Goal: Task Accomplishment & Management: Manage account settings

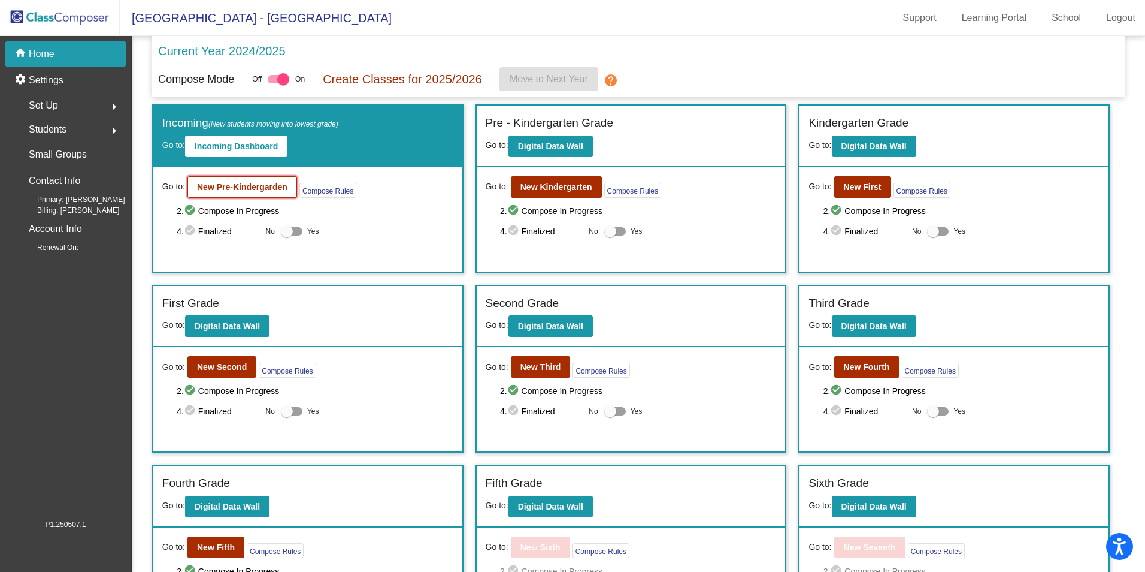
click at [236, 183] on b "New Pre-Kindergarden" at bounding box center [242, 187] width 90 height 10
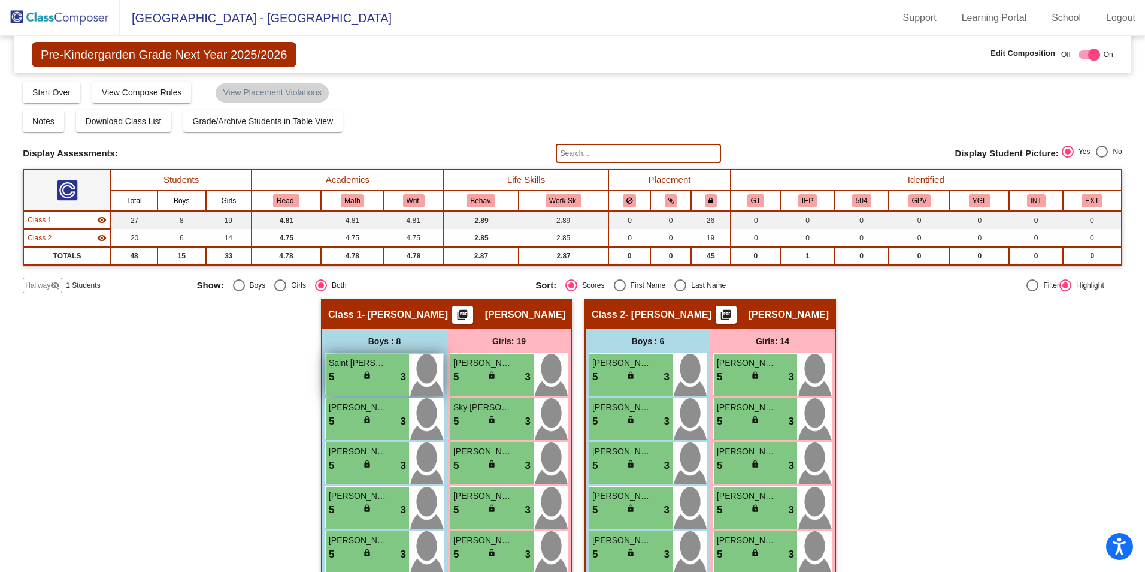
click at [354, 367] on span "Saint [PERSON_NAME]" at bounding box center [359, 362] width 60 height 13
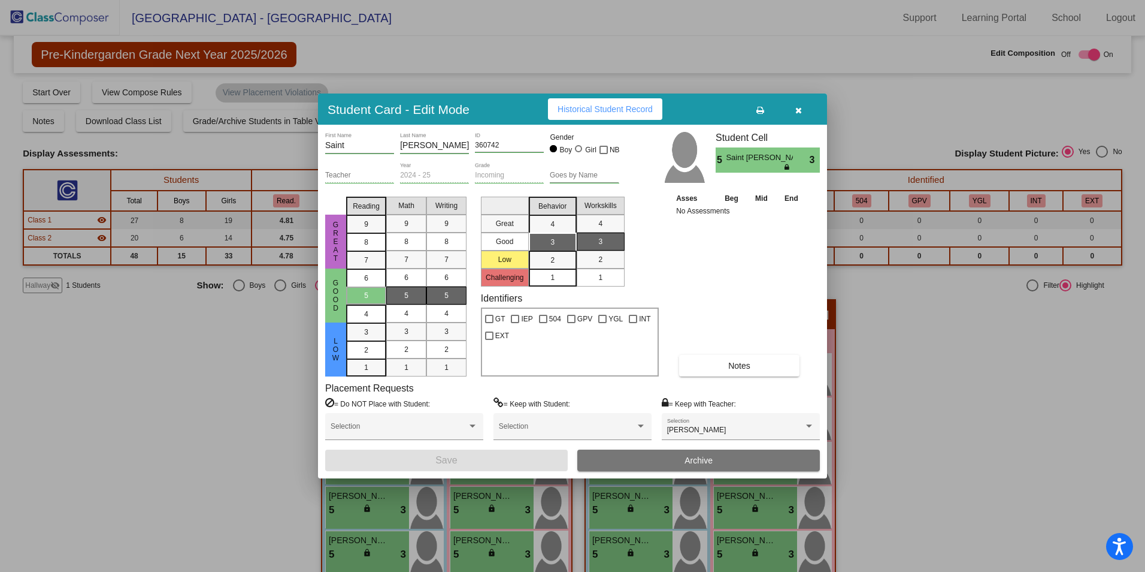
click at [803, 116] on button "button" at bounding box center [798, 109] width 38 height 22
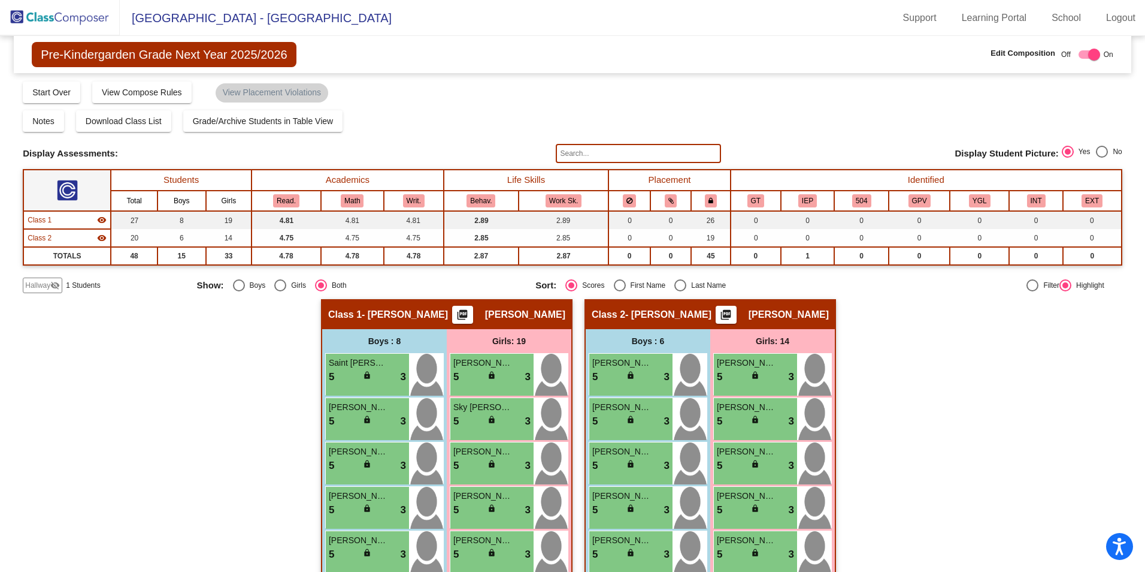
click at [39, 290] on span "Hallway" at bounding box center [37, 285] width 25 height 11
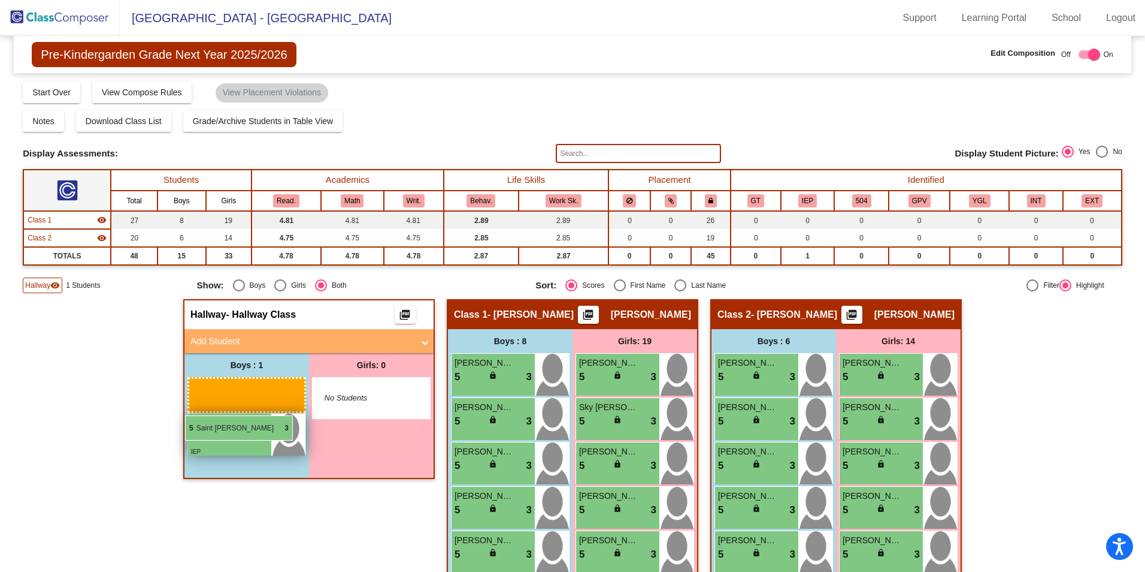
drag, startPoint x: 474, startPoint y: 373, endPoint x: 185, endPoint y: 415, distance: 291.9
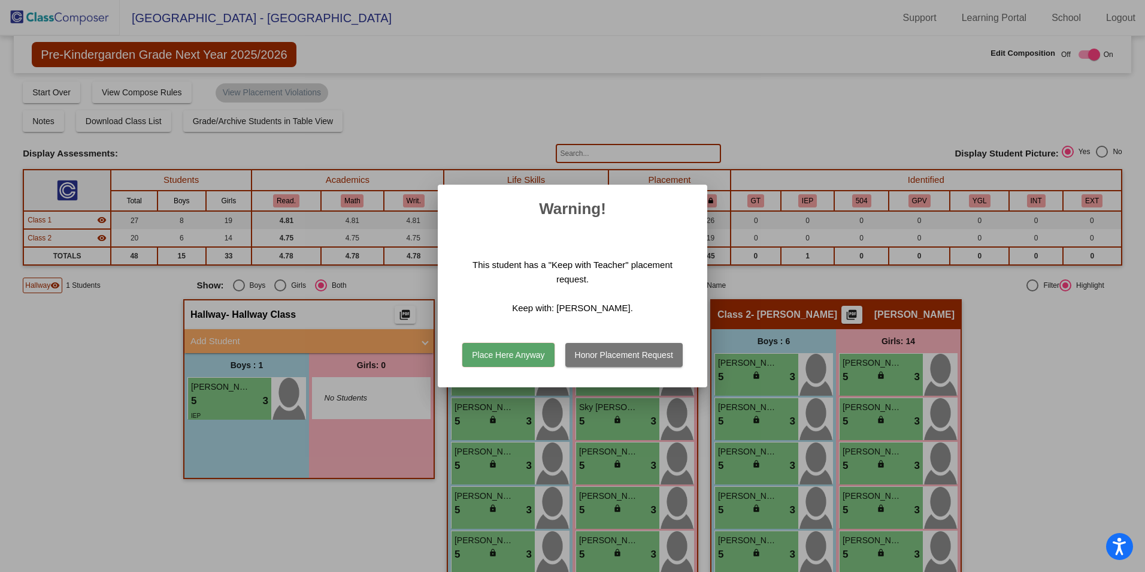
click at [504, 356] on button "Place Here Anyway" at bounding box center [508, 355] width 92 height 24
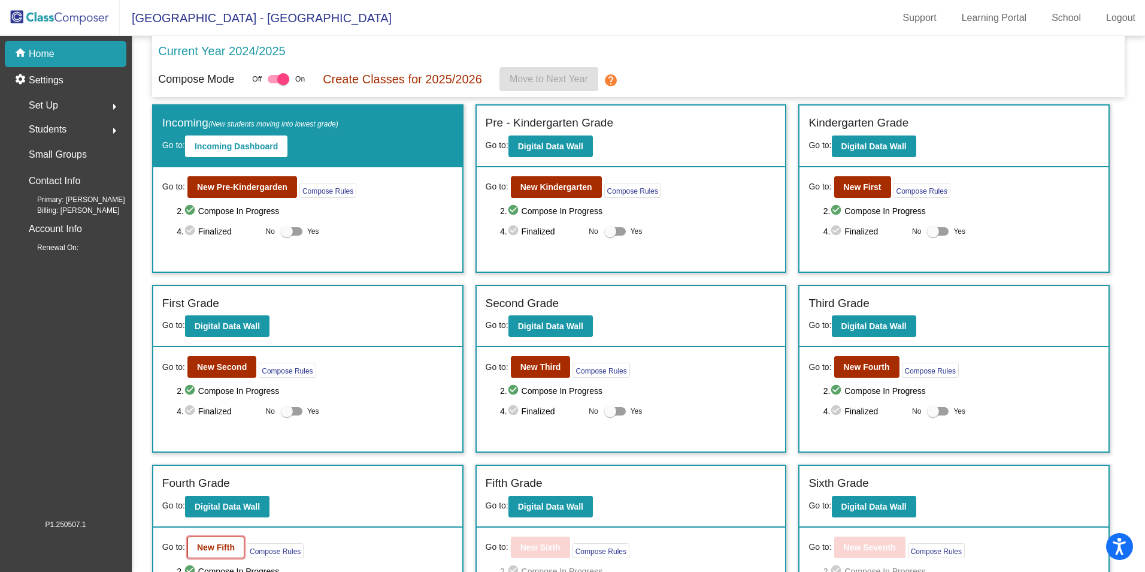
click at [223, 548] on b "New Fifth" at bounding box center [216, 547] width 38 height 10
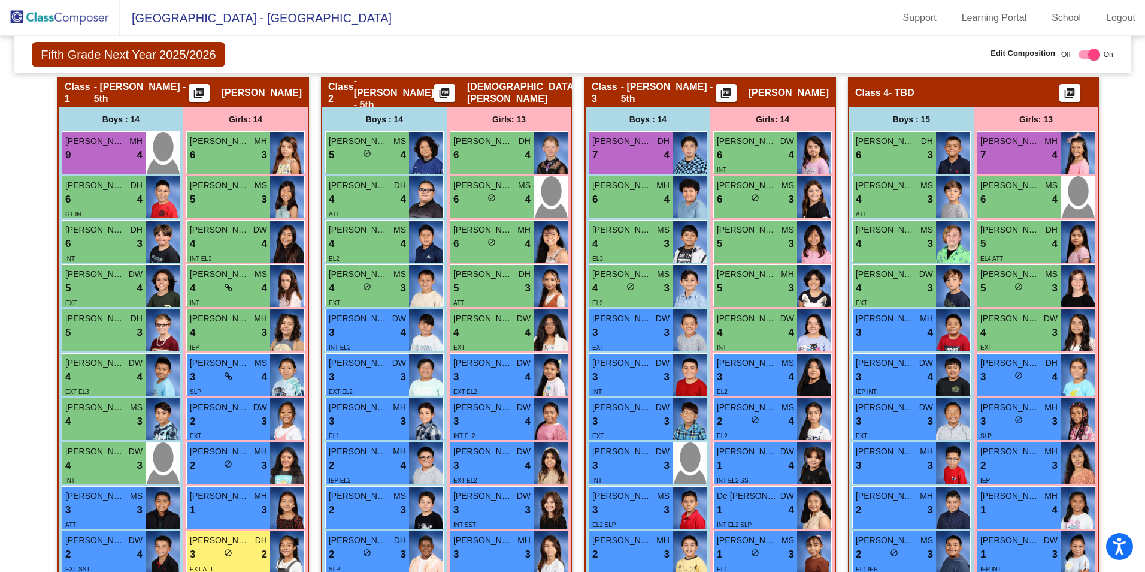
scroll to position [240, 0]
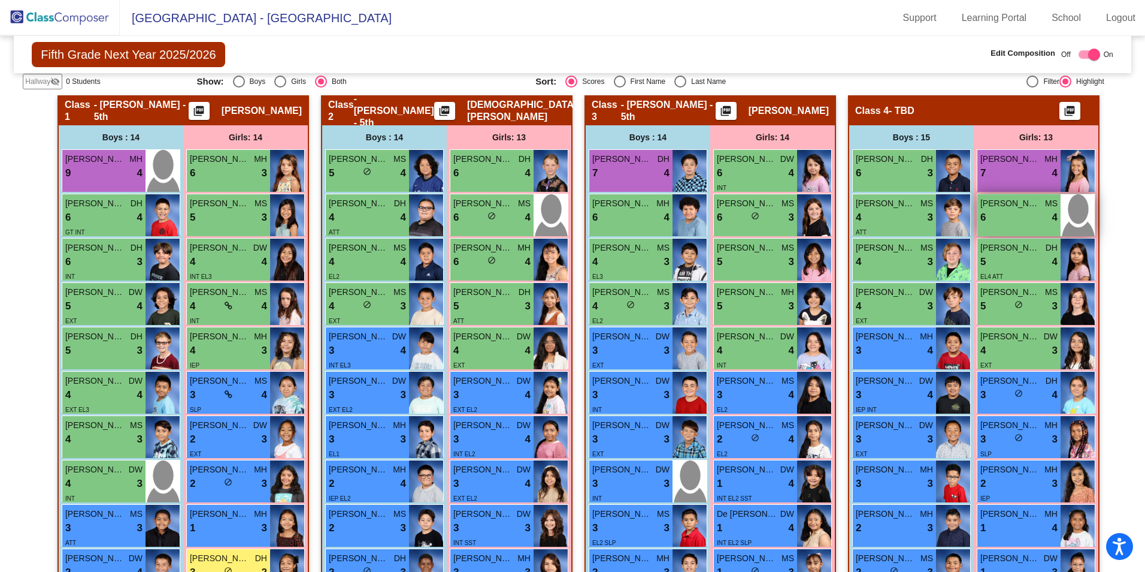
click at [1013, 211] on div "6 lock do_not_disturb_alt 4" at bounding box center [1019, 218] width 77 height 16
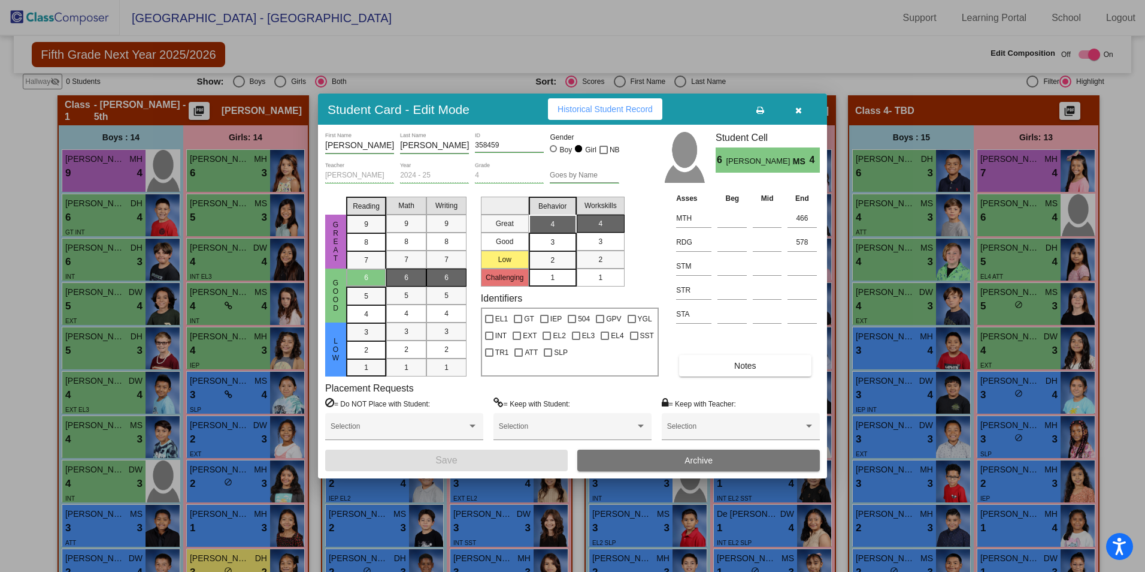
click at [797, 109] on icon "button" at bounding box center [799, 110] width 7 height 8
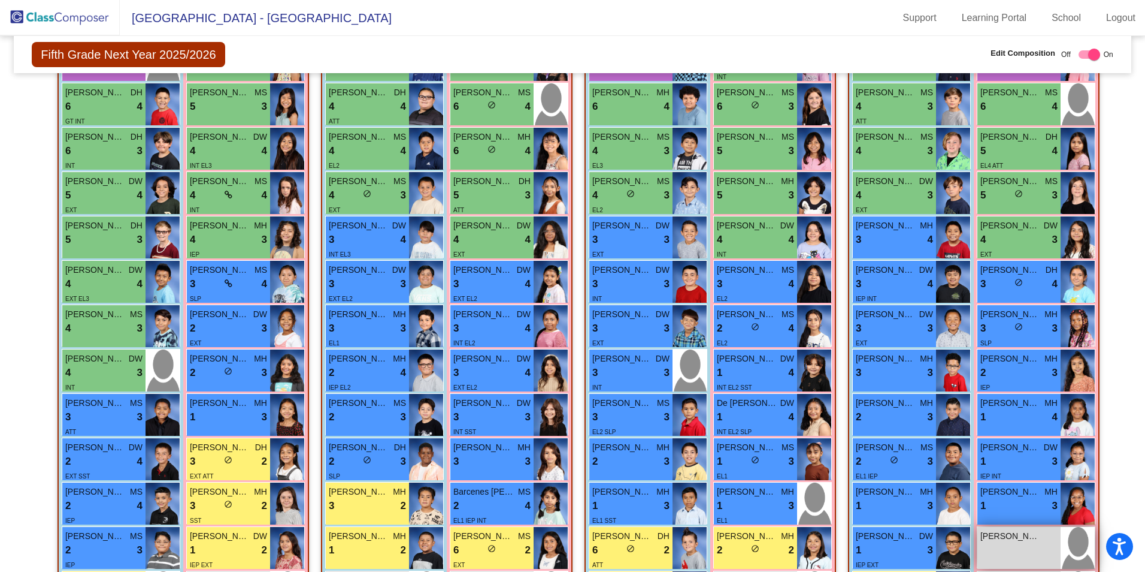
scroll to position [322, 0]
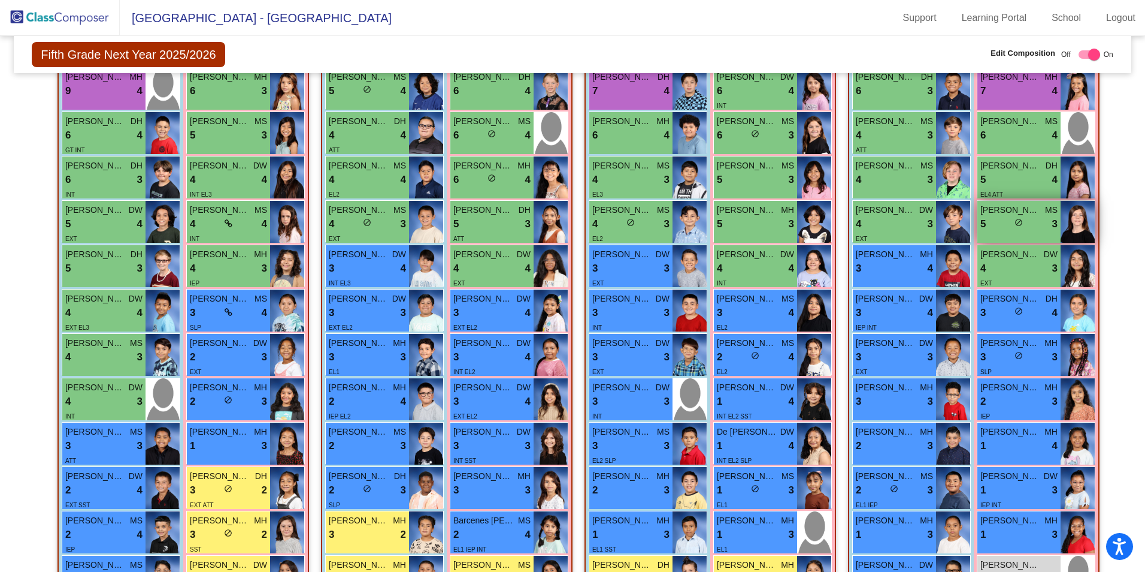
click at [1012, 213] on span "[PERSON_NAME]" at bounding box center [1011, 210] width 60 height 13
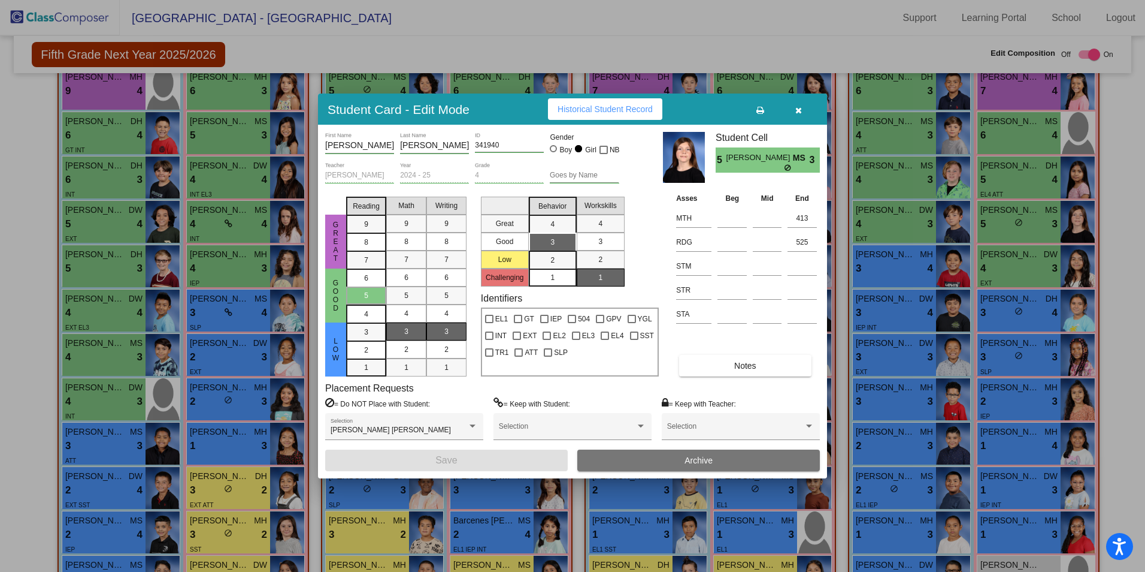
click at [801, 103] on button "button" at bounding box center [798, 109] width 38 height 22
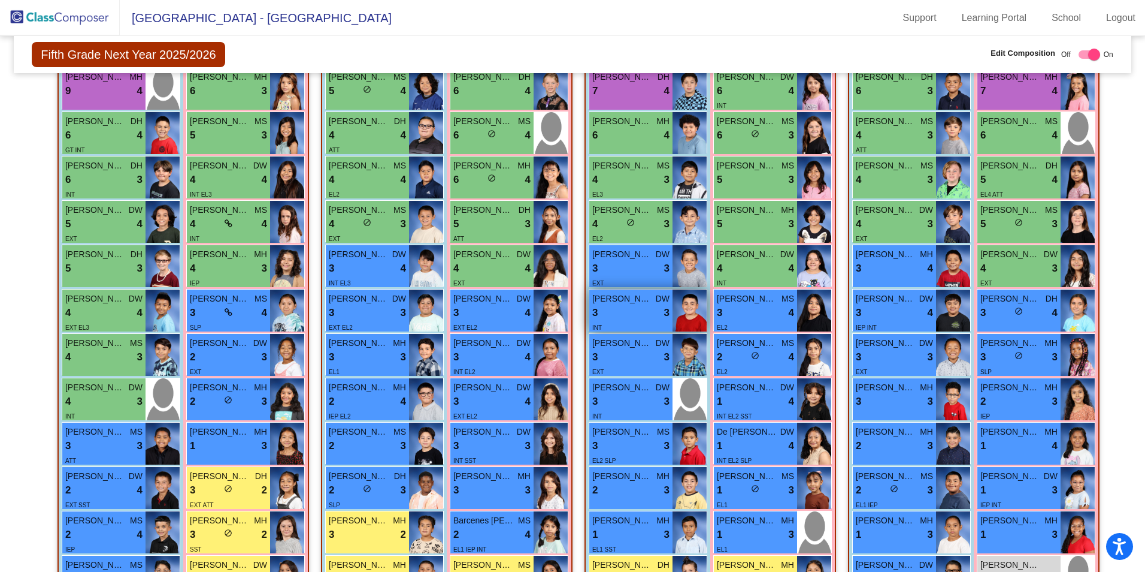
scroll to position [22, 0]
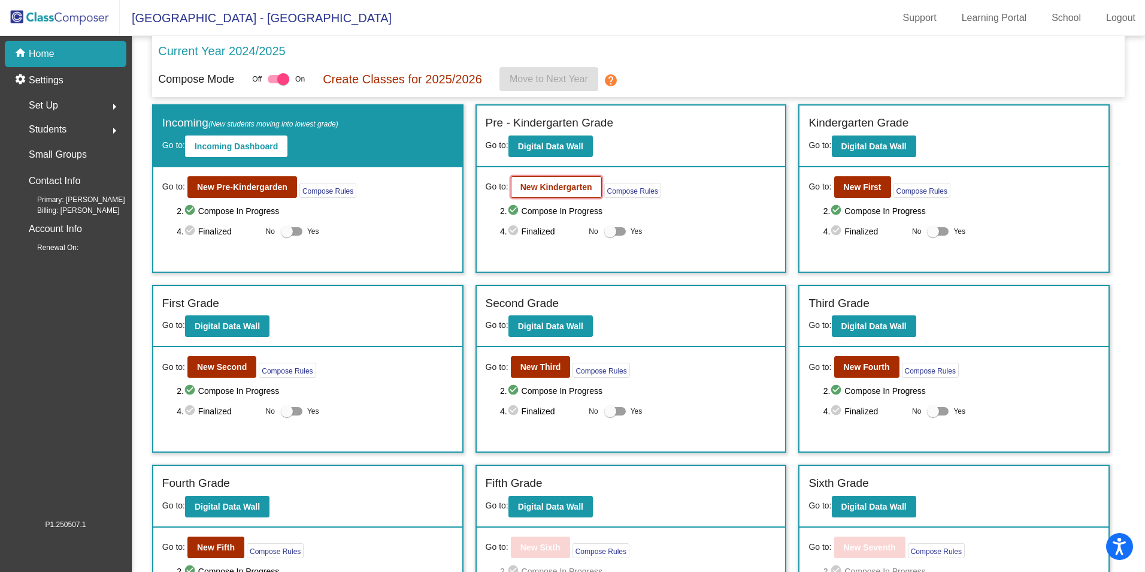
click at [534, 195] on button "New Kindergarten" at bounding box center [556, 187] width 91 height 22
click at [225, 371] on b "New Second" at bounding box center [222, 367] width 50 height 10
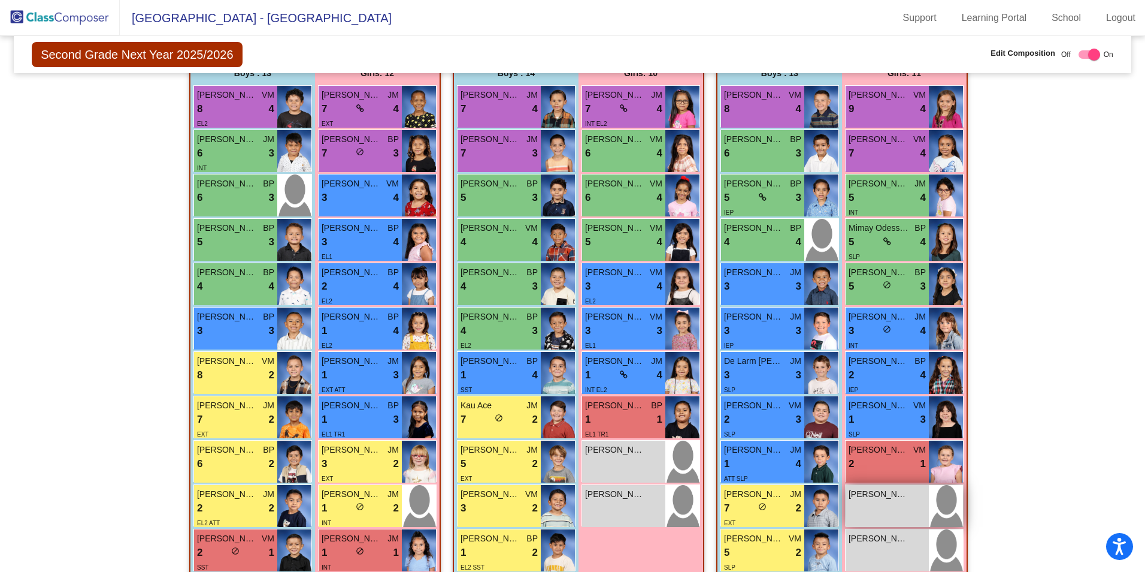
scroll to position [259, 0]
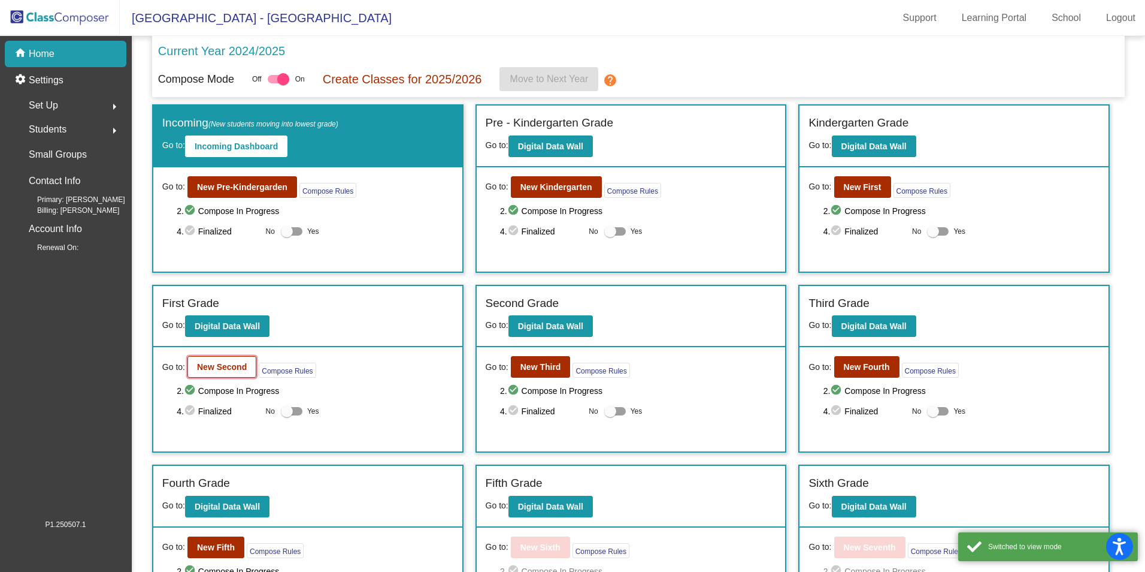
click at [225, 367] on b "New Second" at bounding box center [222, 367] width 50 height 10
click at [847, 192] on b "New First" at bounding box center [863, 187] width 38 height 10
click at [534, 365] on b "New Third" at bounding box center [541, 367] width 41 height 10
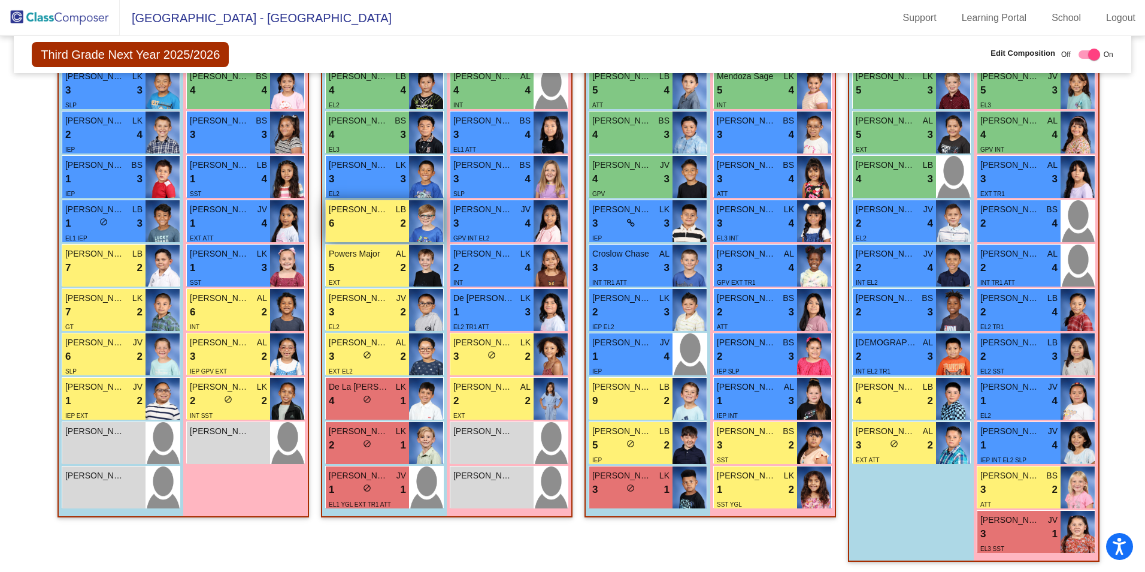
scroll to position [457, 0]
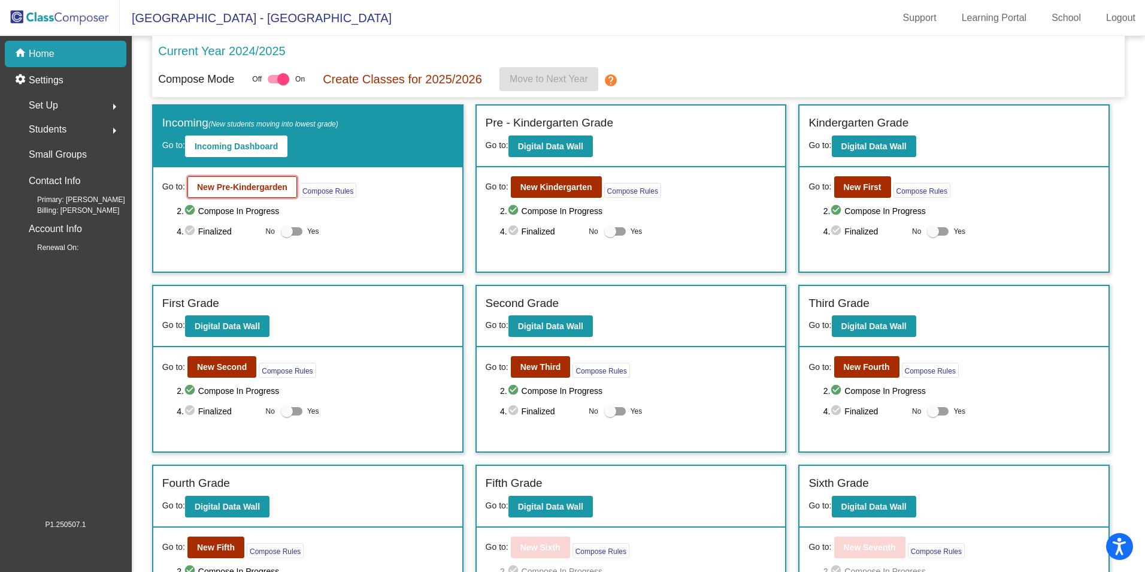
click at [270, 191] on b "New Pre-Kindergarden" at bounding box center [242, 187] width 90 height 10
click at [212, 185] on b "New Pre-Kindergarden" at bounding box center [242, 187] width 90 height 10
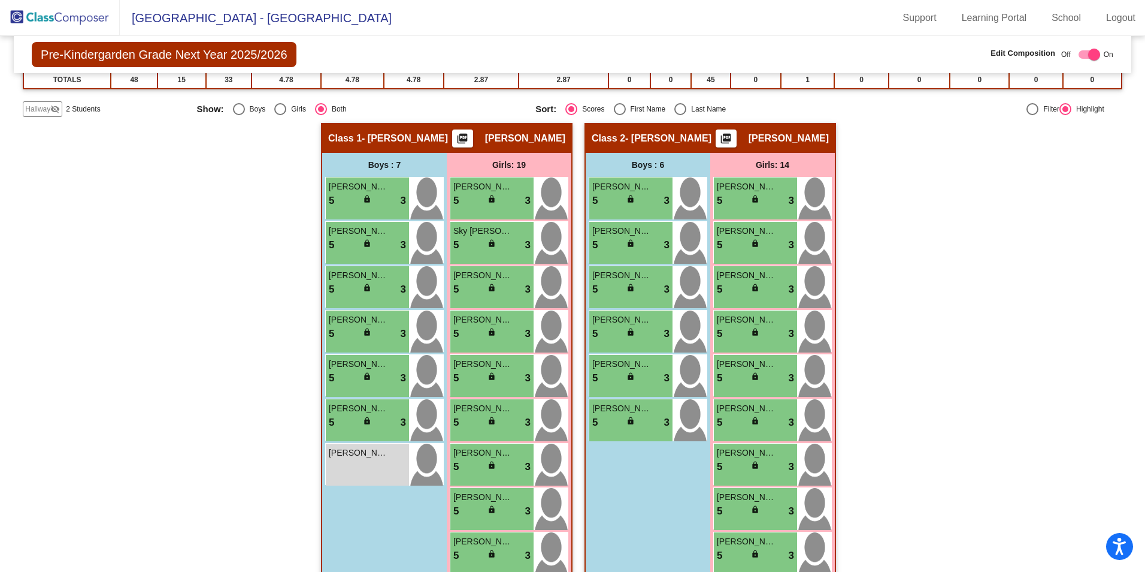
scroll to position [164, 0]
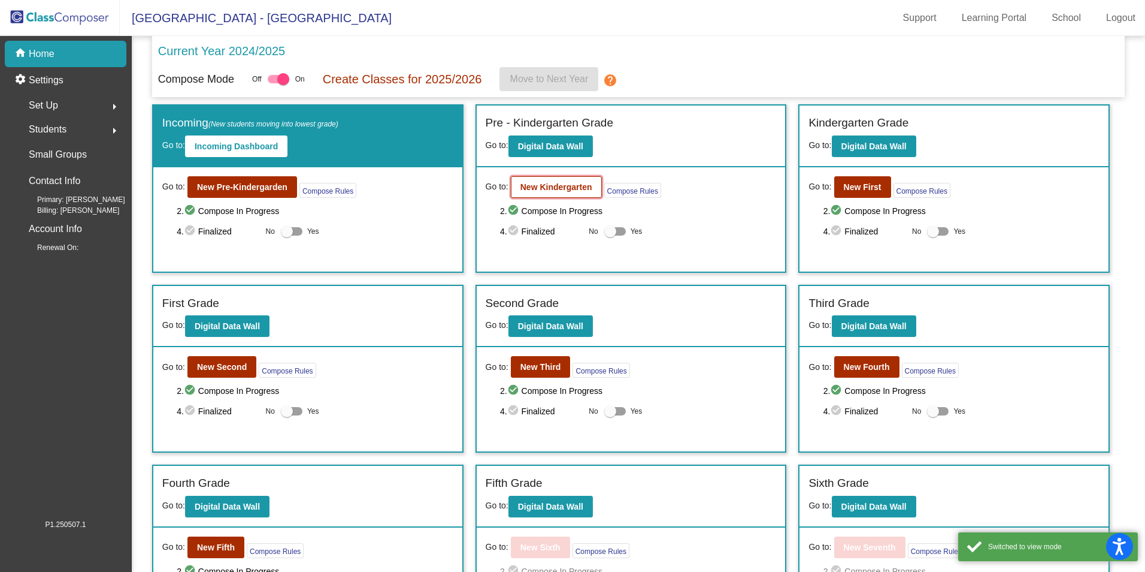
click at [553, 194] on button "New Kindergarten" at bounding box center [556, 187] width 91 height 22
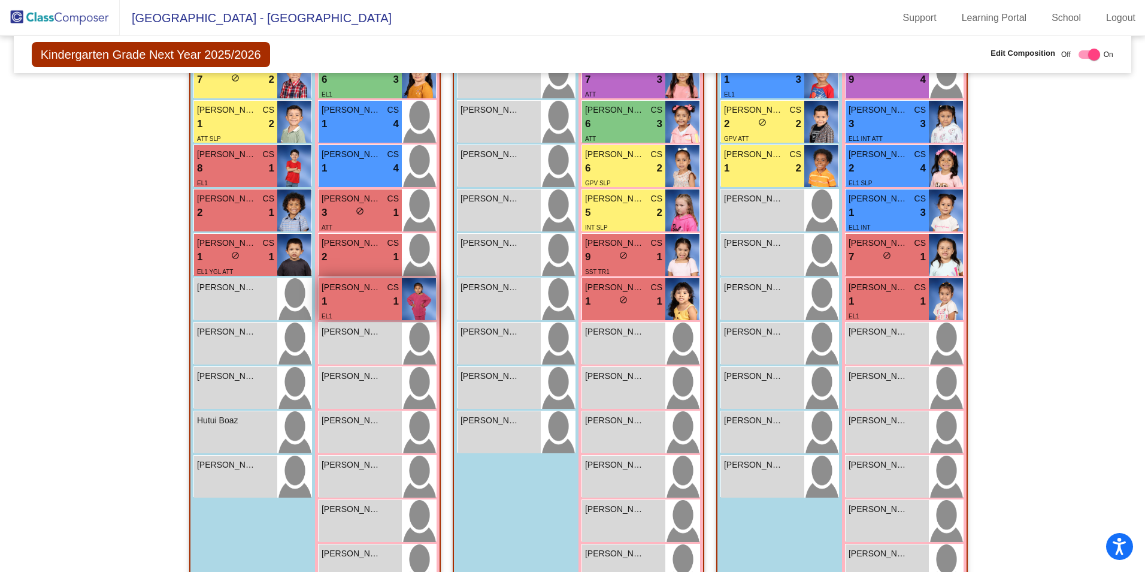
scroll to position [180, 0]
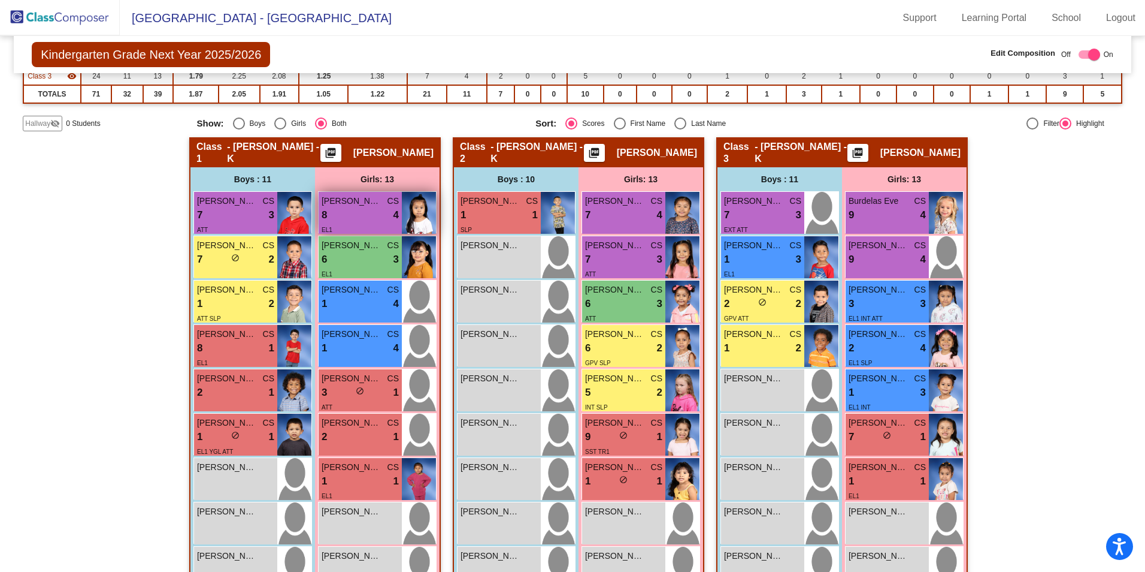
click at [370, 216] on div "8 lock do_not_disturb_alt 4" at bounding box center [360, 215] width 77 height 16
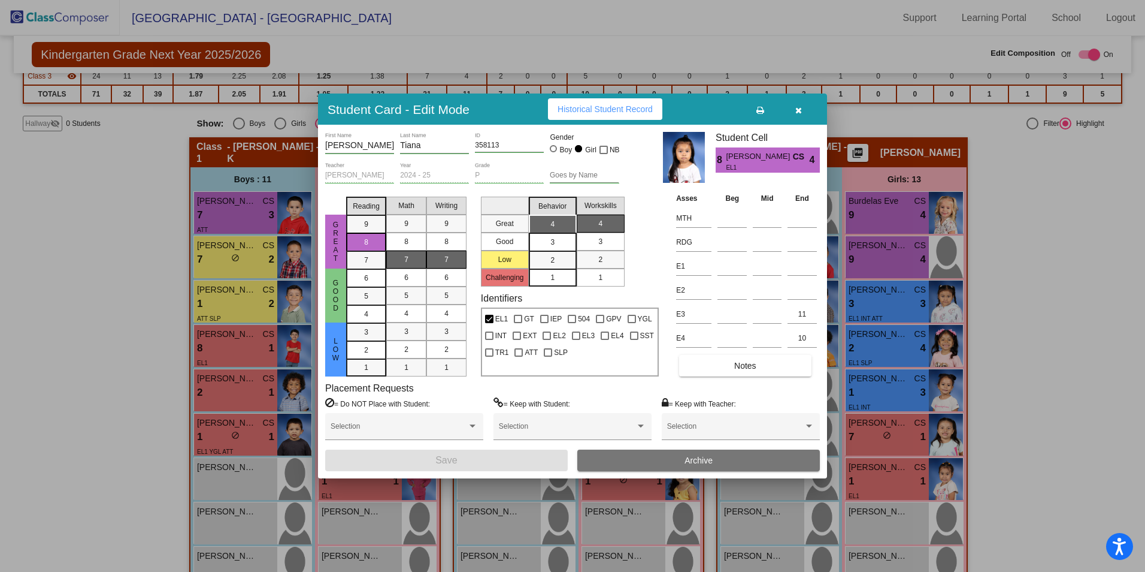
click at [797, 103] on button "button" at bounding box center [798, 109] width 38 height 22
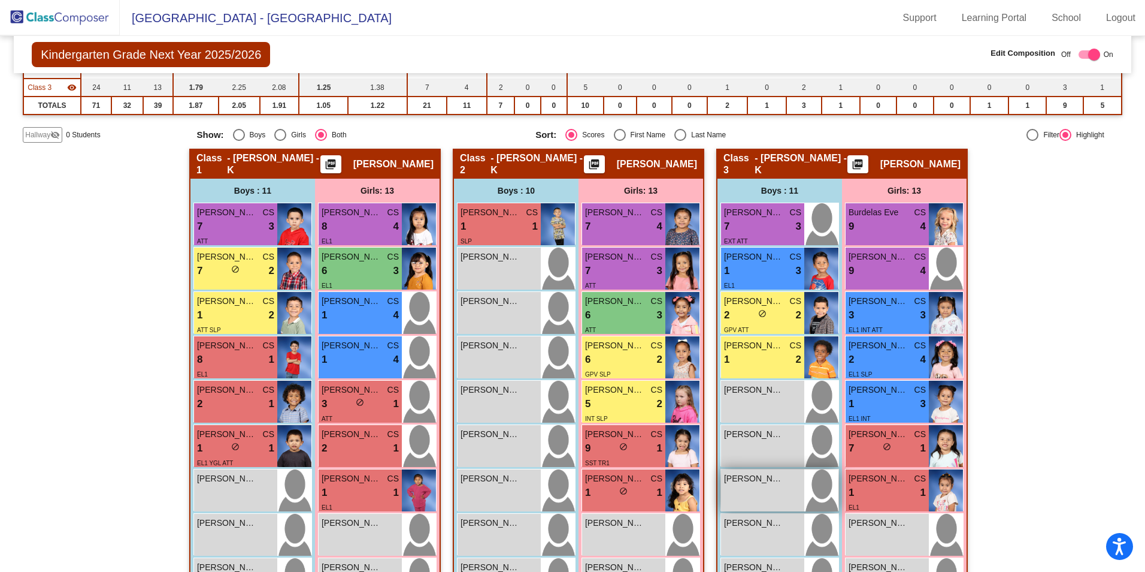
scroll to position [155, 0]
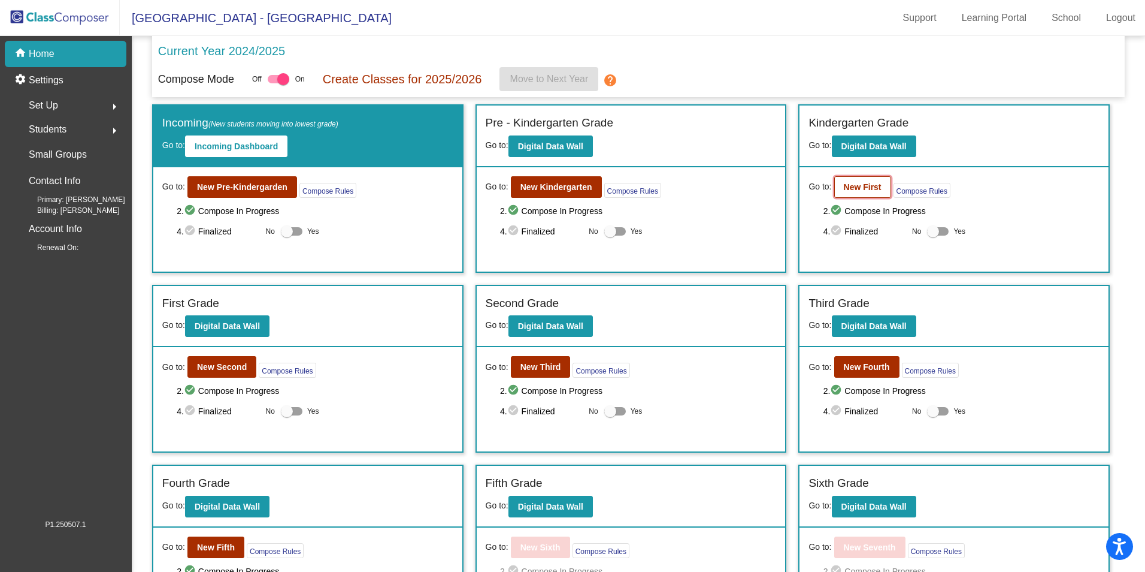
click at [847, 192] on button "New First" at bounding box center [863, 187] width 57 height 22
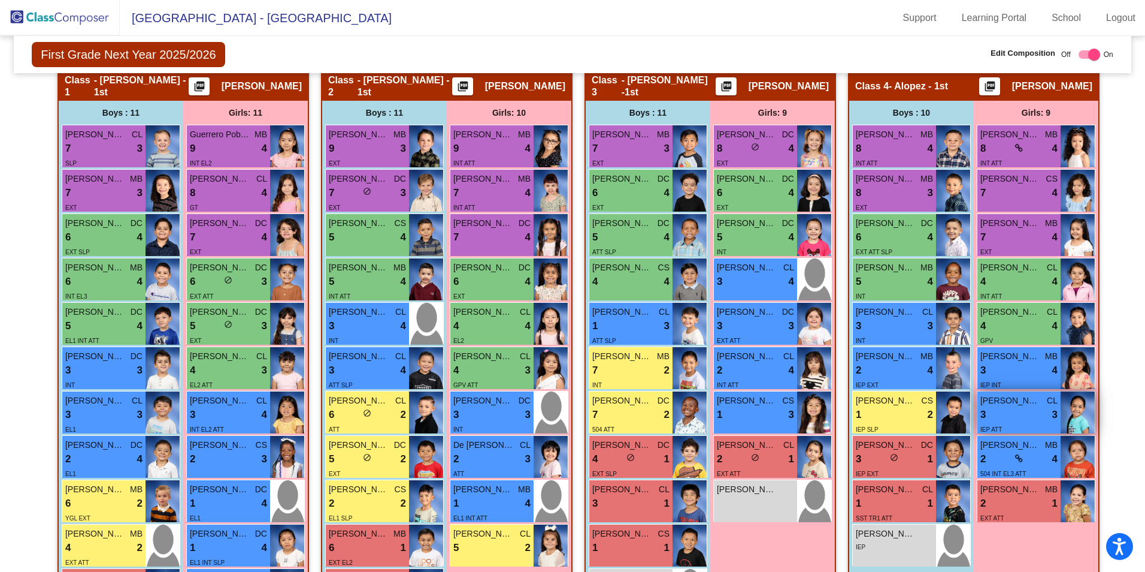
scroll to position [204, 0]
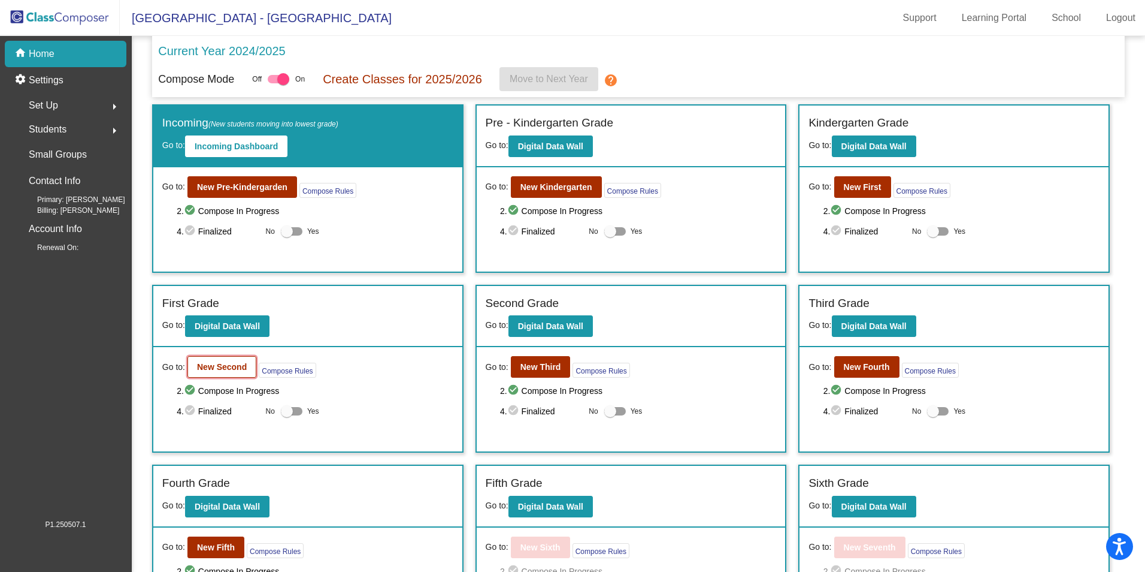
click at [219, 370] on b "New Second" at bounding box center [222, 367] width 50 height 10
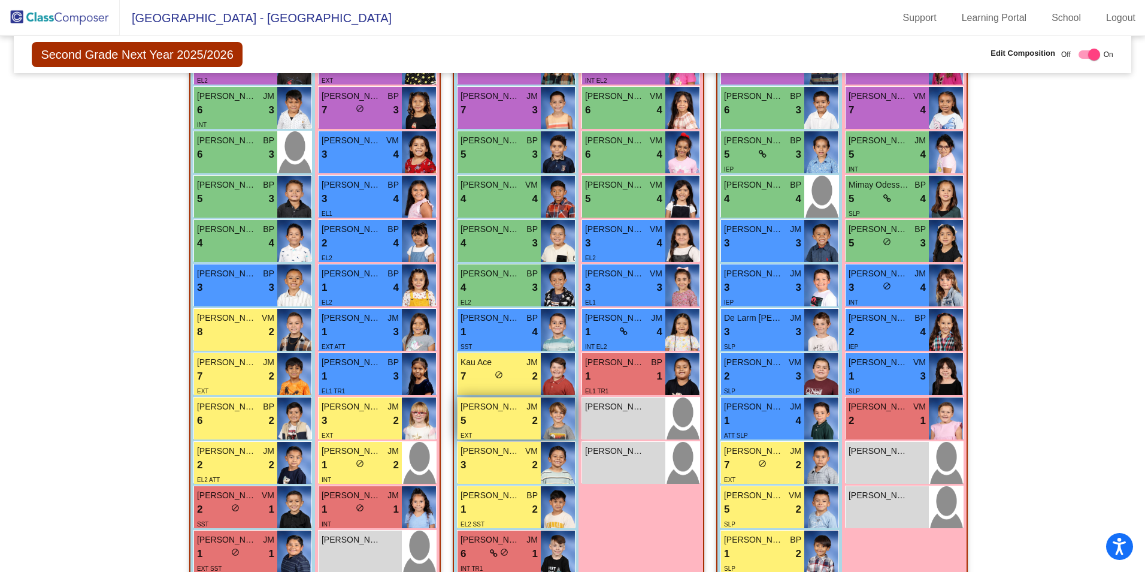
scroll to position [300, 0]
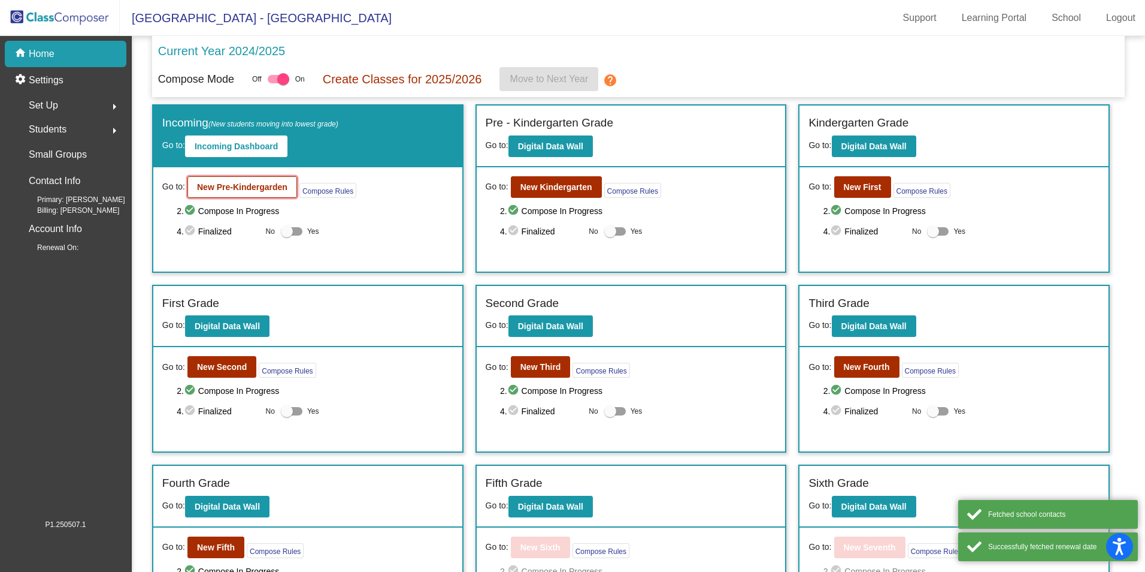
click at [253, 189] on b "New Pre-Kindergarden" at bounding box center [242, 187] width 90 height 10
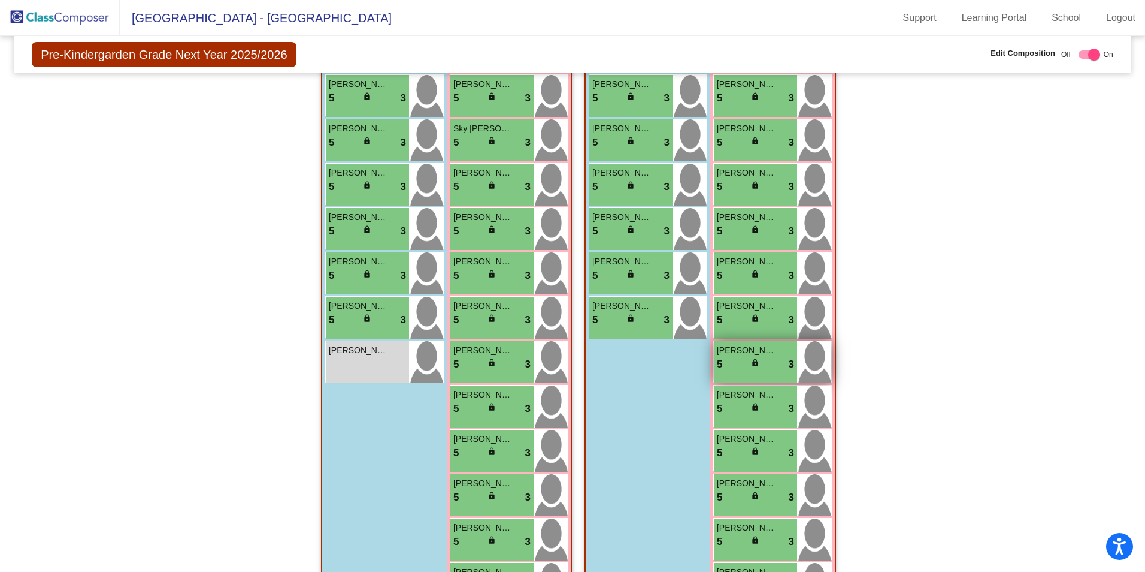
scroll to position [283, 0]
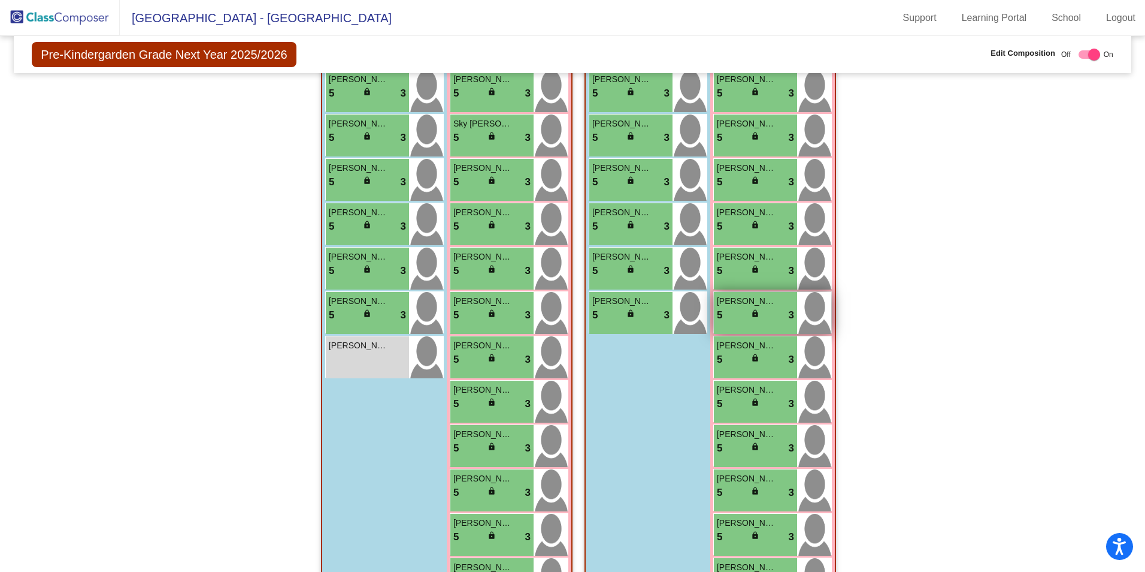
click at [742, 315] on div "5 lock do_not_disturb_alt 3" at bounding box center [755, 315] width 77 height 16
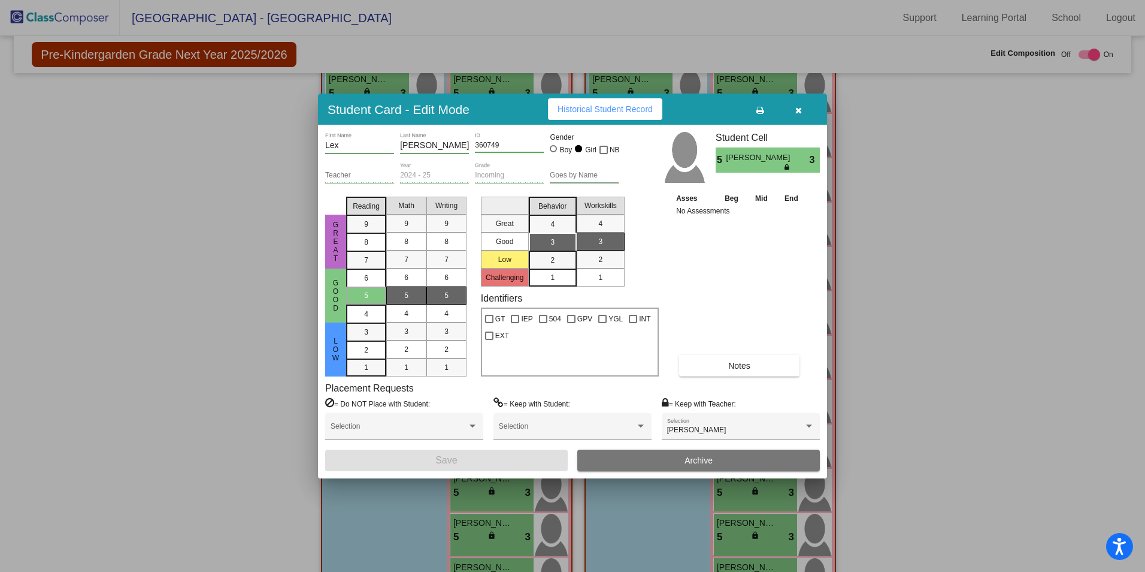
click at [803, 105] on button "button" at bounding box center [798, 109] width 38 height 22
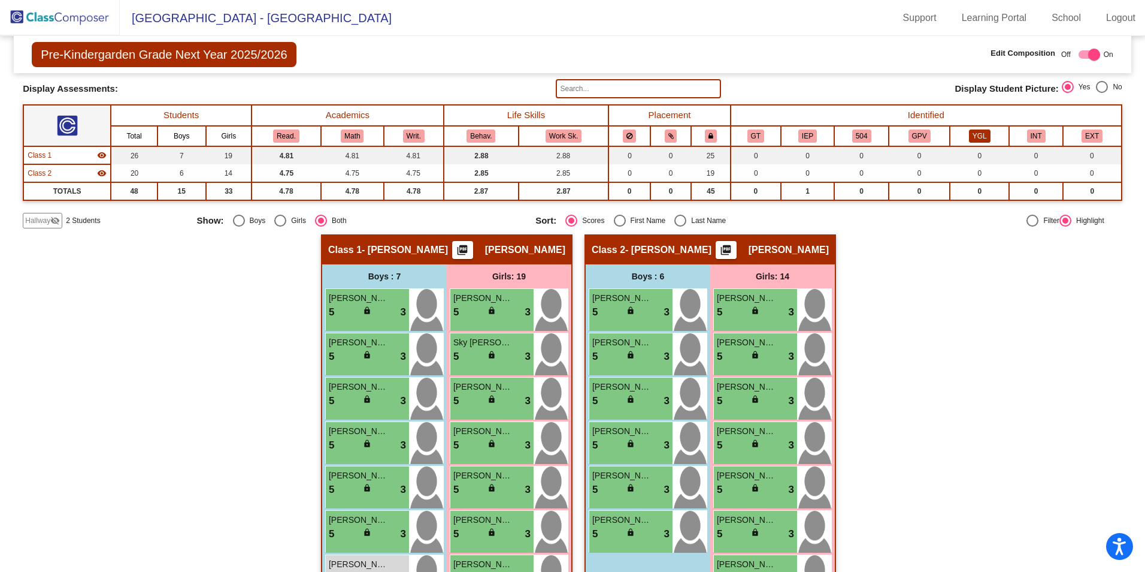
scroll to position [44, 0]
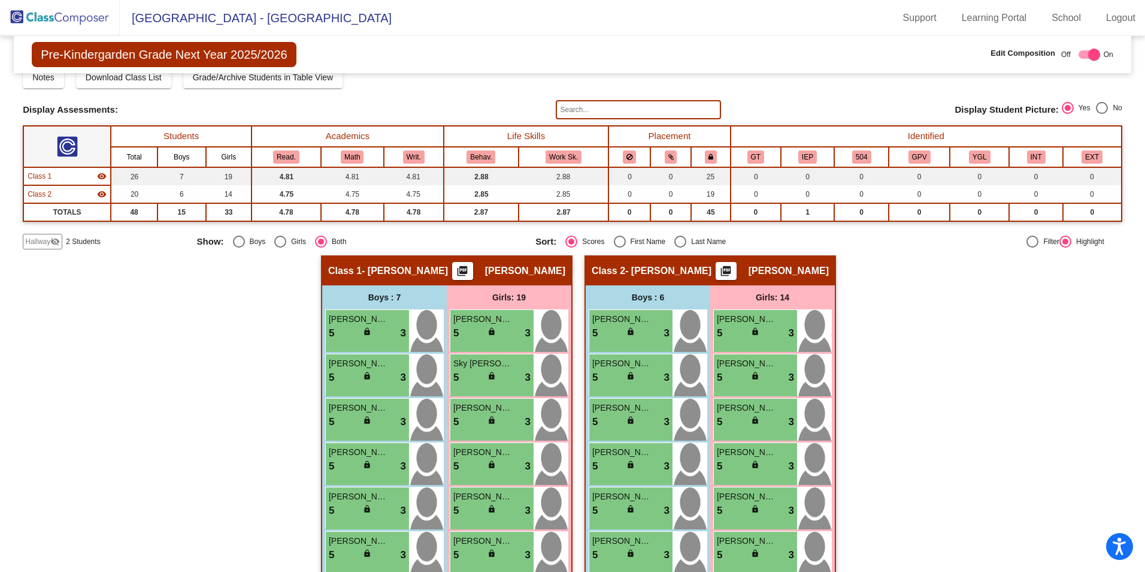
click at [43, 238] on span "Hallway" at bounding box center [37, 241] width 25 height 11
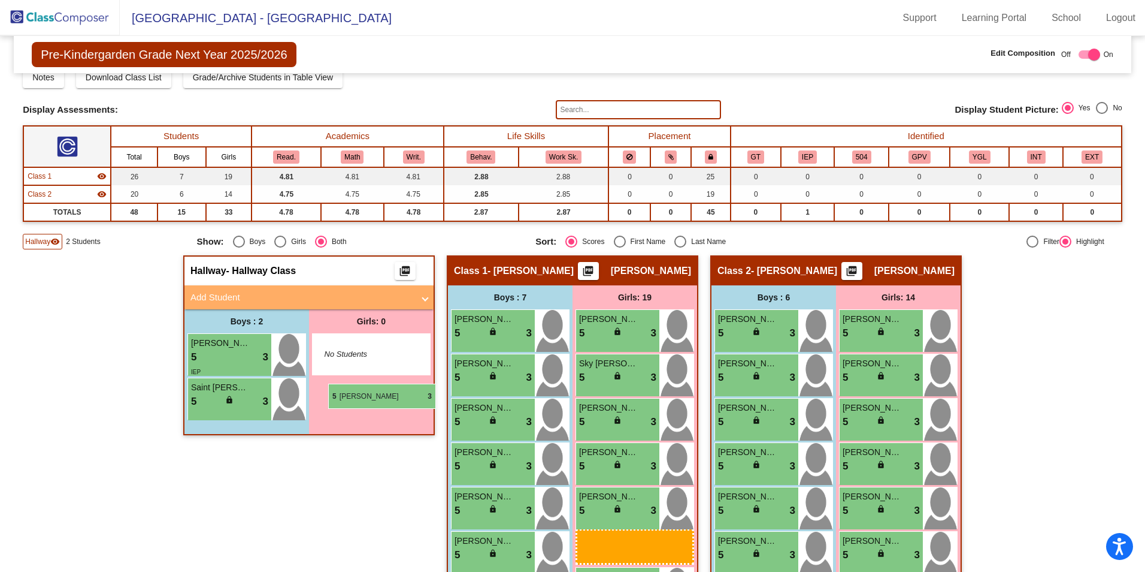
drag, startPoint x: 867, startPoint y: 545, endPoint x: 328, endPoint y: 383, distance: 562.7
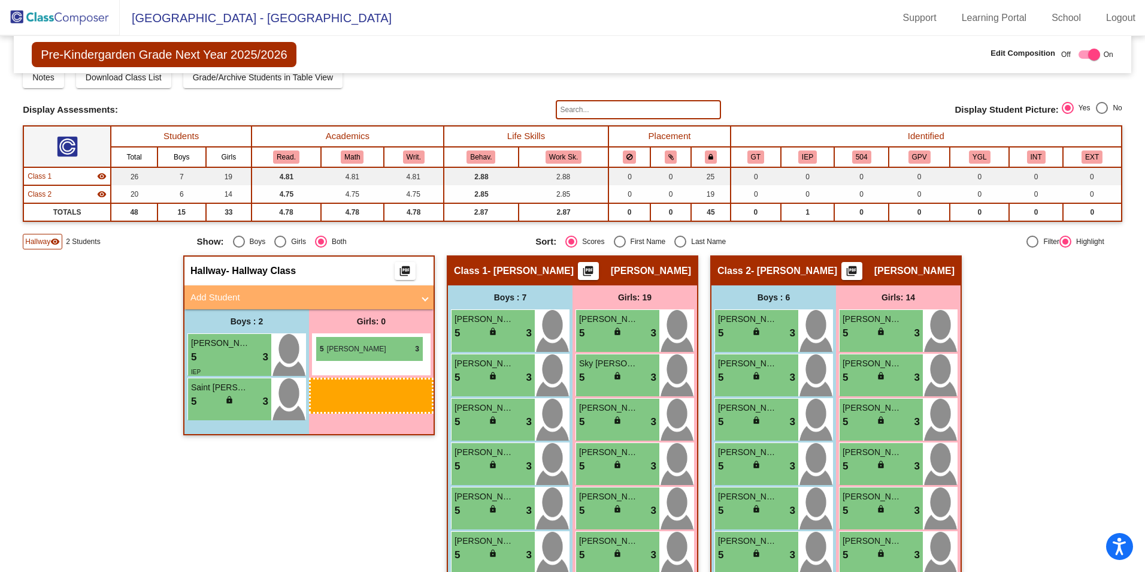
drag, startPoint x: 872, startPoint y: 545, endPoint x: 316, endPoint y: 336, distance: 593.8
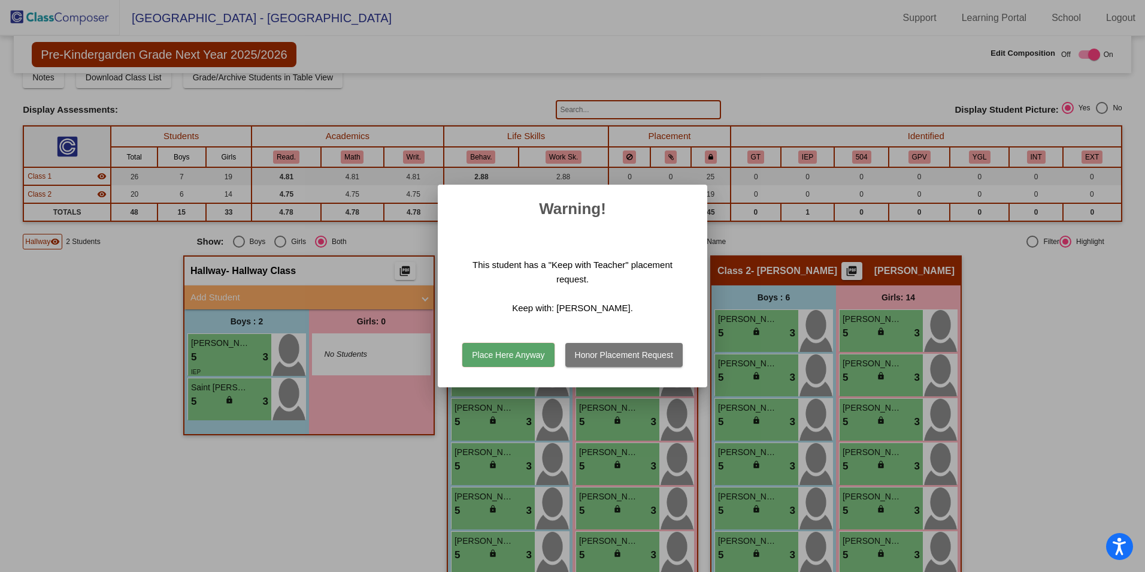
click at [536, 351] on button "Place Here Anyway" at bounding box center [508, 355] width 92 height 24
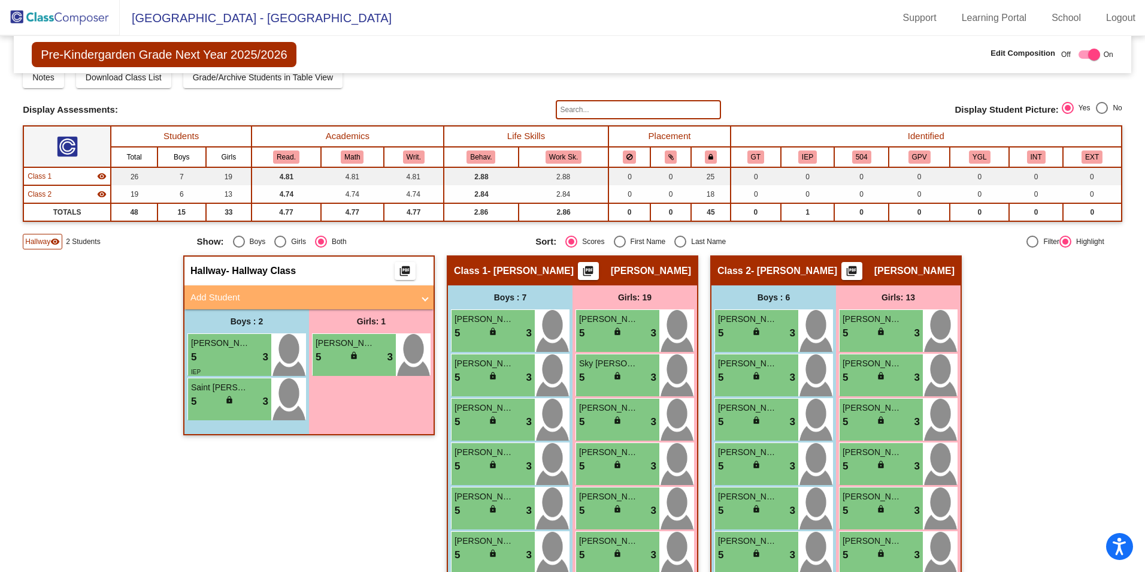
drag, startPoint x: 1096, startPoint y: 83, endPoint x: 1199, endPoint y: 89, distance: 103.8
click at [1145, 89] on html "Accessibility Screen-Reader Guide, Feedback, and Issue Reporting | New window L…" at bounding box center [572, 286] width 1145 height 572
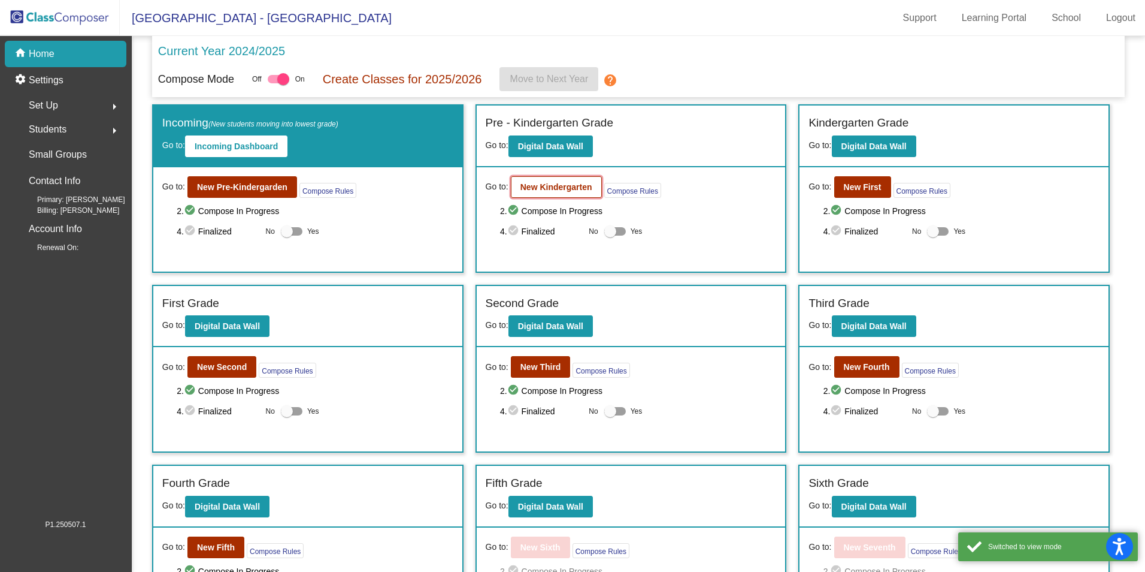
click at [543, 183] on b "New Kindergarten" at bounding box center [557, 187] width 72 height 10
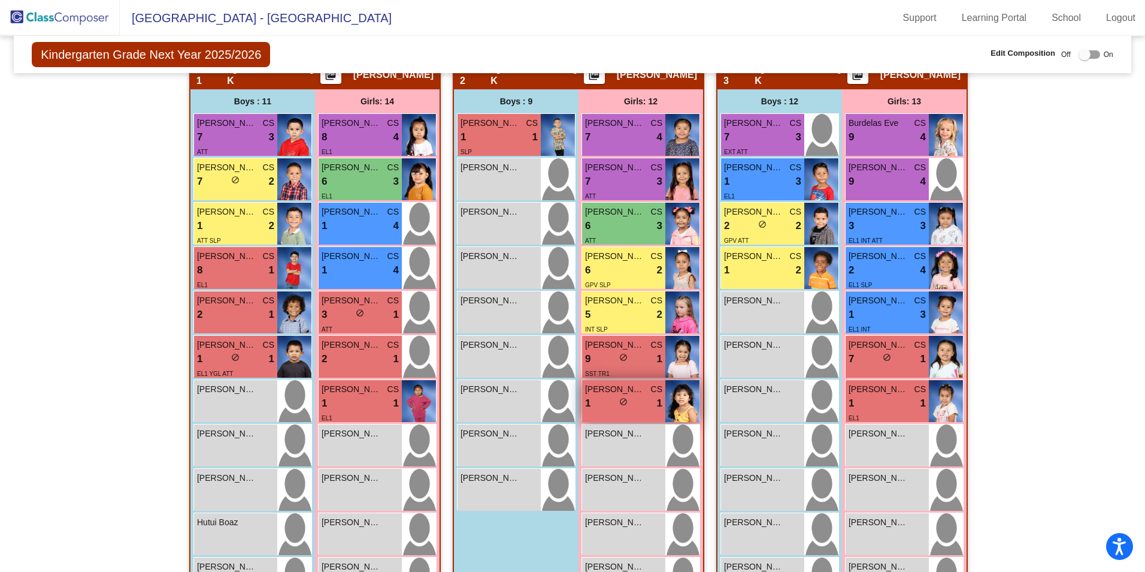
scroll to position [240, 0]
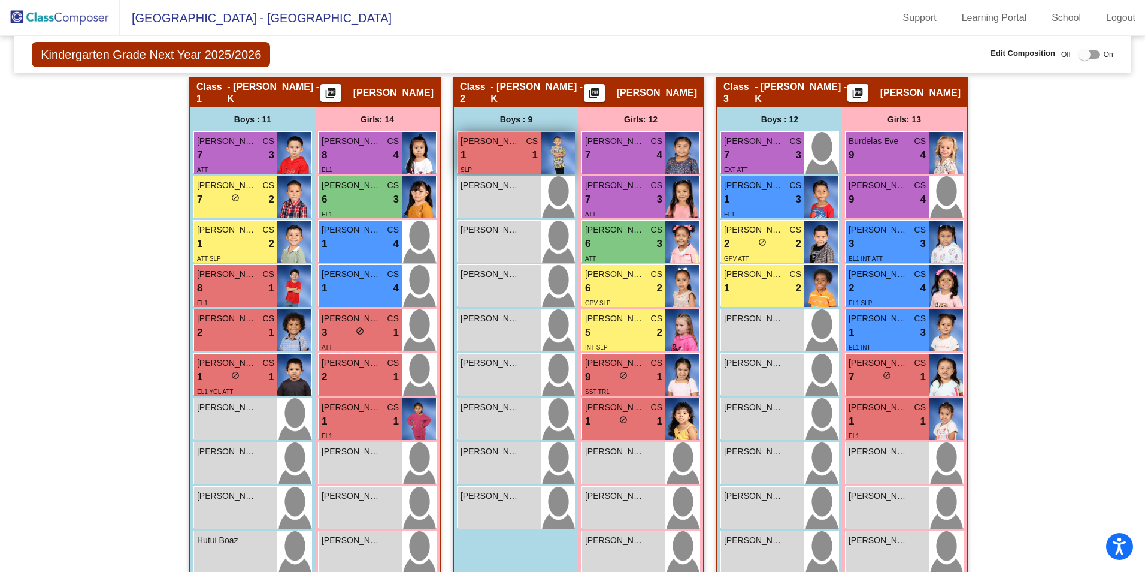
click at [499, 153] on div "1 lock do_not_disturb_alt 1" at bounding box center [499, 155] width 77 height 16
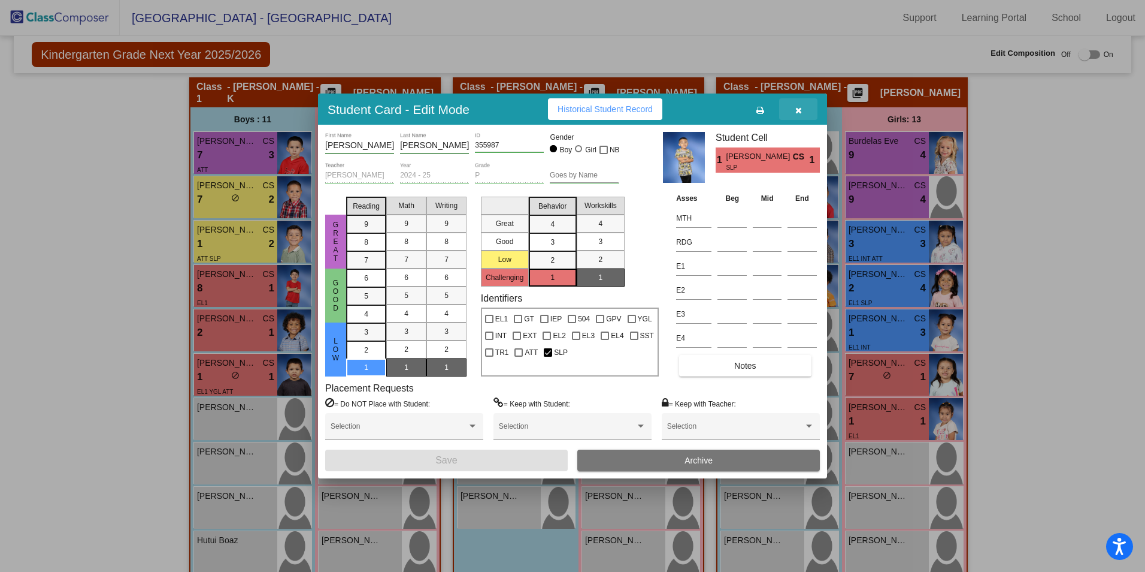
click at [802, 110] on icon "button" at bounding box center [799, 110] width 7 height 8
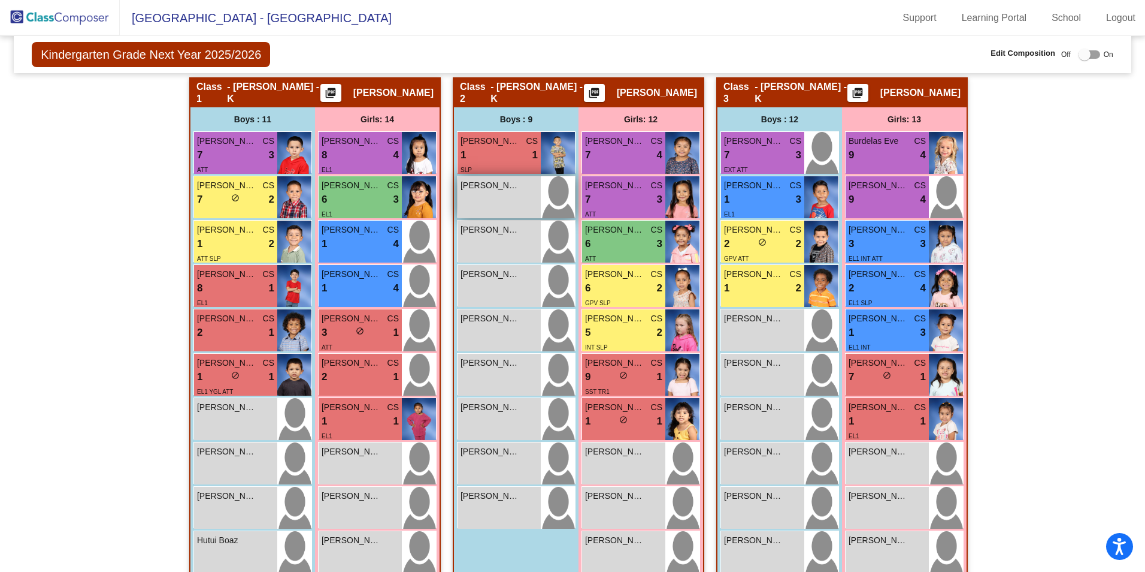
click at [503, 196] on div "Gabriel Ollarsaba lock do_not_disturb_alt" at bounding box center [499, 197] width 83 height 42
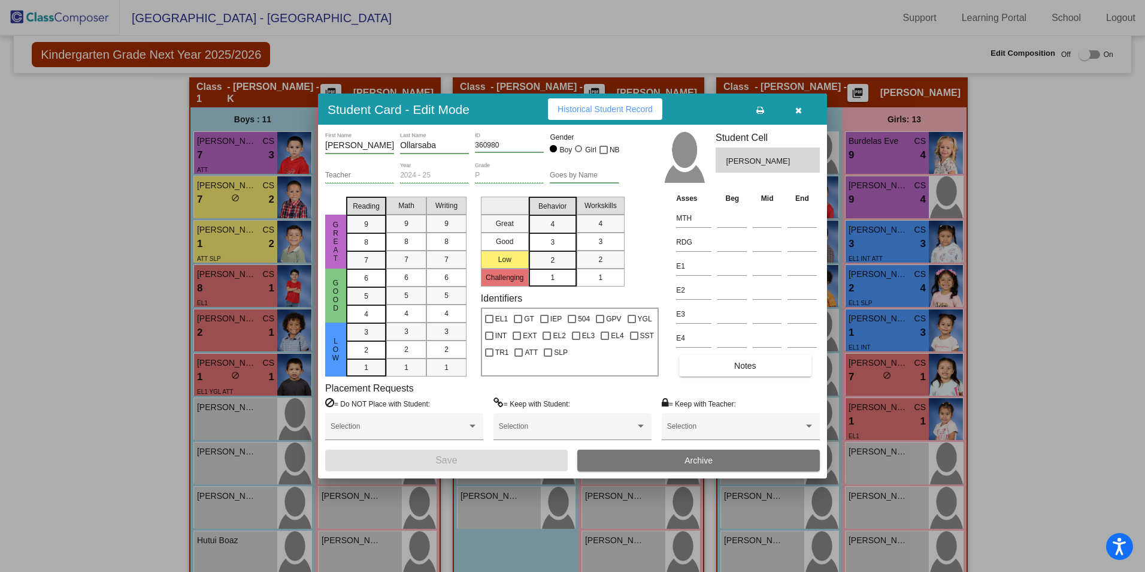
click at [804, 109] on button "button" at bounding box center [798, 109] width 38 height 22
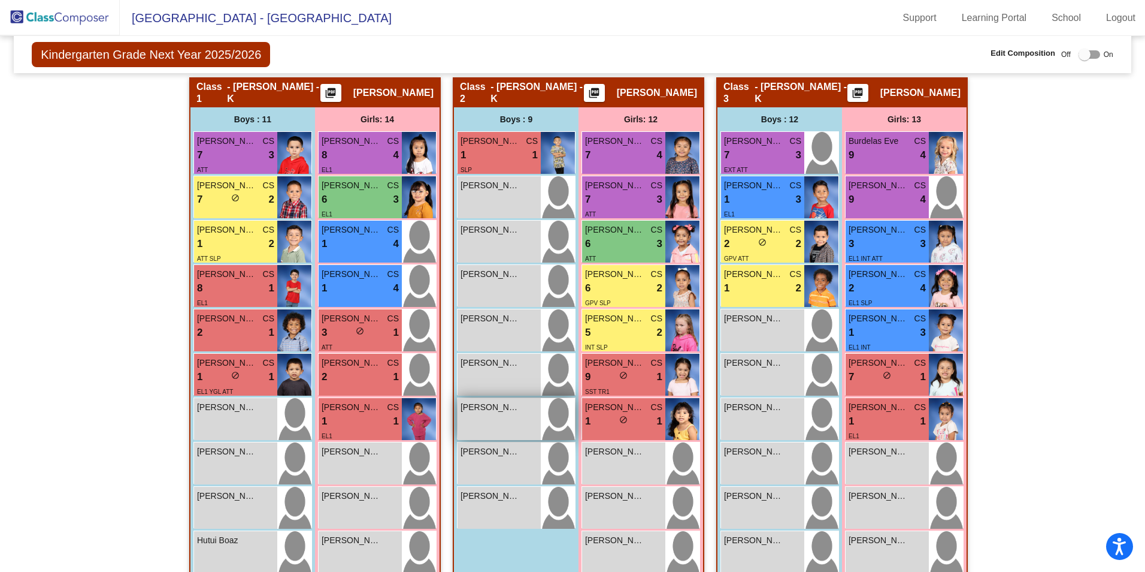
click at [510, 415] on div "Sebastian Hernandez lock do_not_disturb_alt" at bounding box center [499, 419] width 83 height 42
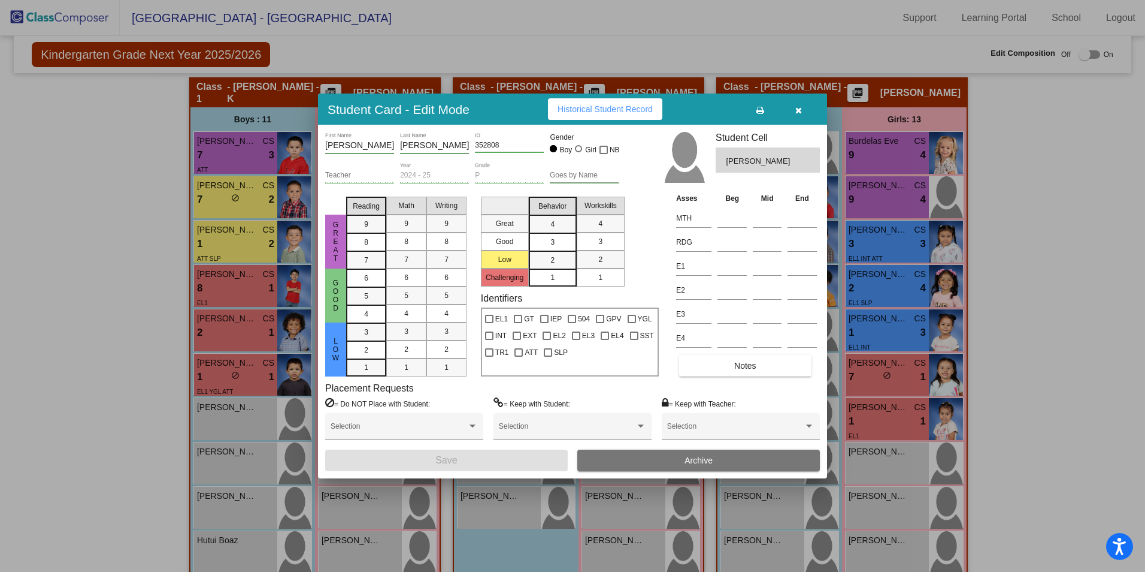
click at [806, 109] on button "button" at bounding box center [798, 109] width 38 height 22
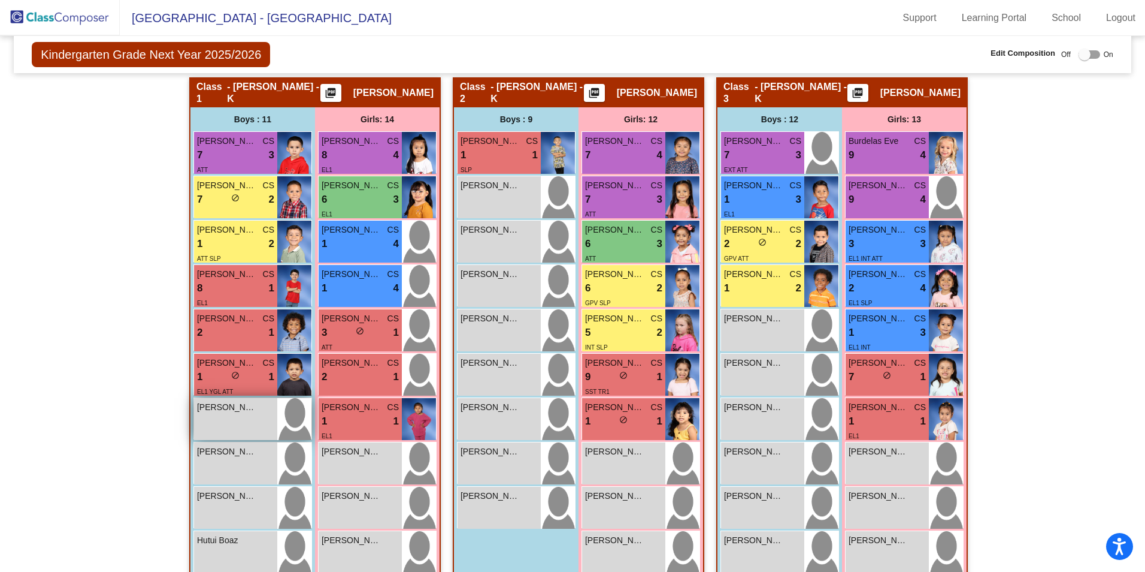
scroll to position [300, 0]
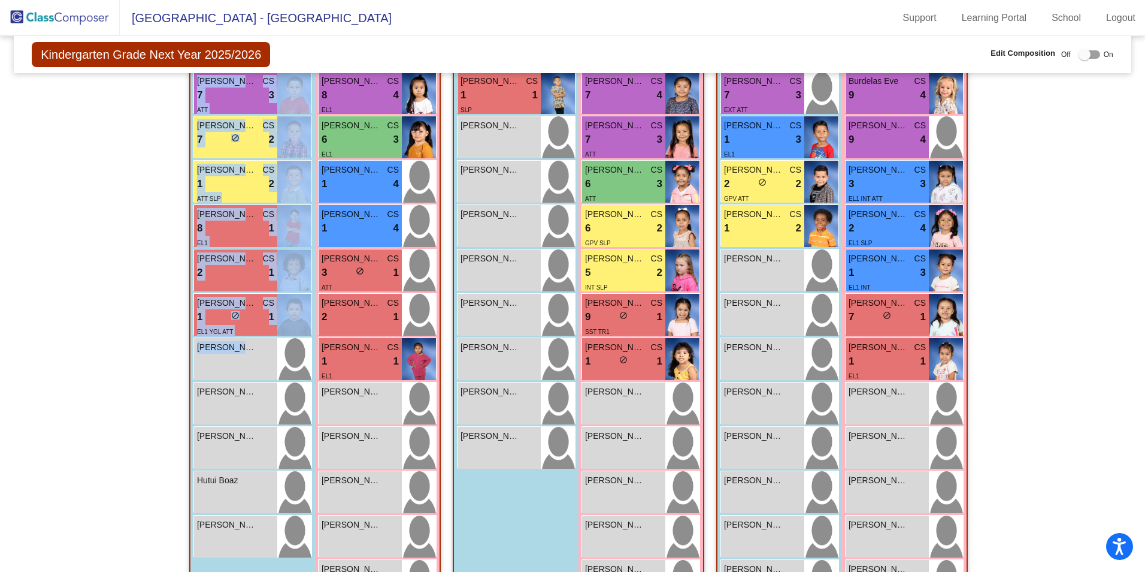
drag, startPoint x: 232, startPoint y: 353, endPoint x: 67, endPoint y: 352, distance: 165.3
click at [67, 352] on div "Hallway - Hallway Class picture_as_pdf Add Student First Name Last Name Student…" at bounding box center [573, 364] width 1100 height 694
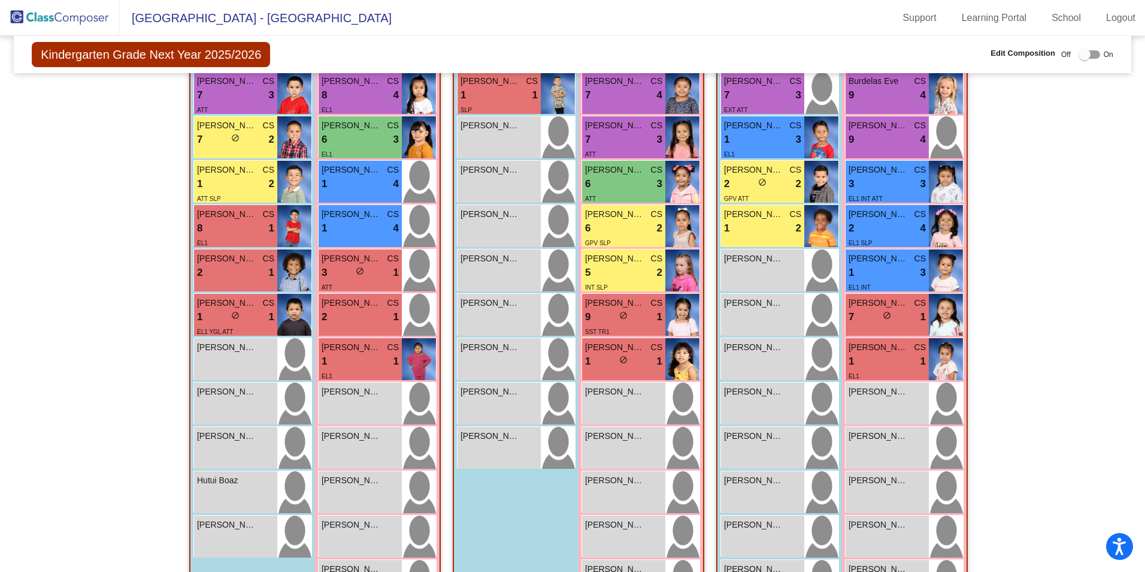
click at [132, 331] on div "Hallway - Hallway Class picture_as_pdf Add Student First Name Last Name Student…" at bounding box center [573, 364] width 1100 height 694
click at [244, 526] on span "[PERSON_NAME]" at bounding box center [227, 524] width 60 height 13
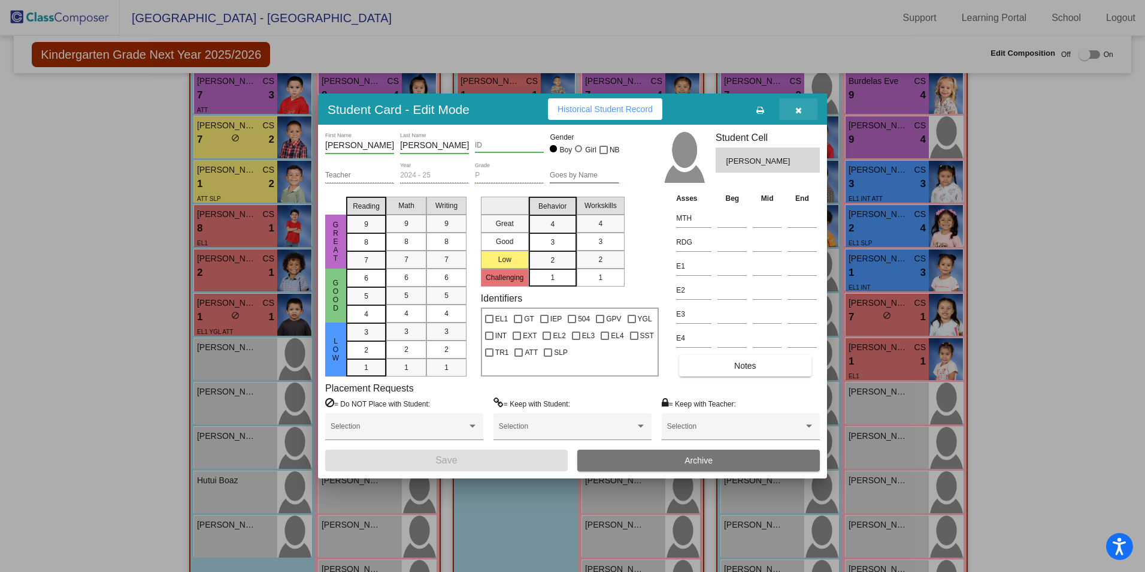
click at [799, 106] on icon "button" at bounding box center [799, 110] width 7 height 8
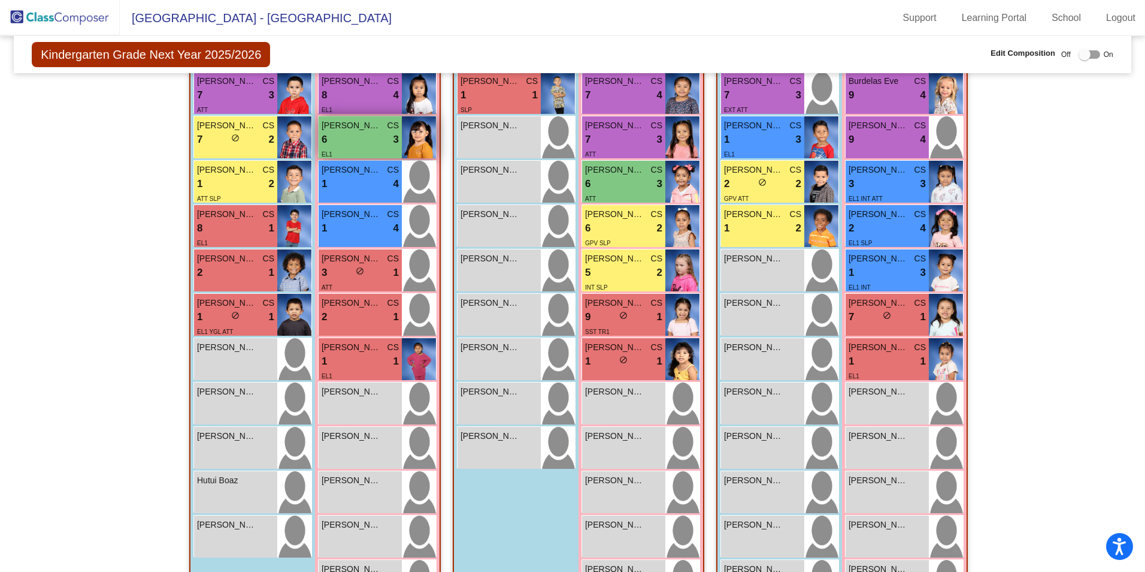
scroll to position [180, 0]
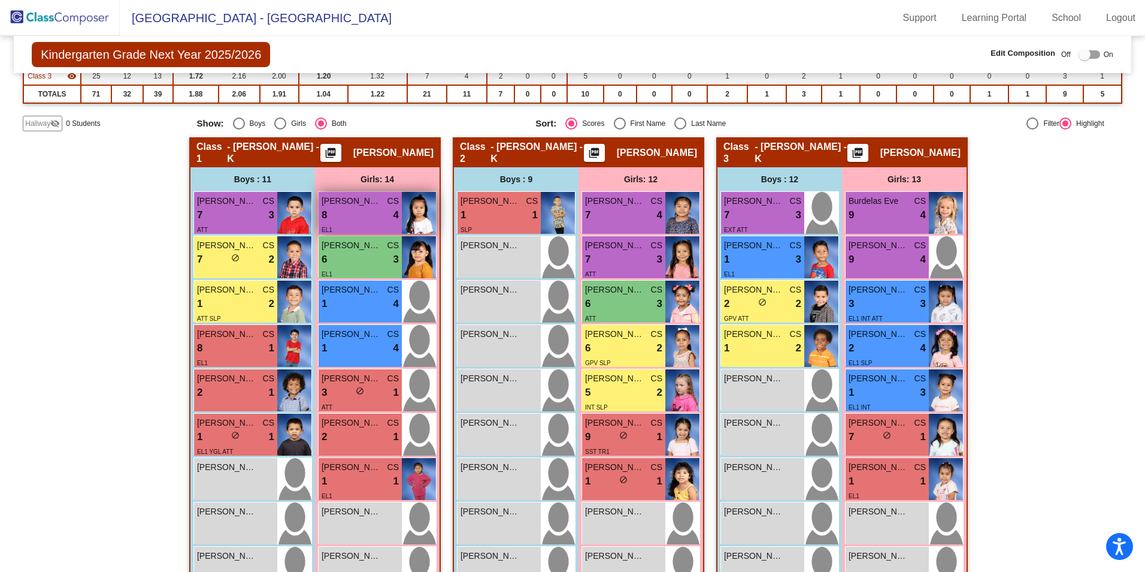
click at [374, 217] on div "8 lock do_not_disturb_alt 4" at bounding box center [360, 215] width 77 height 16
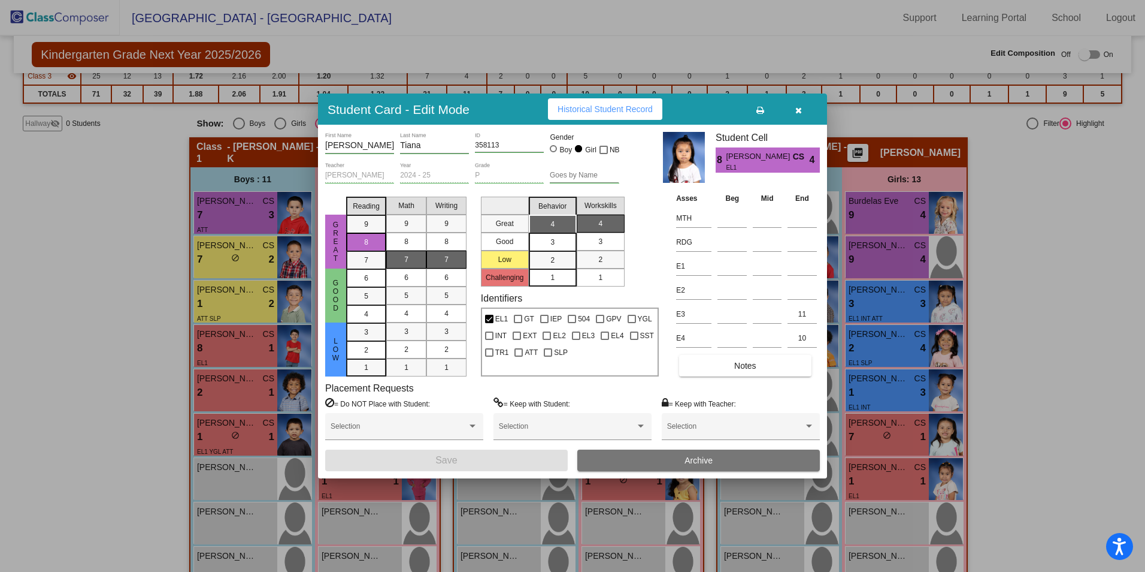
click at [802, 110] on button "button" at bounding box center [798, 109] width 38 height 22
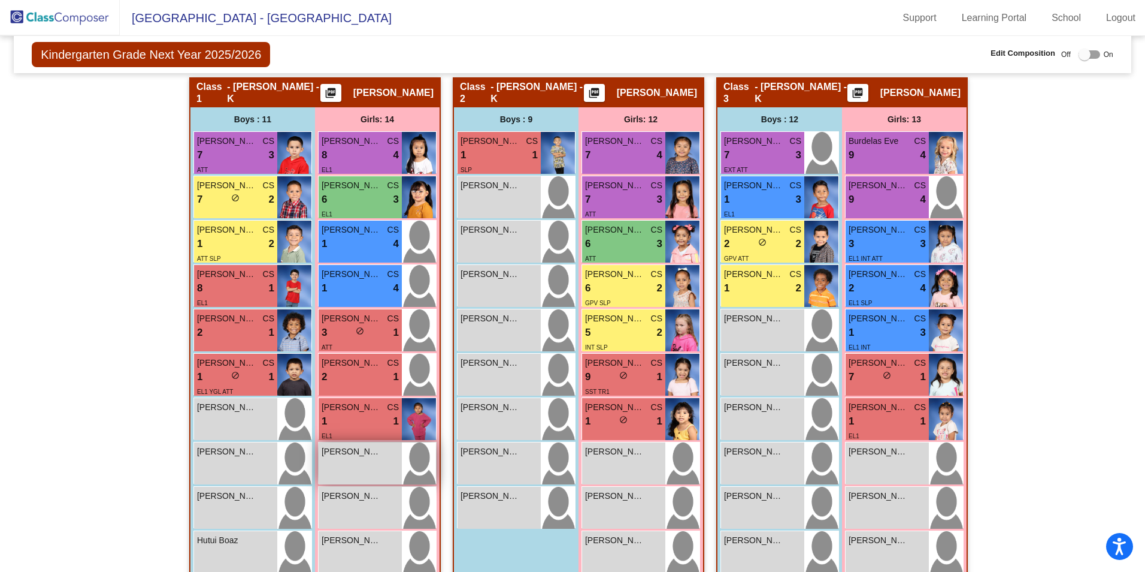
scroll to position [300, 0]
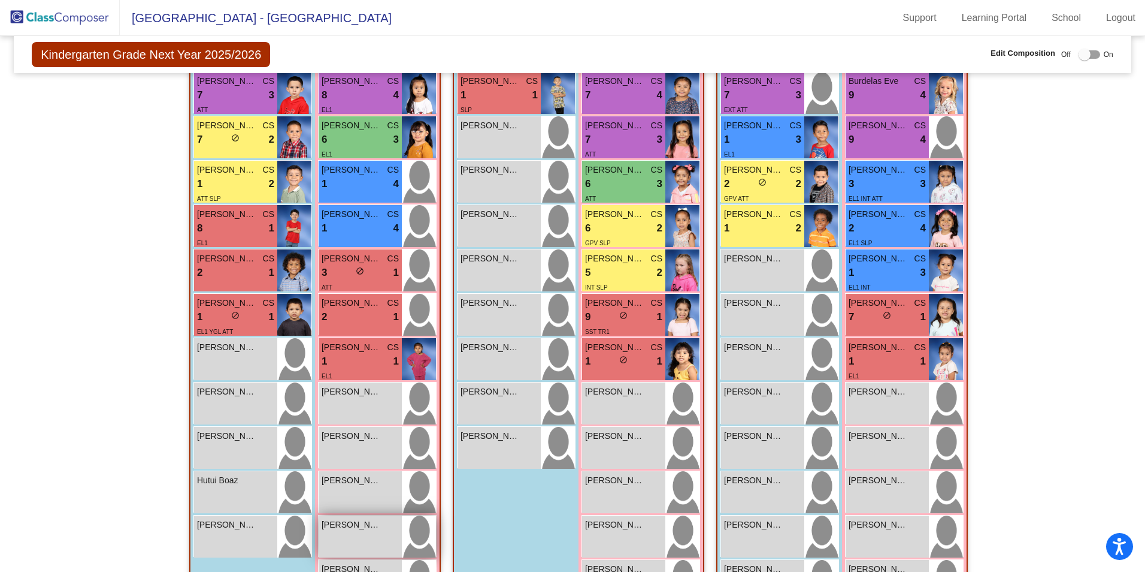
click at [369, 536] on div "Kaiailanni Martinez Hernandez lock do_not_disturb_alt" at bounding box center [360, 536] width 83 height 42
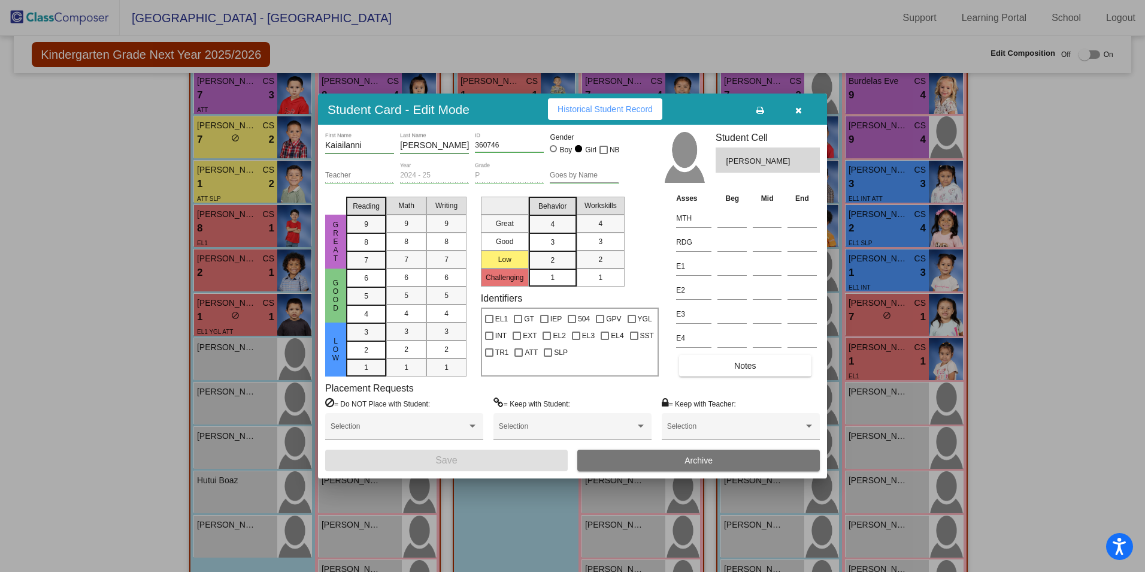
click at [796, 108] on icon "button" at bounding box center [799, 110] width 7 height 8
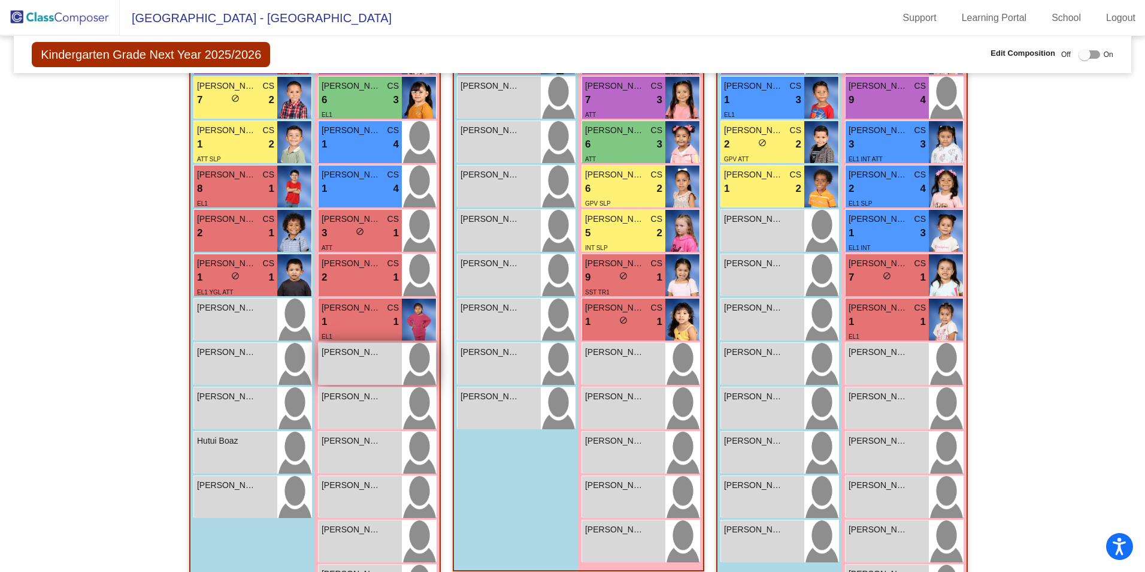
scroll to position [419, 0]
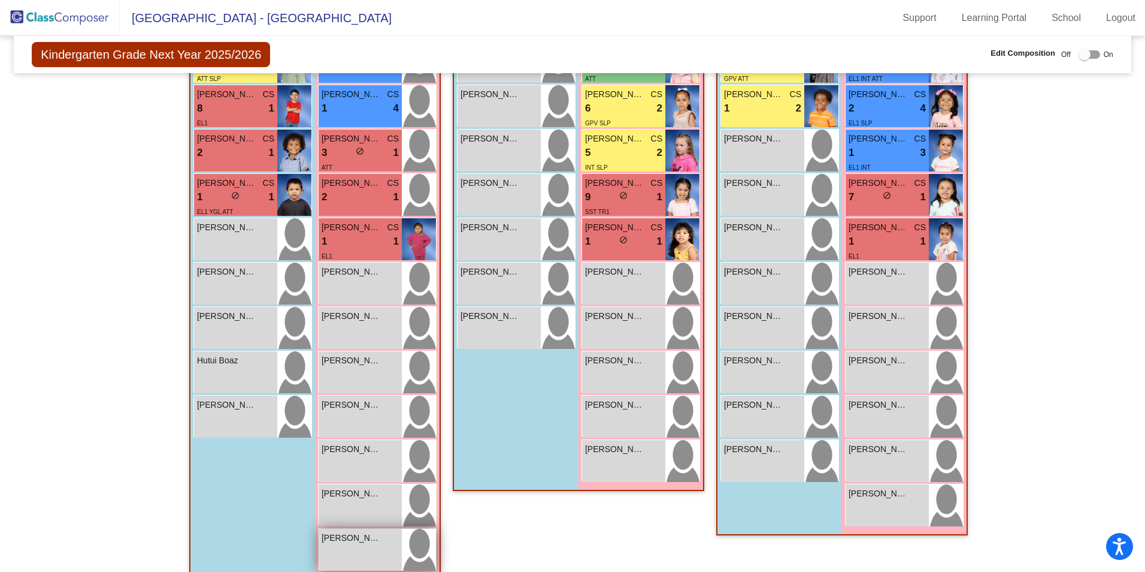
click at [364, 540] on span "[PERSON_NAME]" at bounding box center [352, 537] width 60 height 13
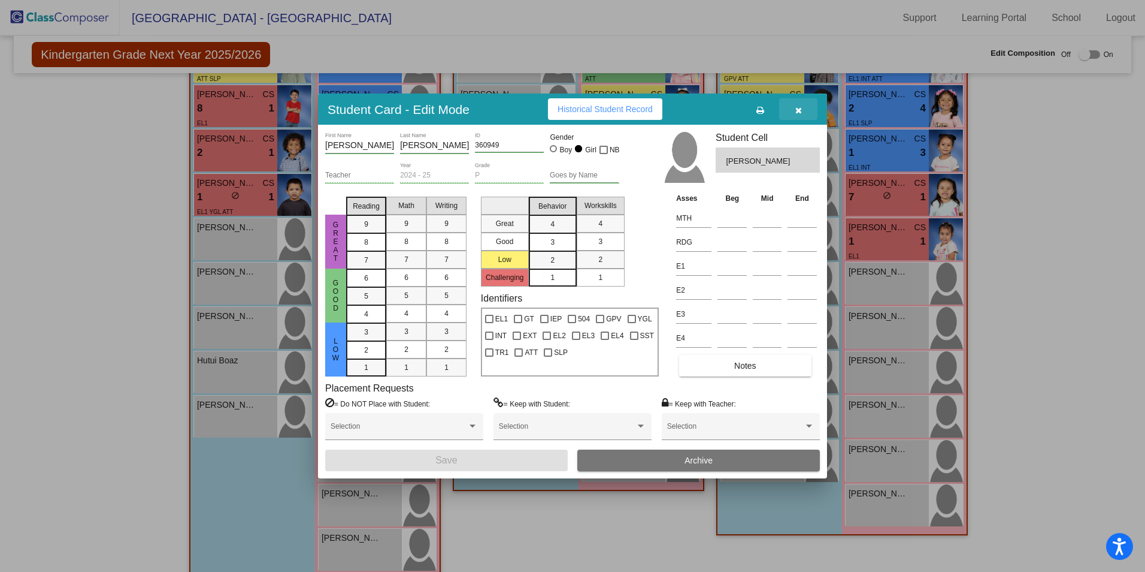
click at [801, 110] on icon "button" at bounding box center [799, 110] width 7 height 8
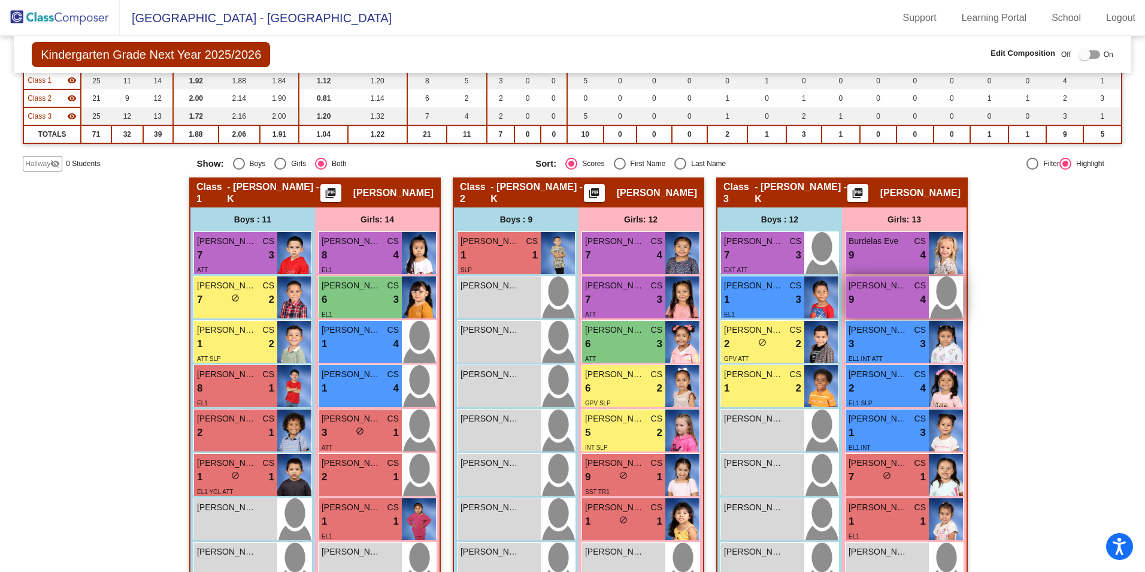
scroll to position [199, 0]
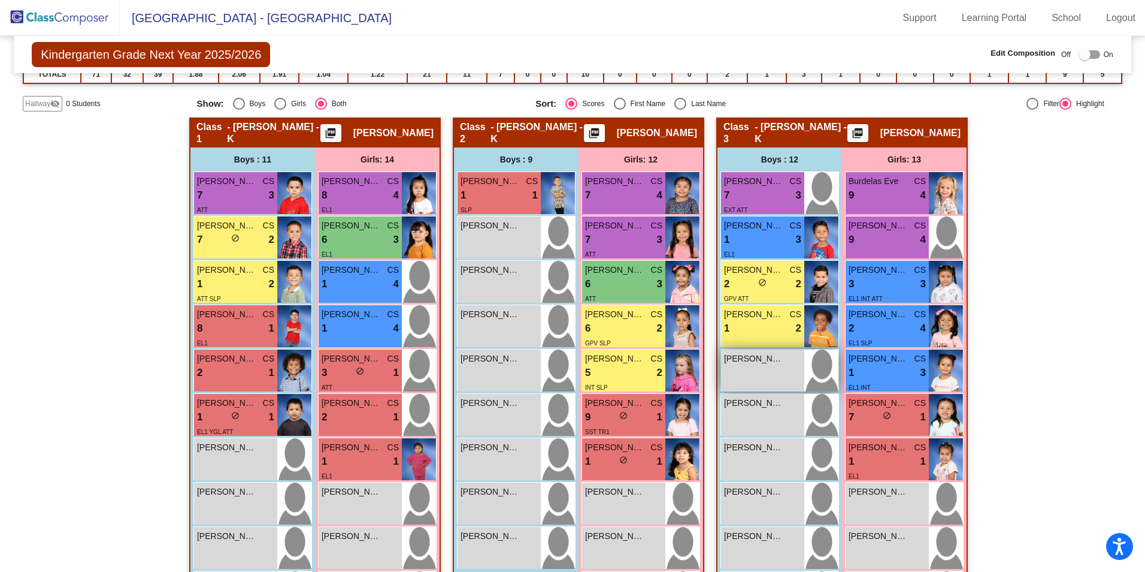
click at [776, 372] on div "Adrian Estrada Sanchez lock do_not_disturb_alt" at bounding box center [762, 370] width 83 height 42
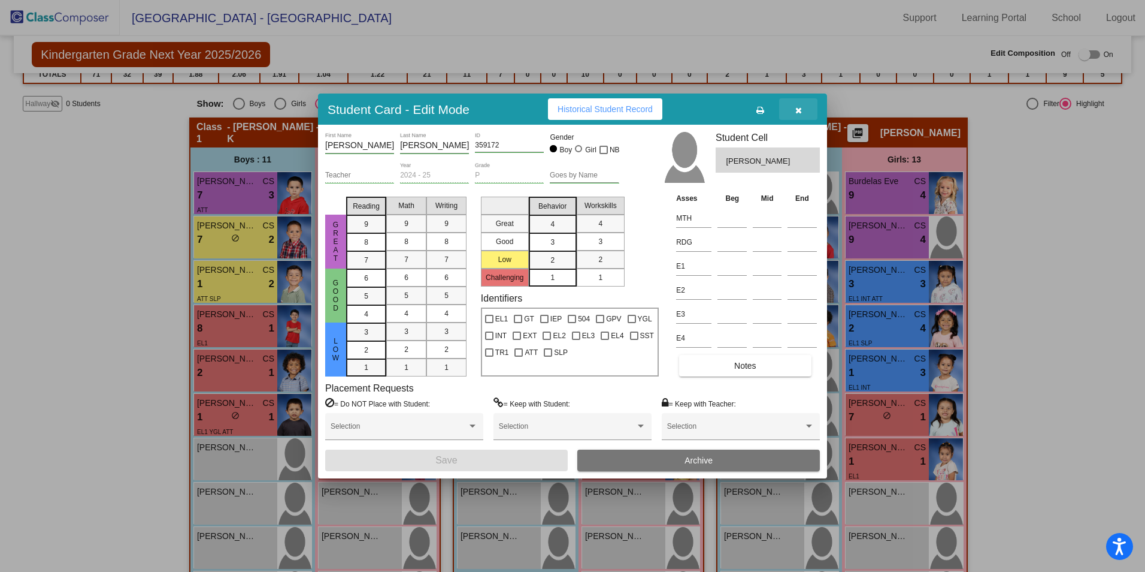
click at [794, 113] on button "button" at bounding box center [798, 109] width 38 height 22
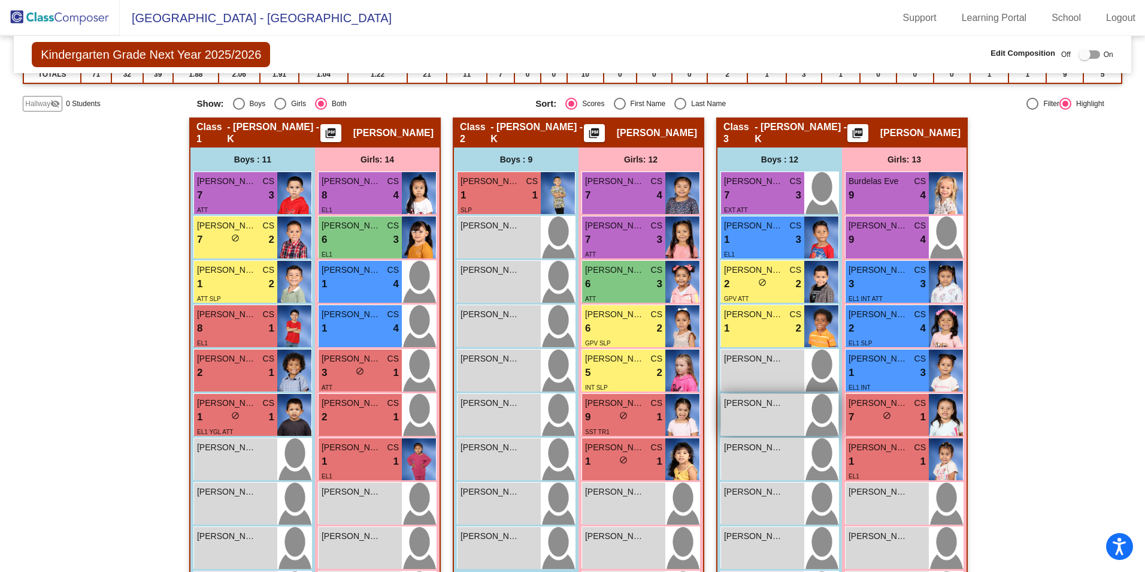
click at [782, 408] on div "[PERSON_NAME]" at bounding box center [762, 403] width 77 height 13
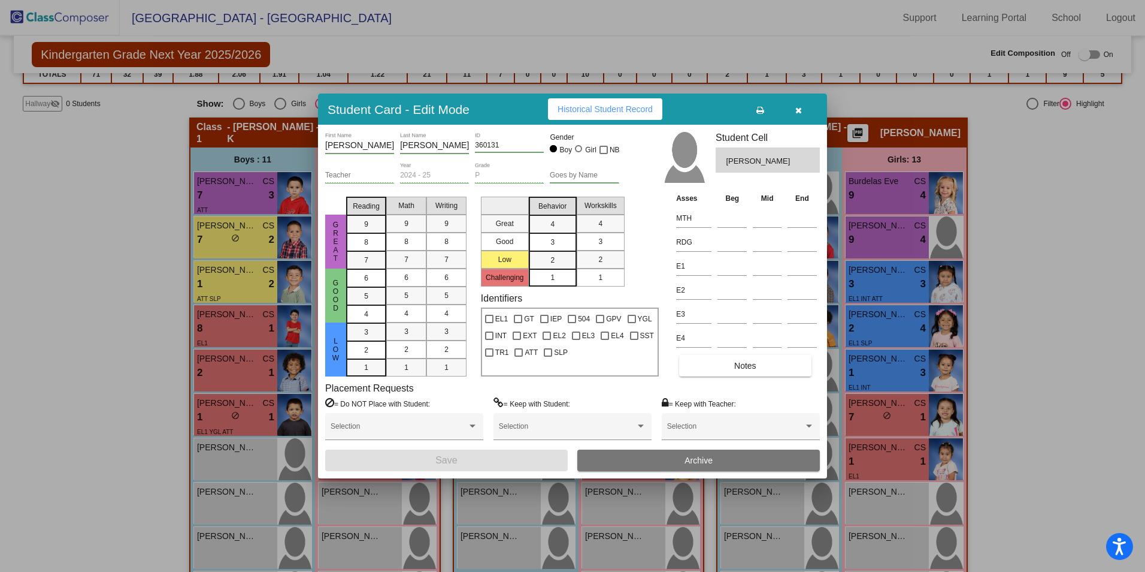
click at [800, 107] on icon "button" at bounding box center [799, 110] width 7 height 8
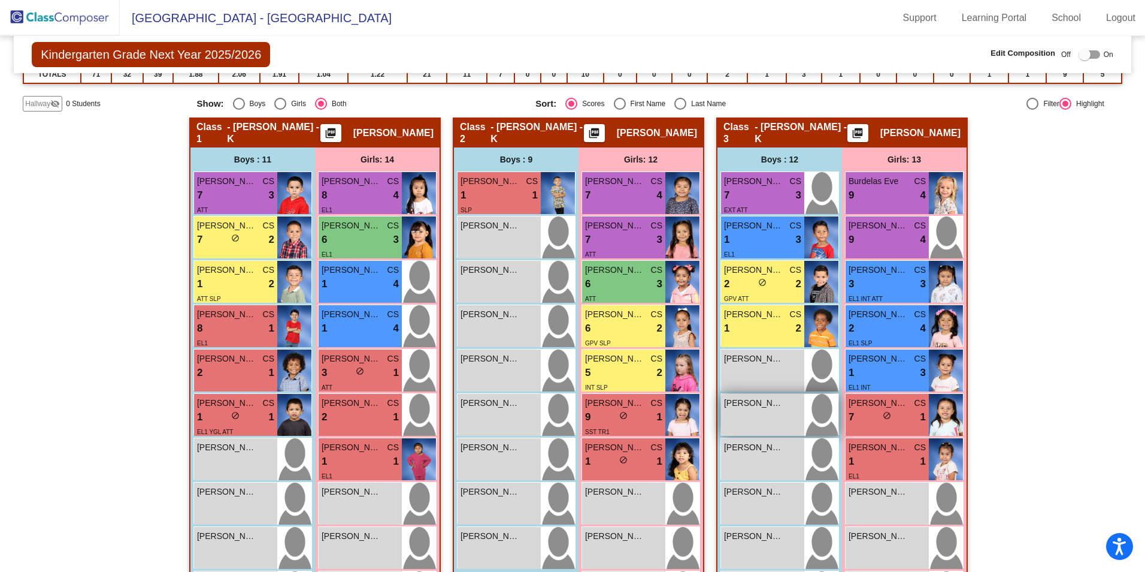
click at [780, 416] on div "Emmanuel Ayala lock do_not_disturb_alt" at bounding box center [762, 415] width 83 height 42
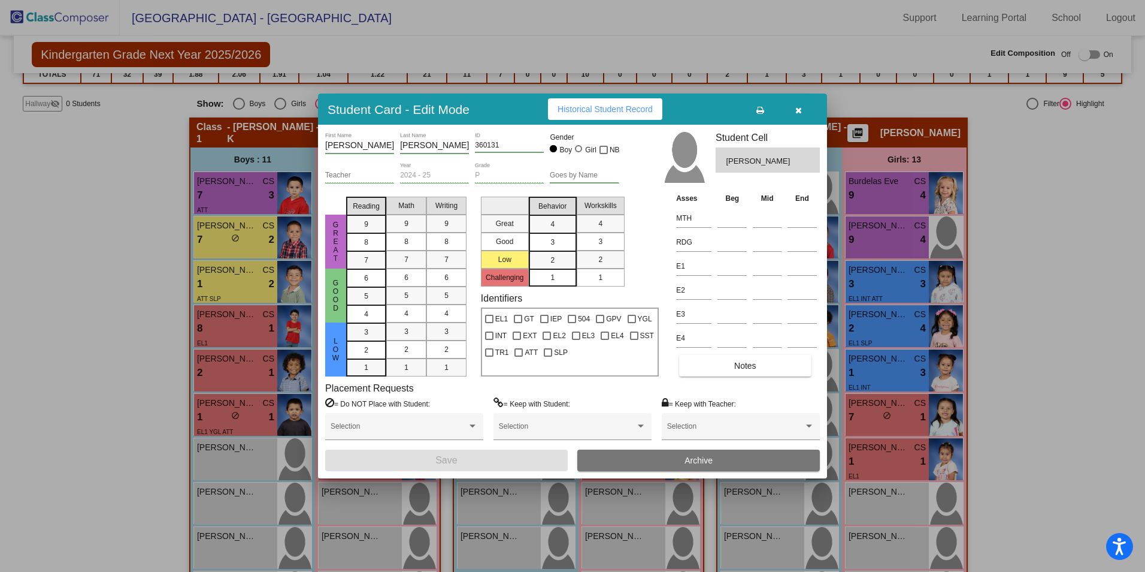
click at [799, 104] on span "button" at bounding box center [799, 109] width 7 height 10
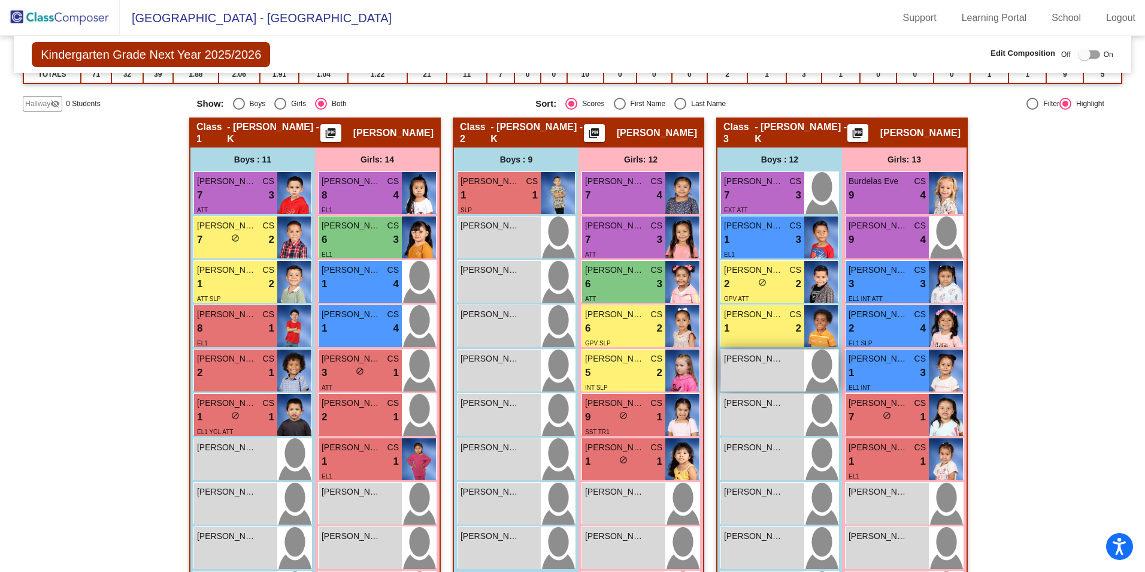
click at [768, 368] on div "Adrian Estrada Sanchez lock do_not_disturb_alt" at bounding box center [762, 370] width 83 height 42
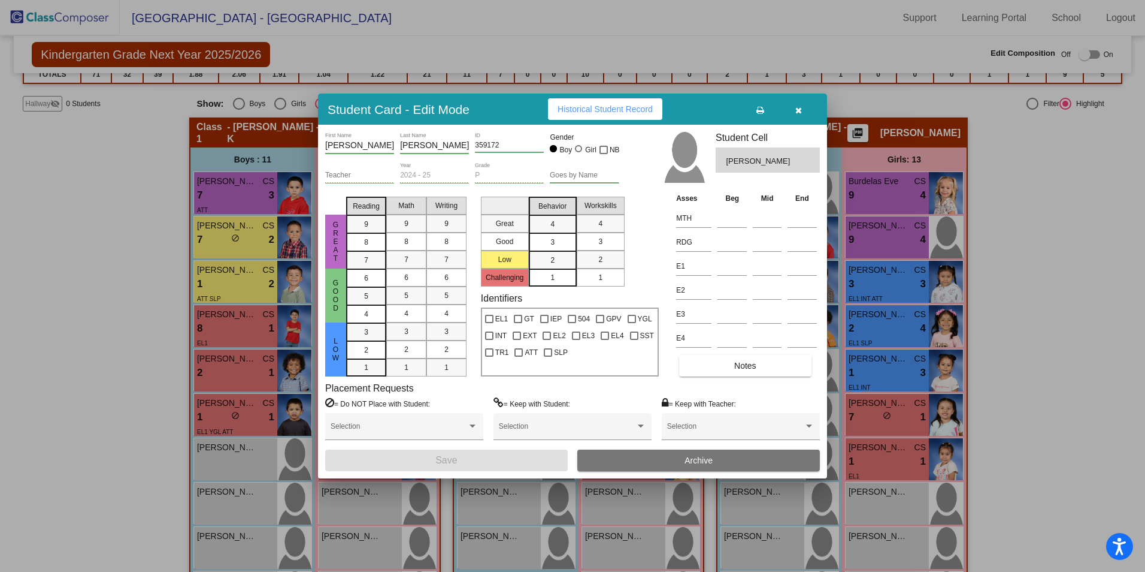
click at [649, 462] on button "Archive" at bounding box center [699, 460] width 243 height 22
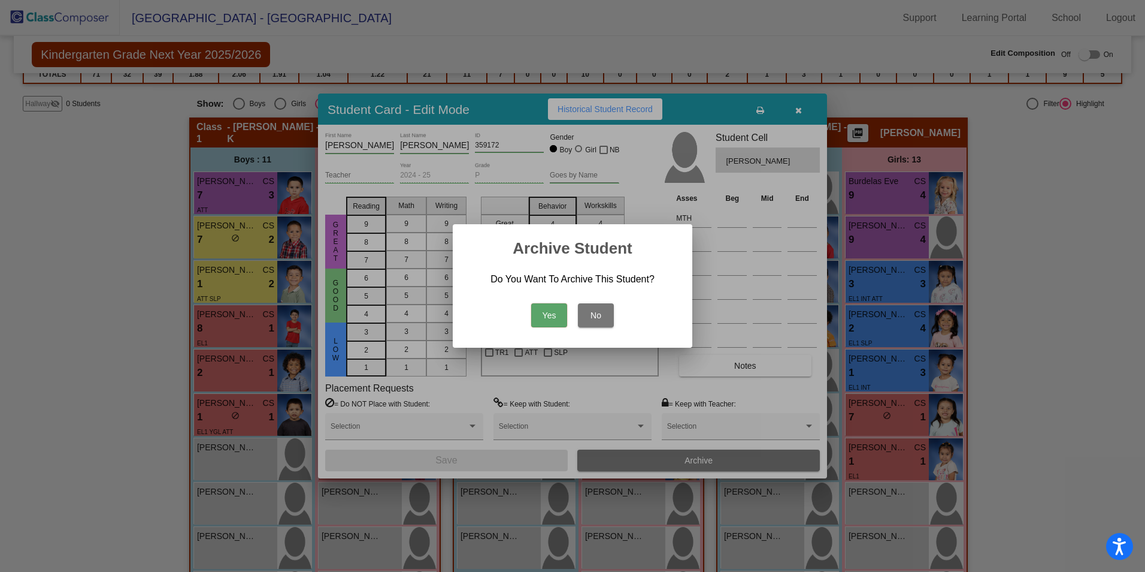
drag, startPoint x: 548, startPoint y: 318, endPoint x: 561, endPoint y: 315, distance: 12.8
click at [548, 317] on button "Yes" at bounding box center [549, 315] width 36 height 24
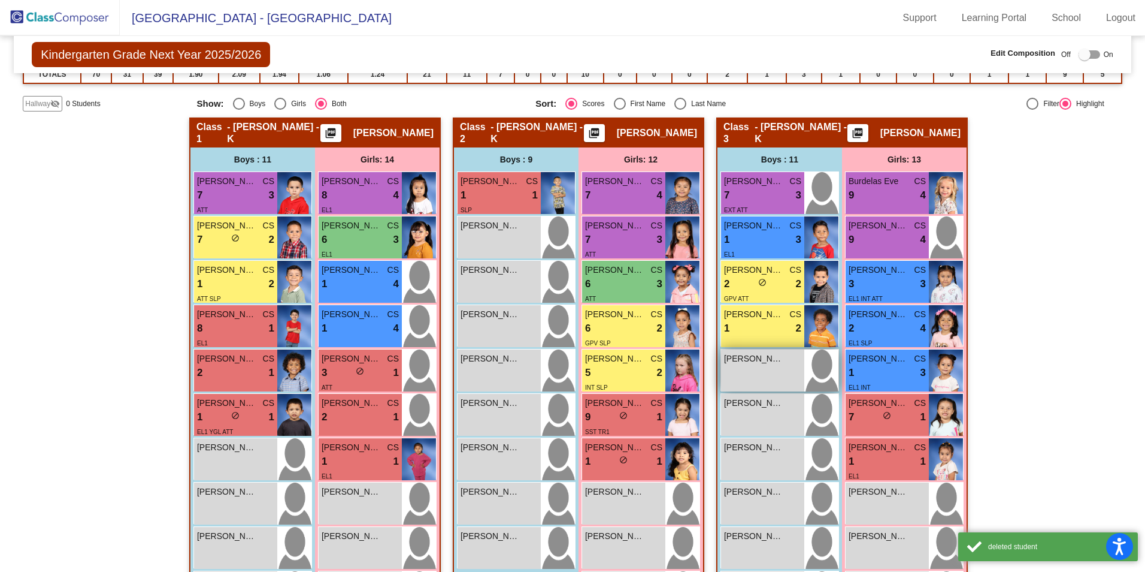
click at [764, 368] on div "Emmanuel Ayala lock do_not_disturb_alt" at bounding box center [762, 370] width 83 height 42
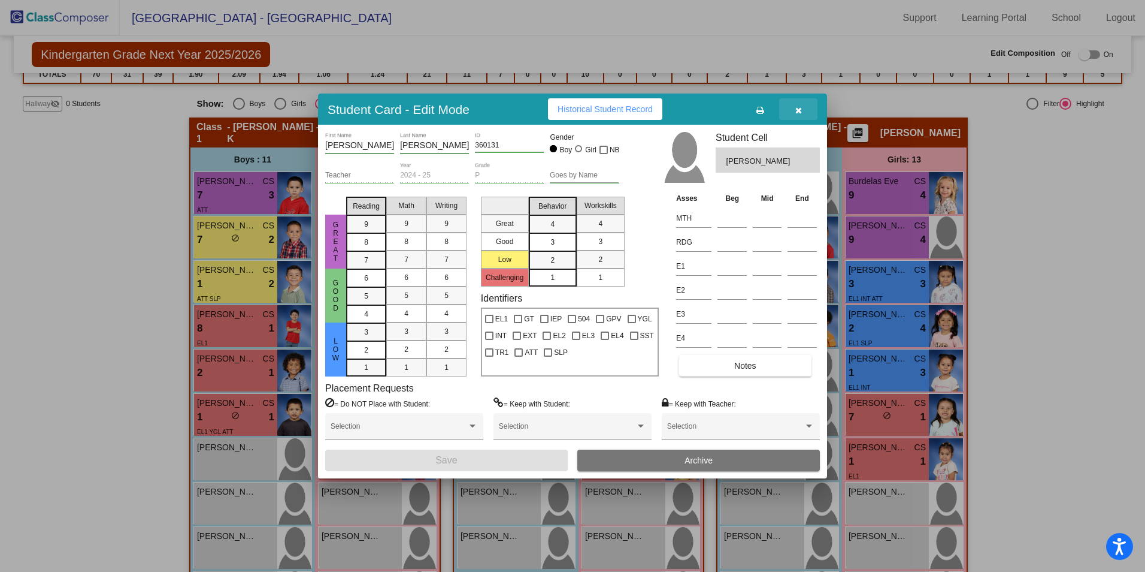
click at [797, 109] on icon "button" at bounding box center [799, 110] width 7 height 8
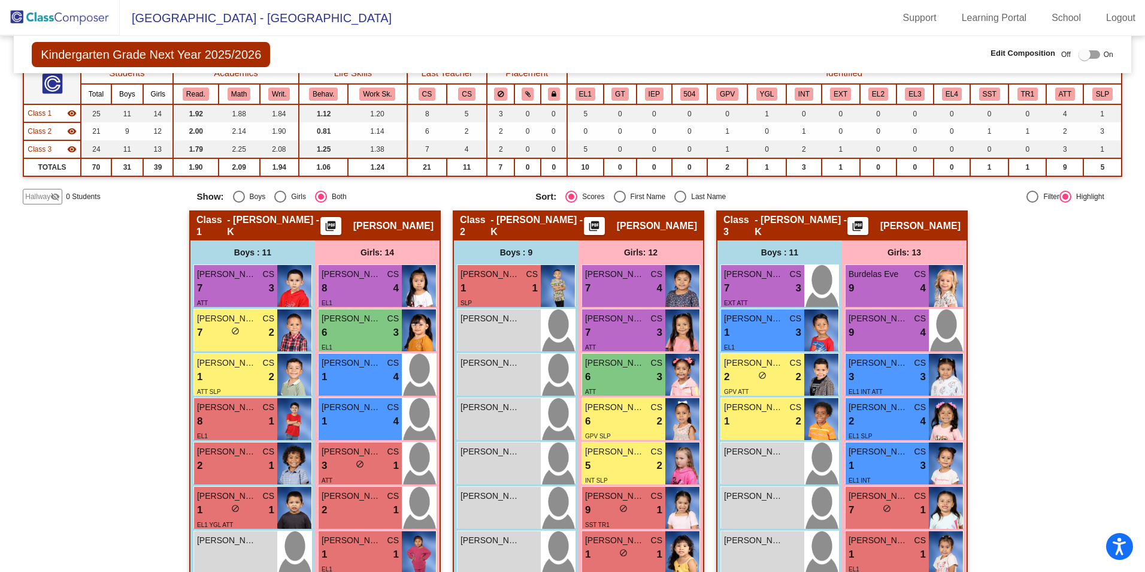
scroll to position [0, 0]
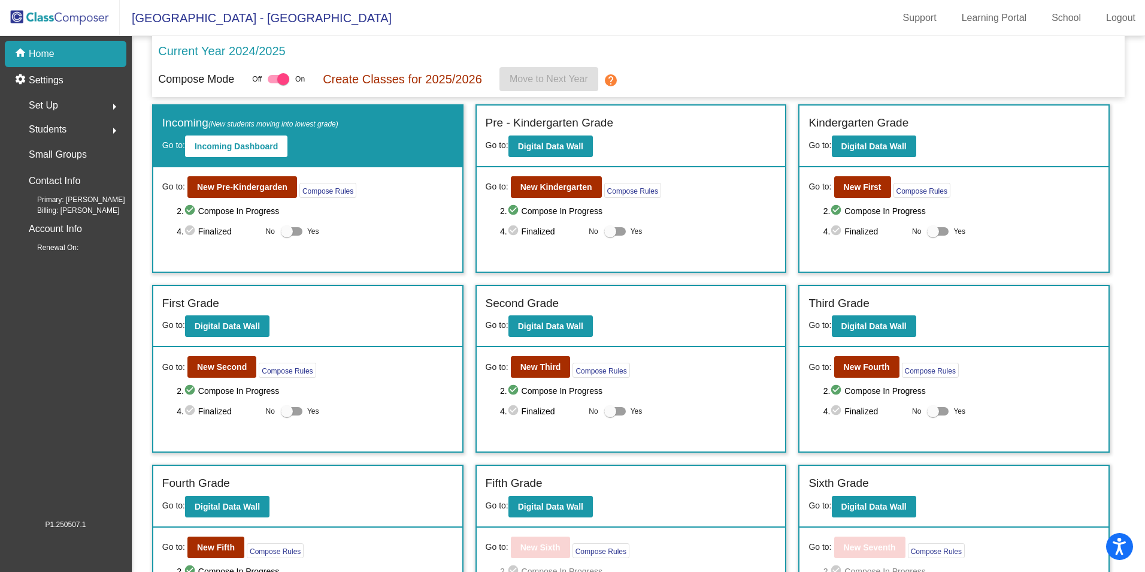
click at [78, 127] on div "Students arrow_right" at bounding box center [69, 129] width 114 height 24
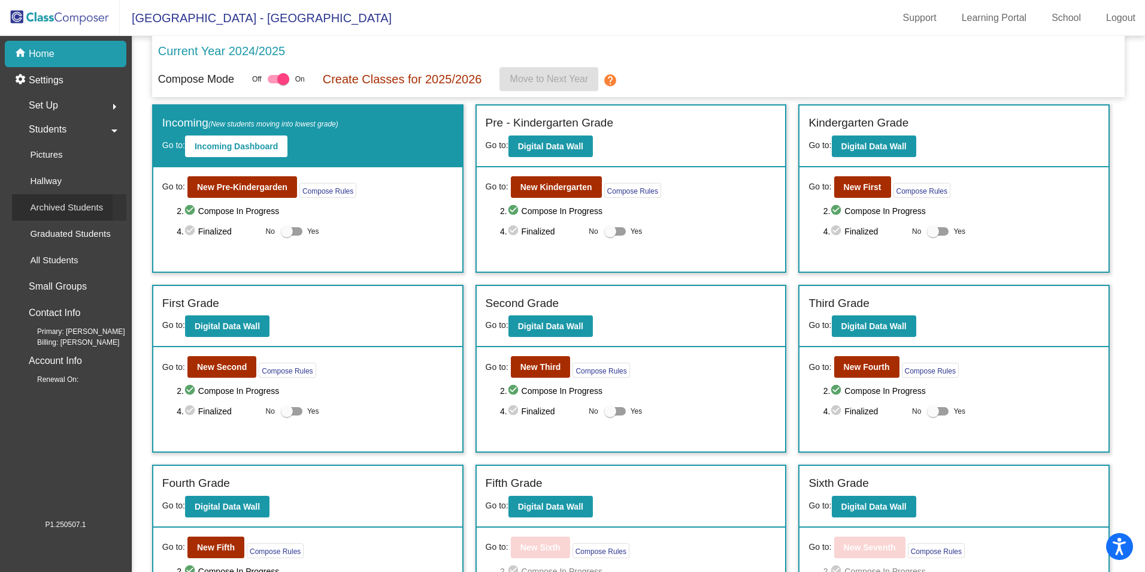
click at [73, 210] on p "Archived Students" at bounding box center [66, 207] width 73 height 14
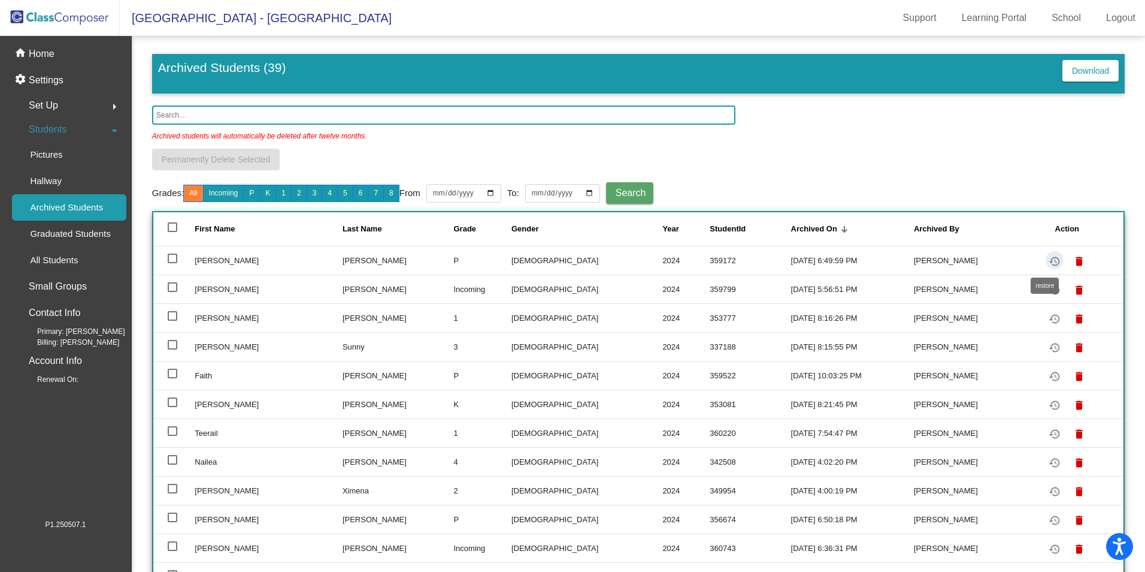
click at [1048, 259] on mat-icon "restore" at bounding box center [1055, 261] width 14 height 14
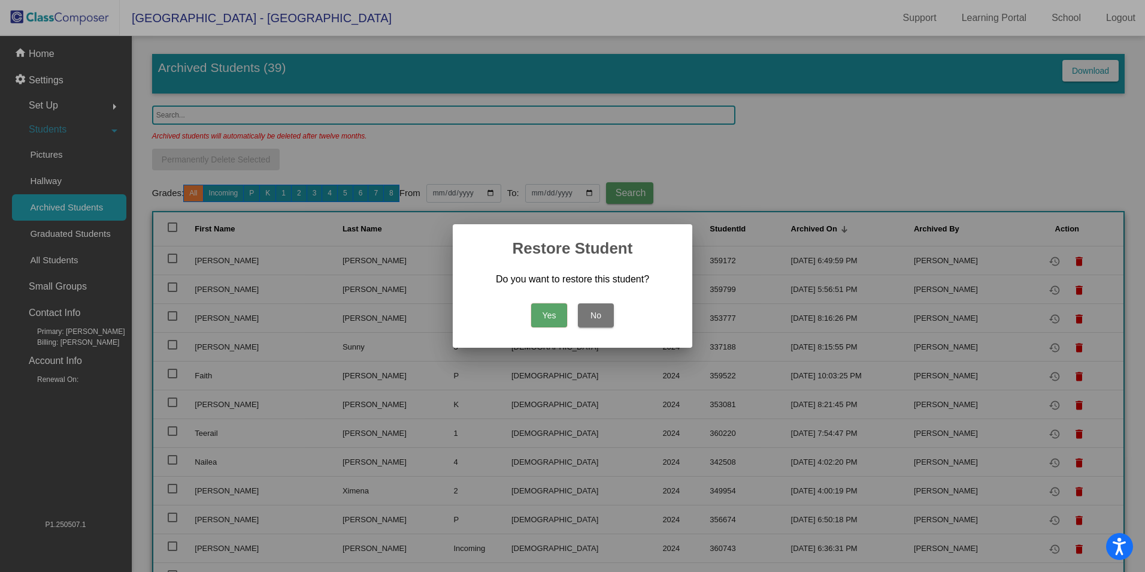
click at [538, 315] on button "Yes" at bounding box center [549, 315] width 36 height 24
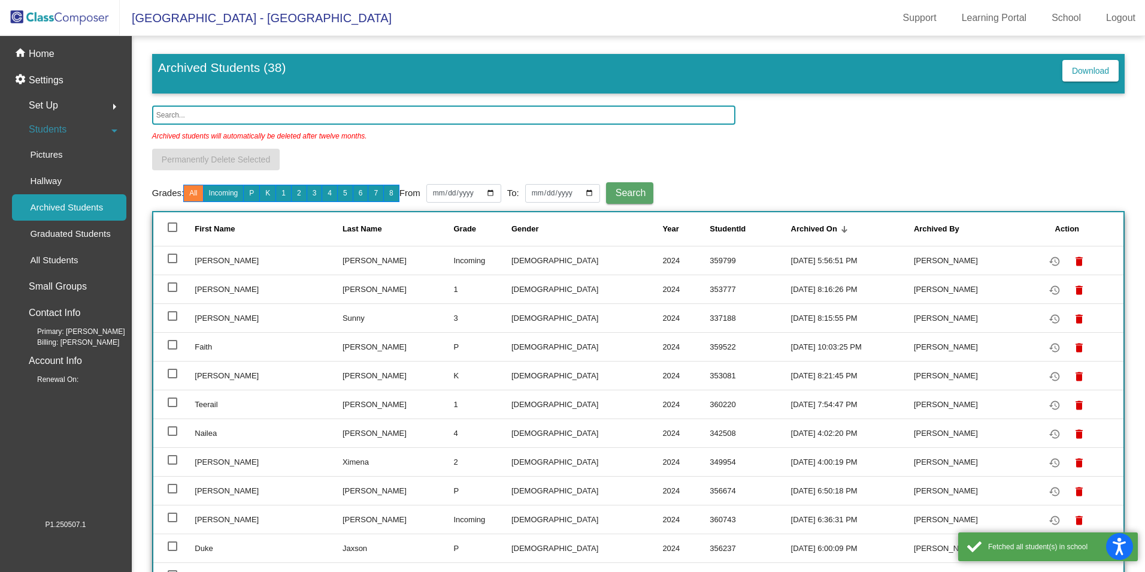
click at [46, 126] on span "Students" at bounding box center [48, 129] width 38 height 17
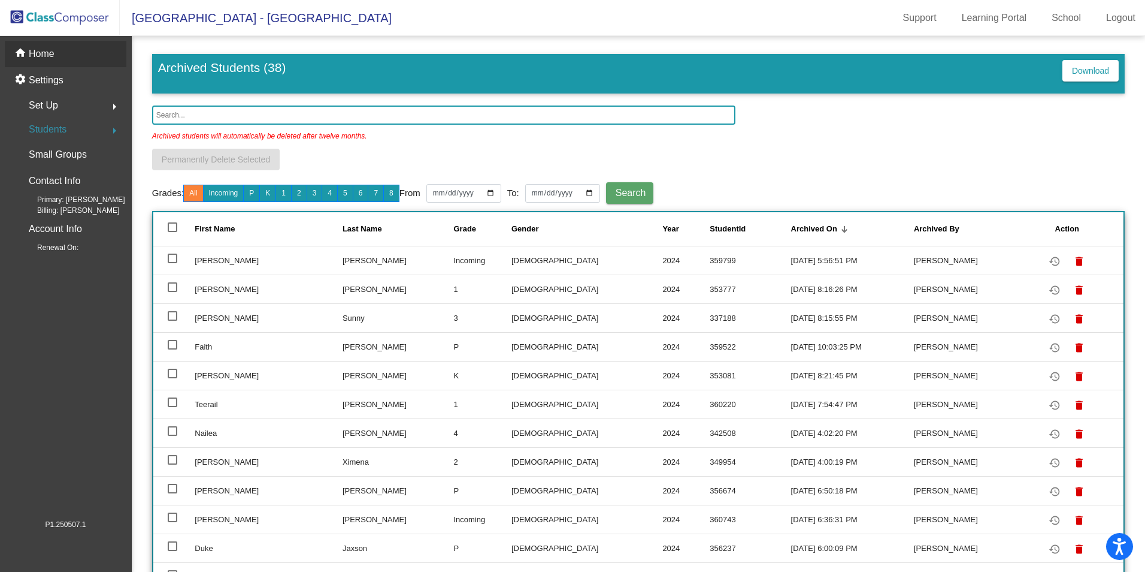
click at [50, 57] on p "Home" at bounding box center [42, 54] width 26 height 14
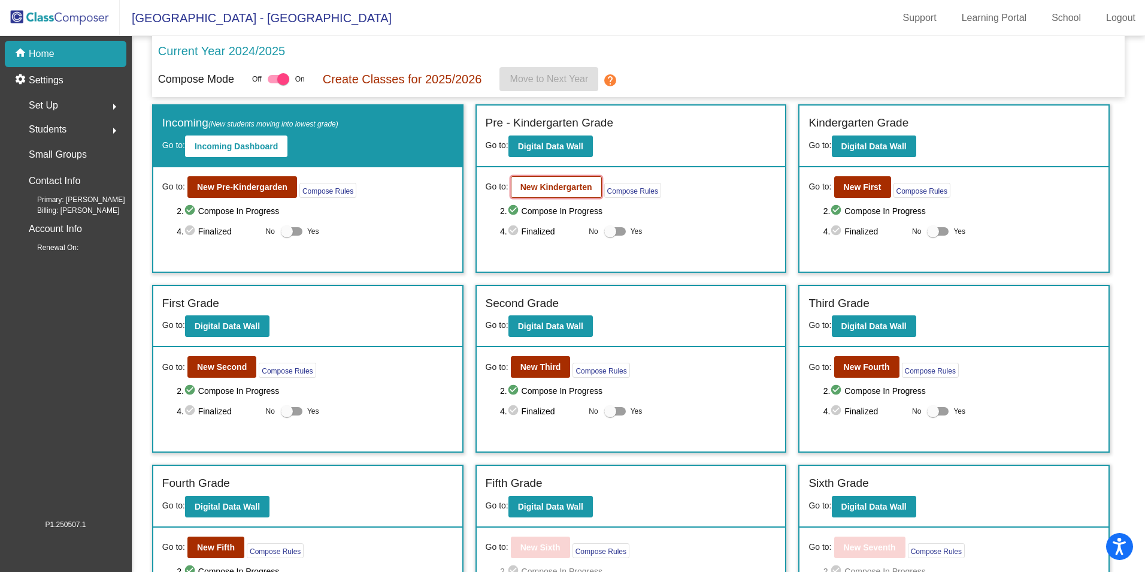
click at [537, 185] on b "New Kindergarten" at bounding box center [557, 187] width 72 height 10
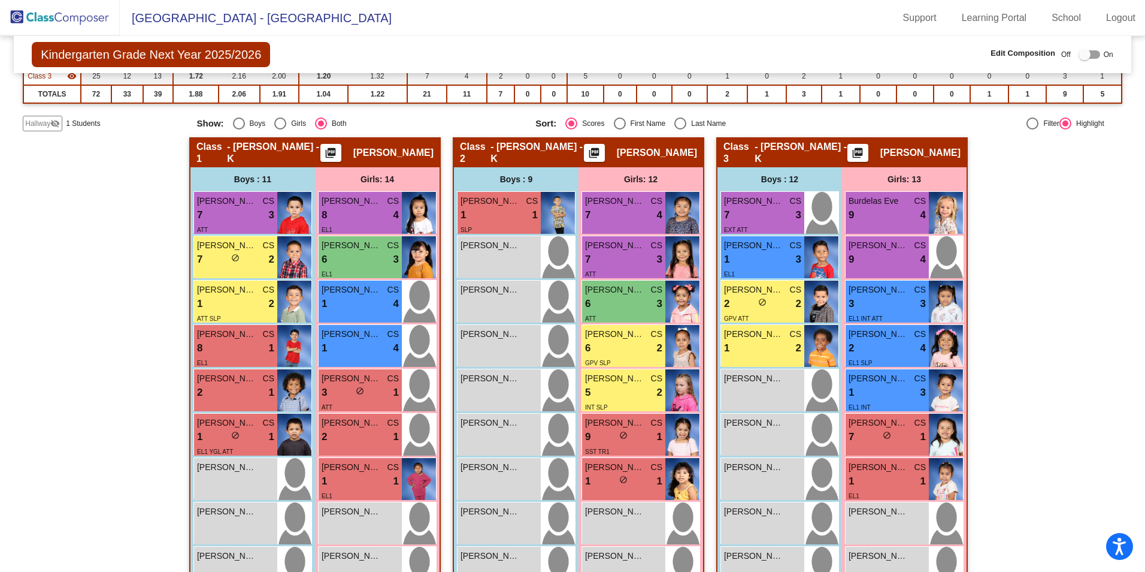
scroll to position [240, 0]
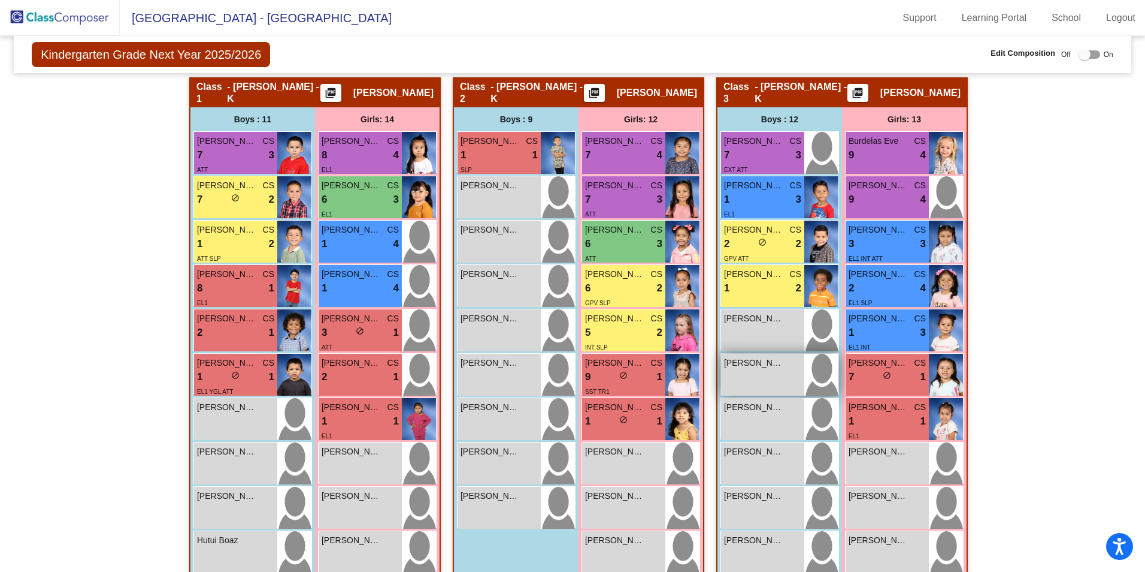
click at [758, 364] on span "[PERSON_NAME]" at bounding box center [754, 362] width 60 height 13
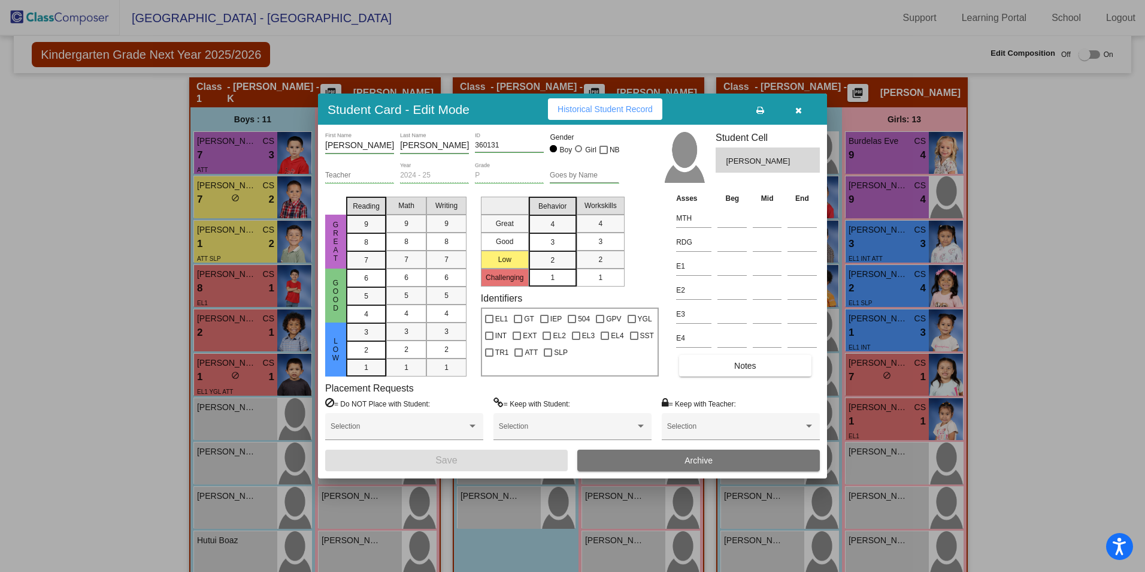
click at [663, 461] on button "Archive" at bounding box center [699, 460] width 243 height 22
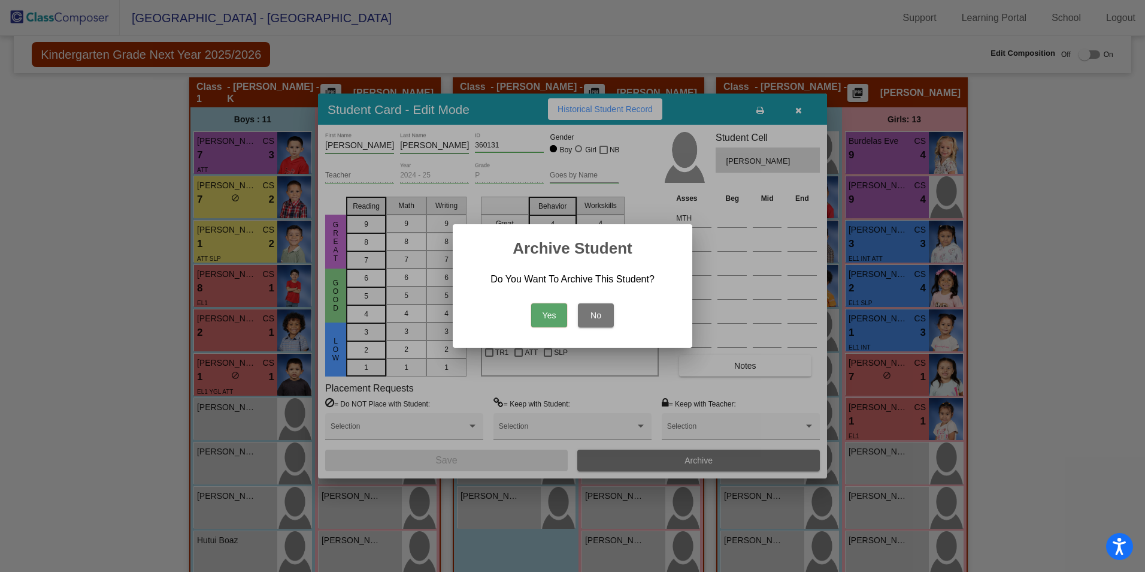
click at [545, 310] on button "Yes" at bounding box center [549, 315] width 36 height 24
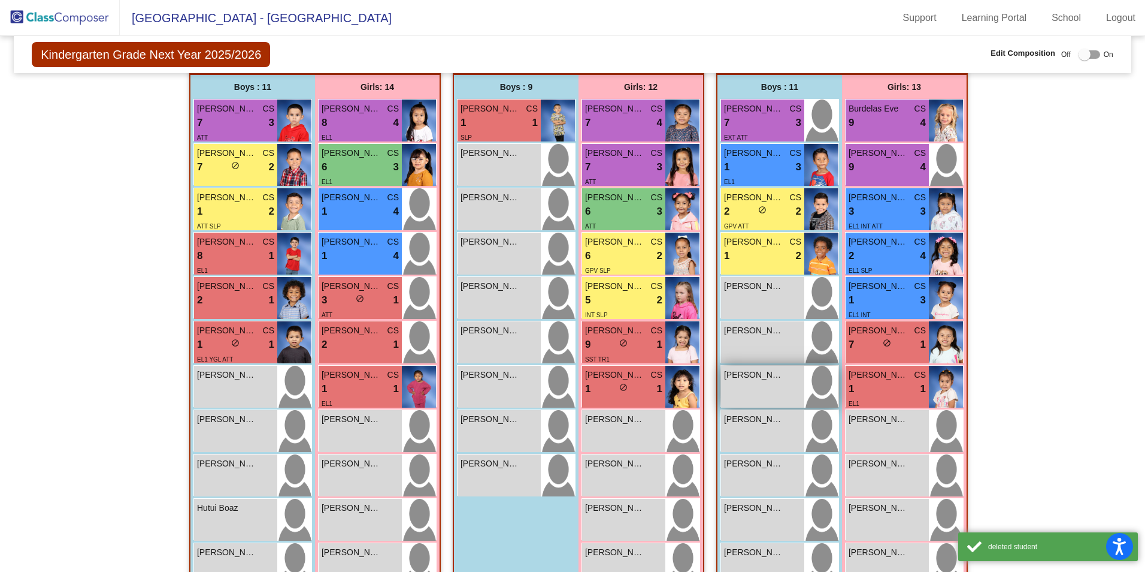
scroll to position [300, 0]
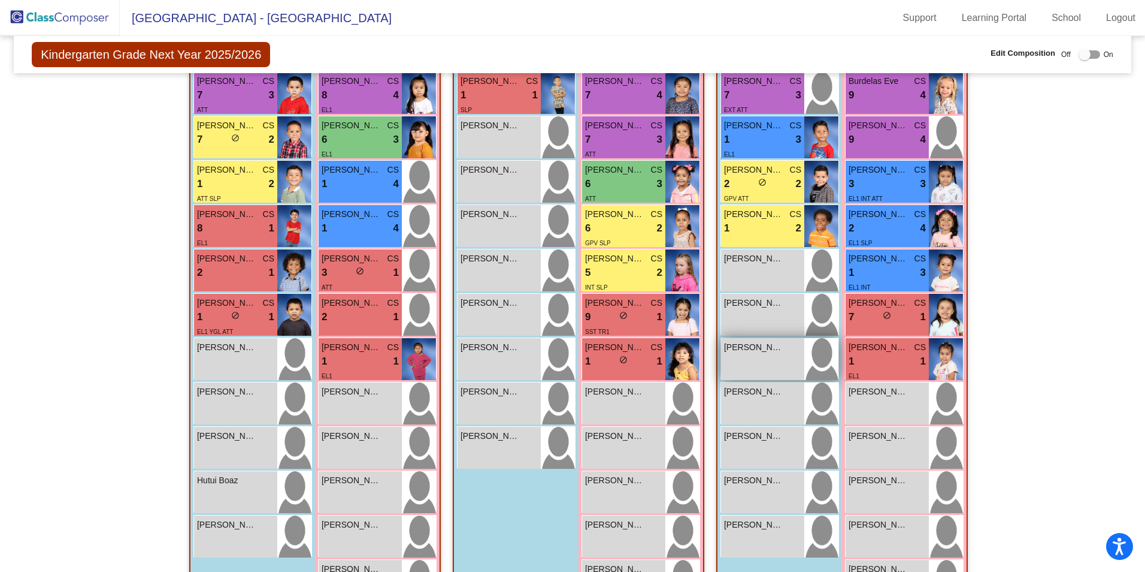
click at [782, 353] on div "[PERSON_NAME]" at bounding box center [762, 347] width 77 height 13
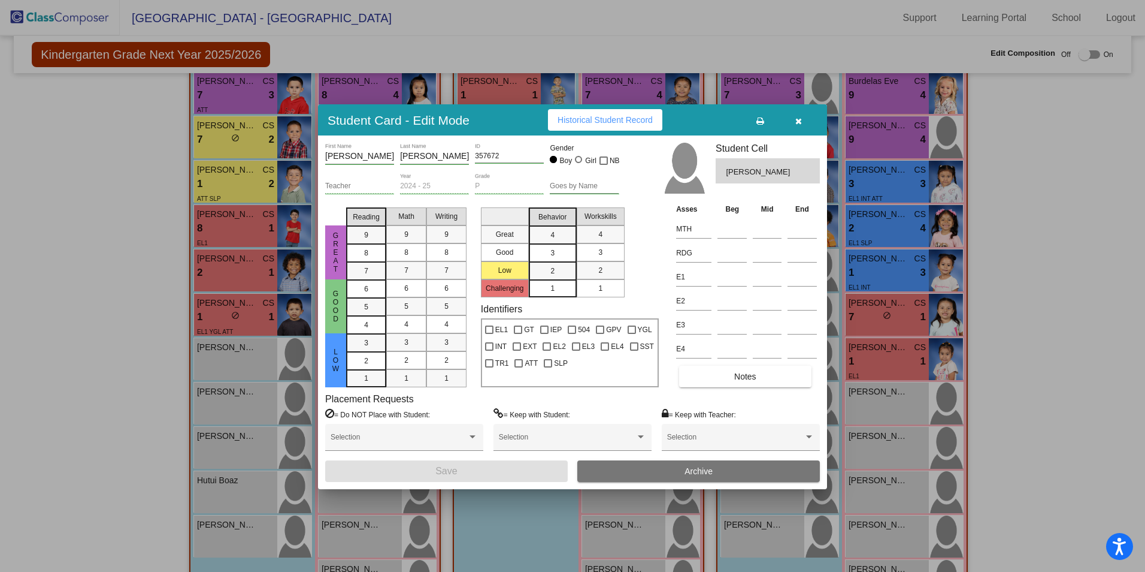
click at [803, 110] on div "Student Card - Edit Mode Historical Student Record" at bounding box center [572, 119] width 509 height 31
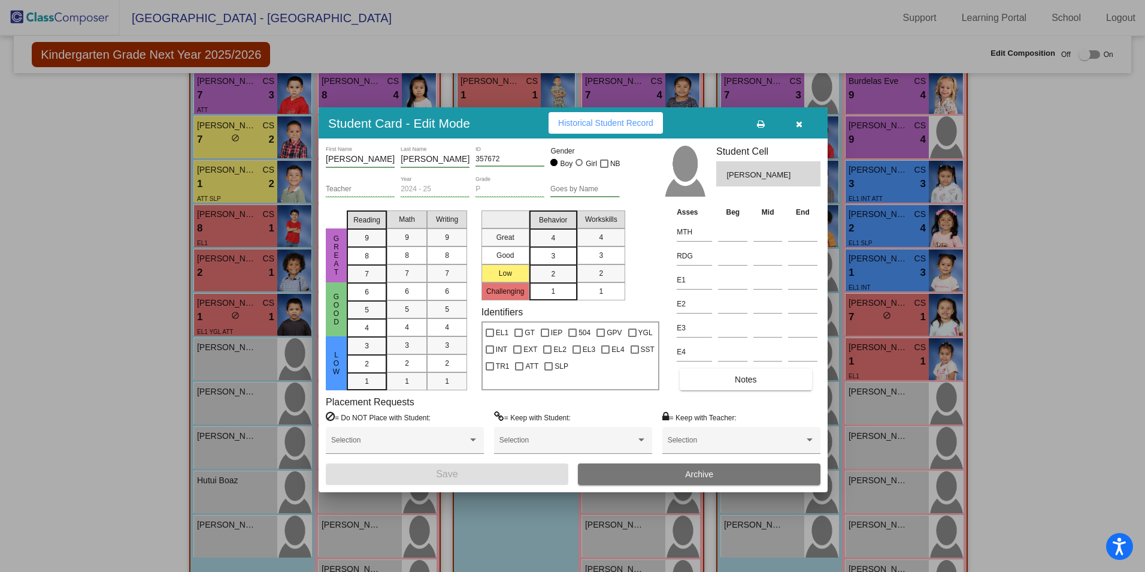
click at [802, 125] on icon "button" at bounding box center [799, 124] width 7 height 8
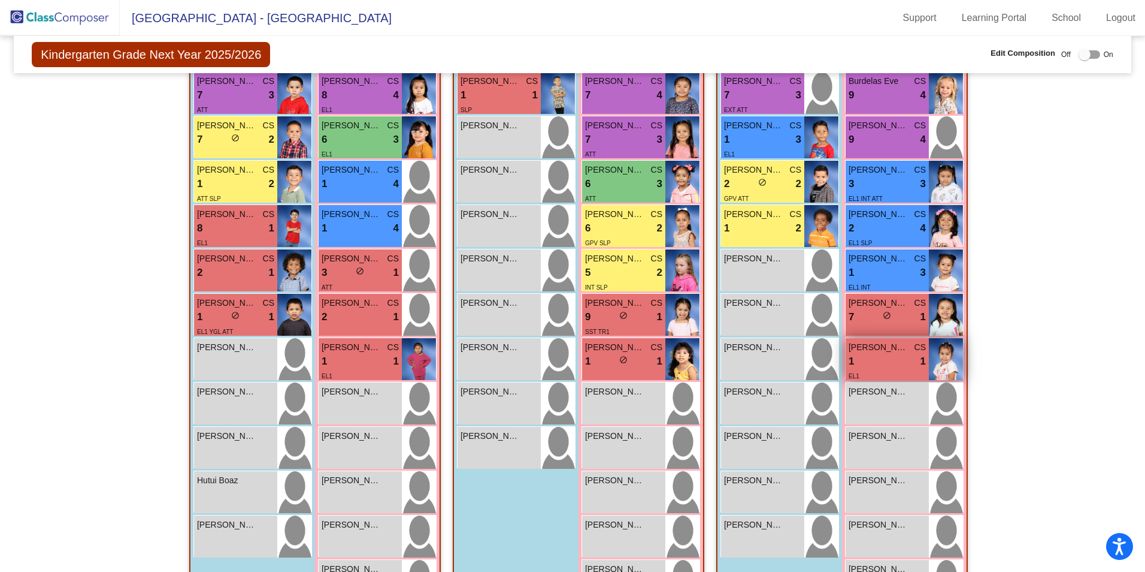
drag, startPoint x: 755, startPoint y: 400, endPoint x: 951, endPoint y: 354, distance: 201.1
click at [0, 0] on div "Boys : 11 Estrella Nataneal CS 7 lock do_not_disturb_alt 3 EXT ATT Hernandez Ab…" at bounding box center [0, 0] width 0 height 0
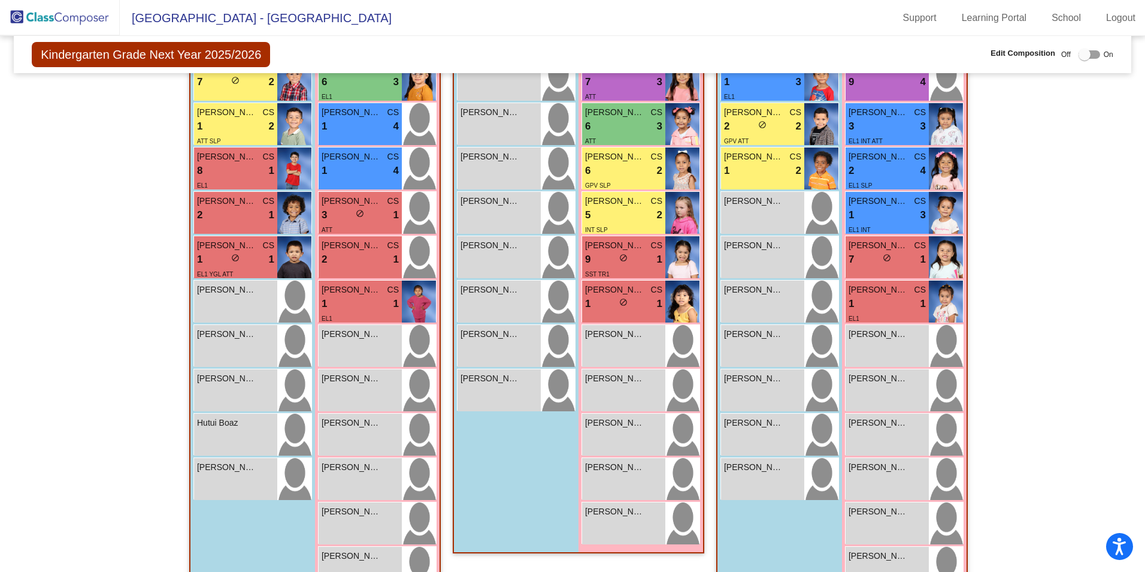
scroll to position [419, 0]
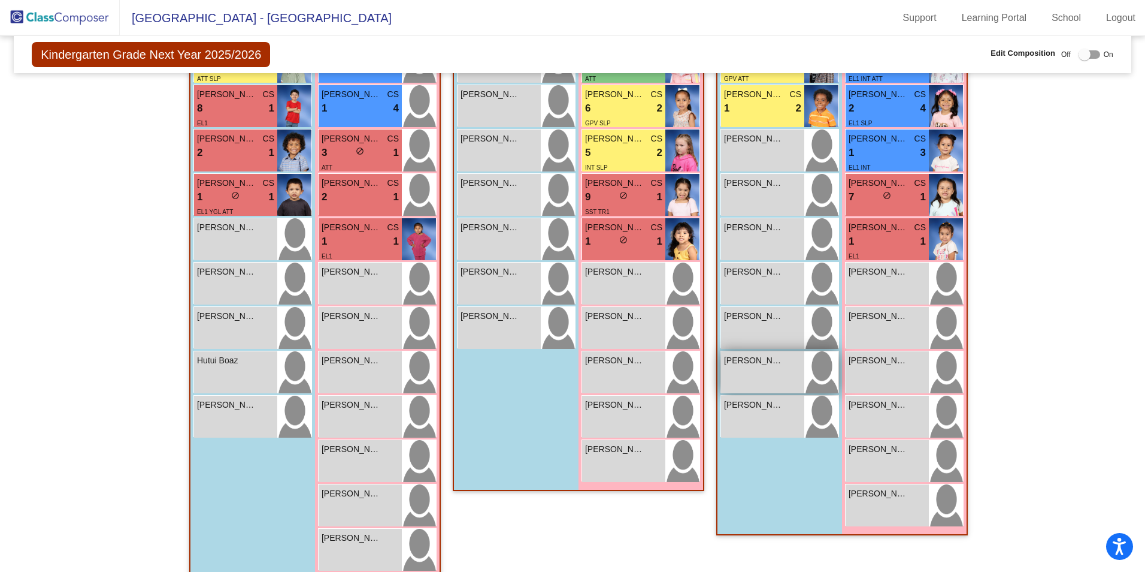
click at [764, 364] on span "[PERSON_NAME]" at bounding box center [754, 360] width 60 height 13
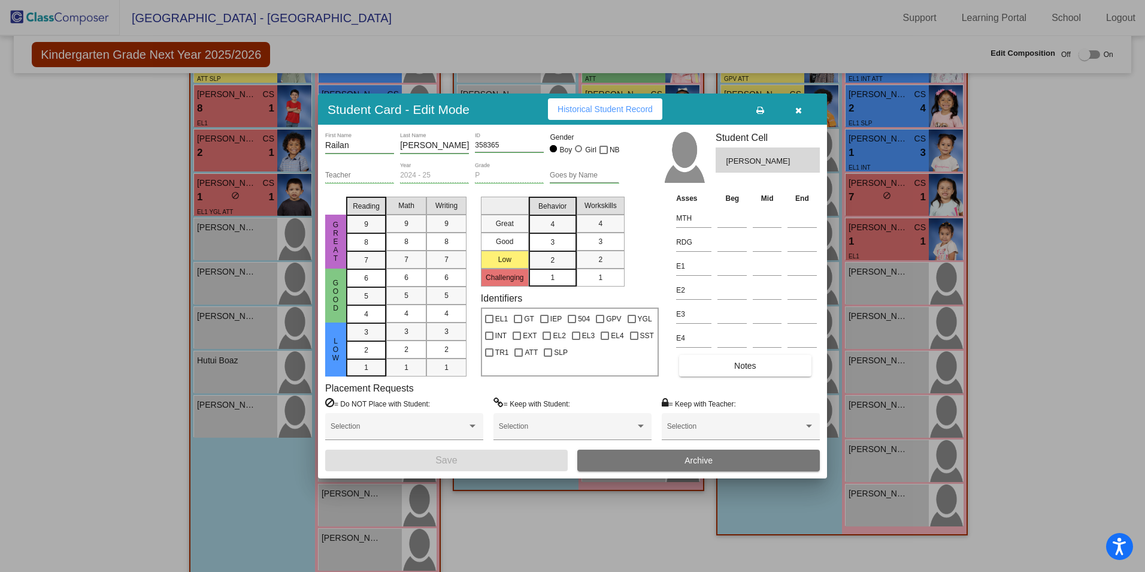
click at [800, 86] on div at bounding box center [572, 286] width 1145 height 572
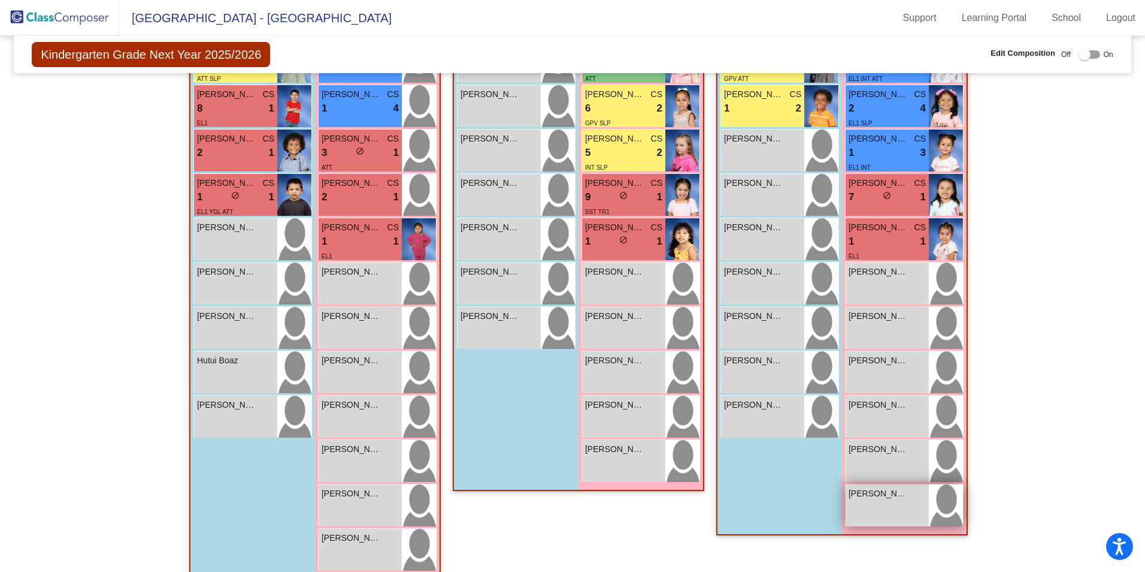
click at [902, 497] on span "[PERSON_NAME]" at bounding box center [879, 493] width 60 height 13
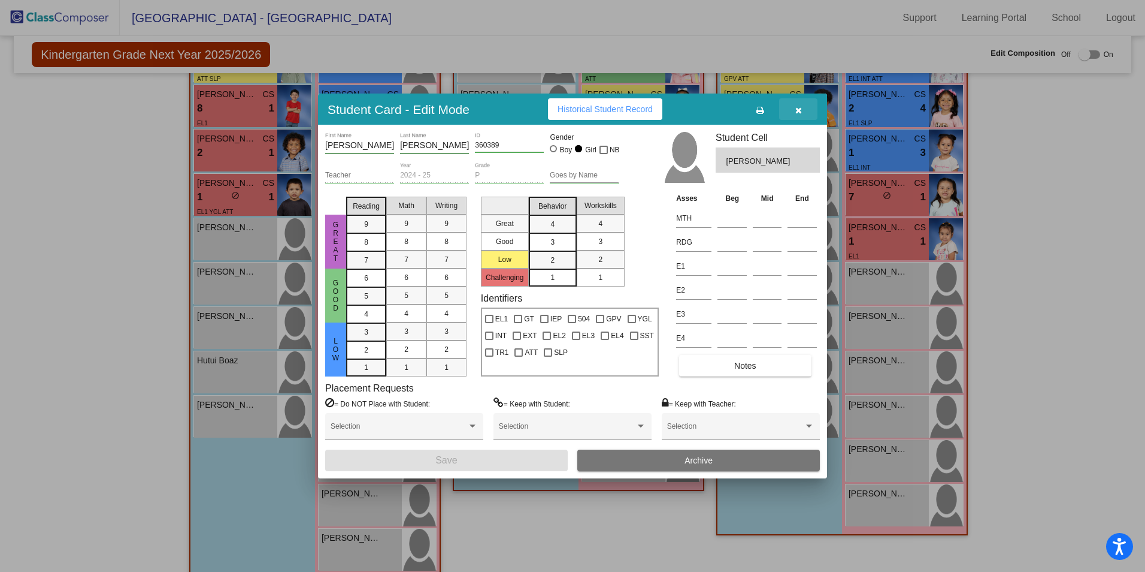
click at [799, 106] on icon "button" at bounding box center [799, 110] width 7 height 8
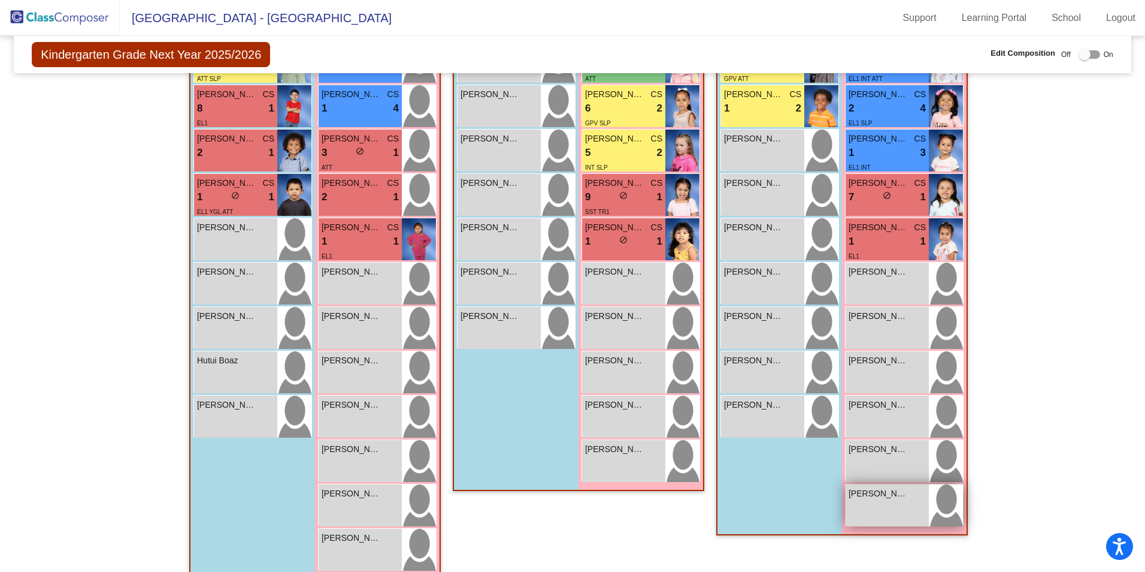
click at [915, 513] on div "Valentina Chavez lock do_not_disturb_alt" at bounding box center [887, 505] width 83 height 42
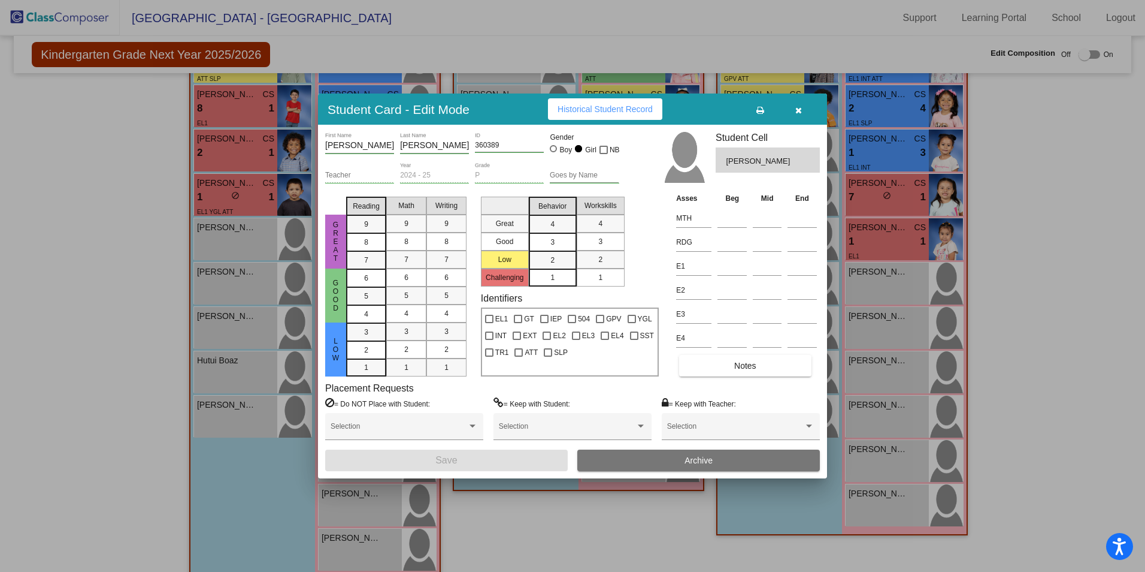
click at [794, 110] on button "button" at bounding box center [798, 109] width 38 height 22
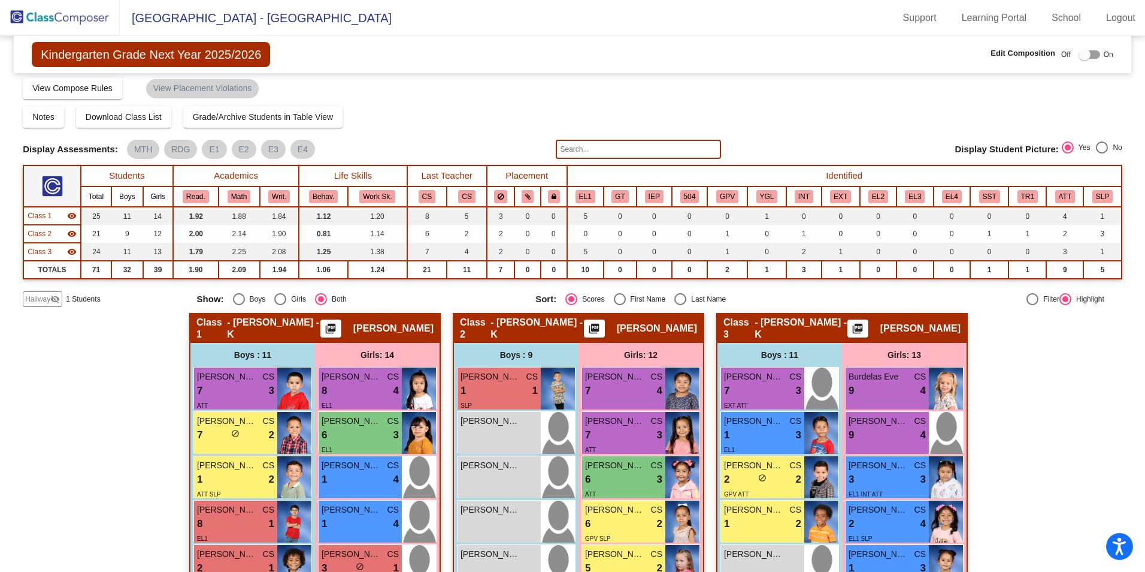
scroll to position [0, 0]
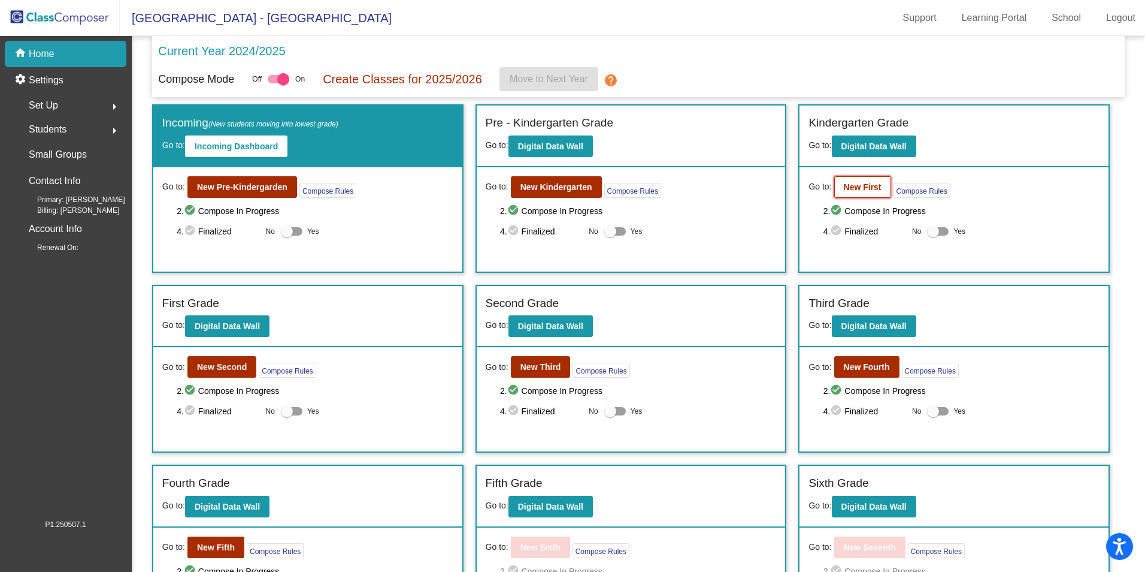
click at [865, 180] on button "New First" at bounding box center [863, 187] width 57 height 22
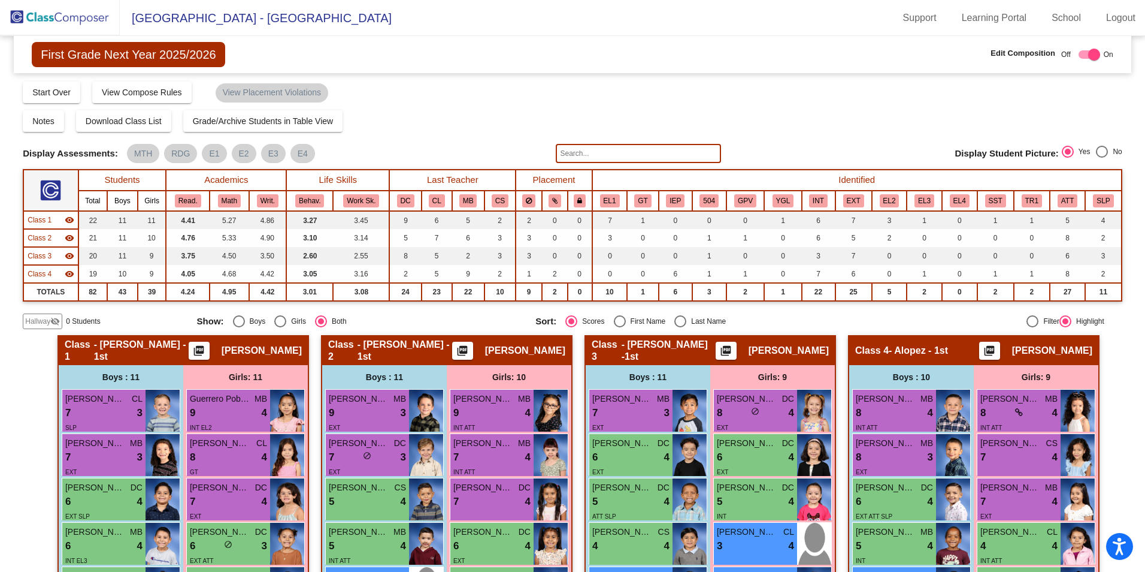
scroll to position [120, 0]
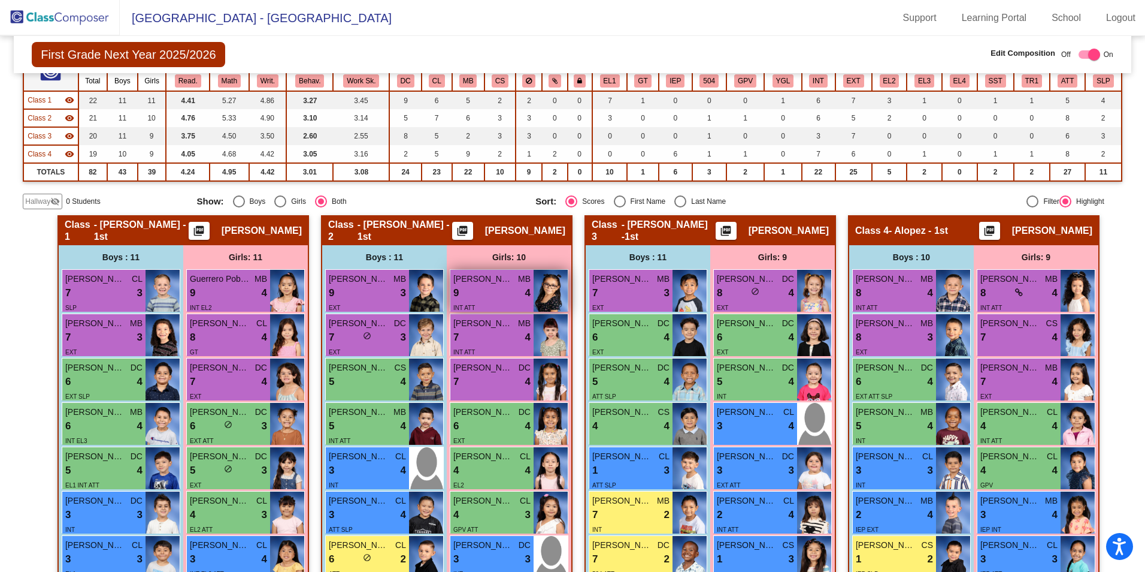
click at [506, 282] on span "[PERSON_NAME]" at bounding box center [484, 279] width 60 height 13
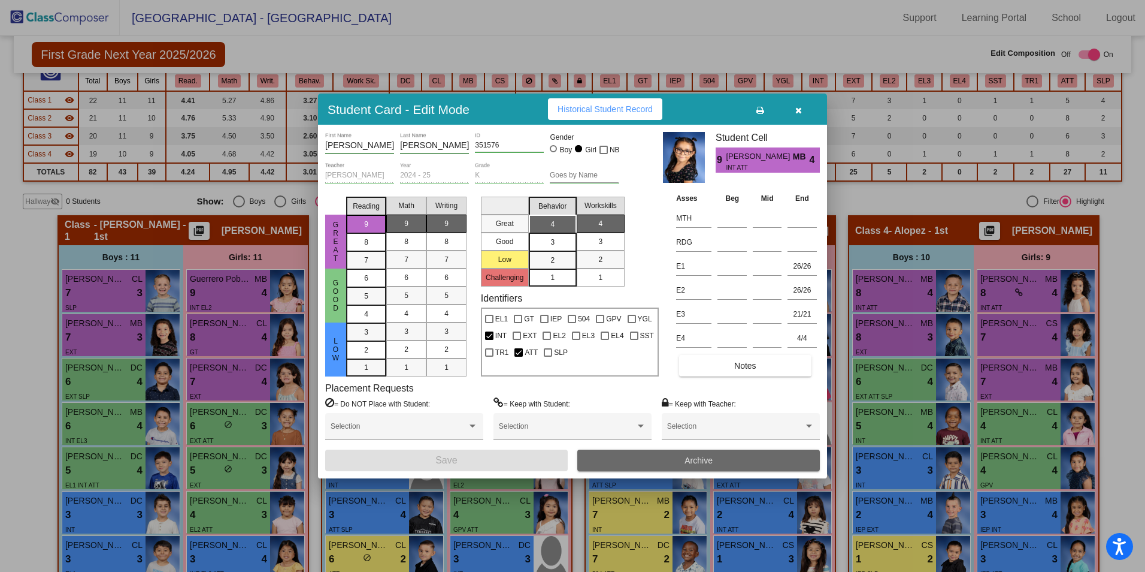
click at [606, 456] on button "Archive" at bounding box center [699, 460] width 243 height 22
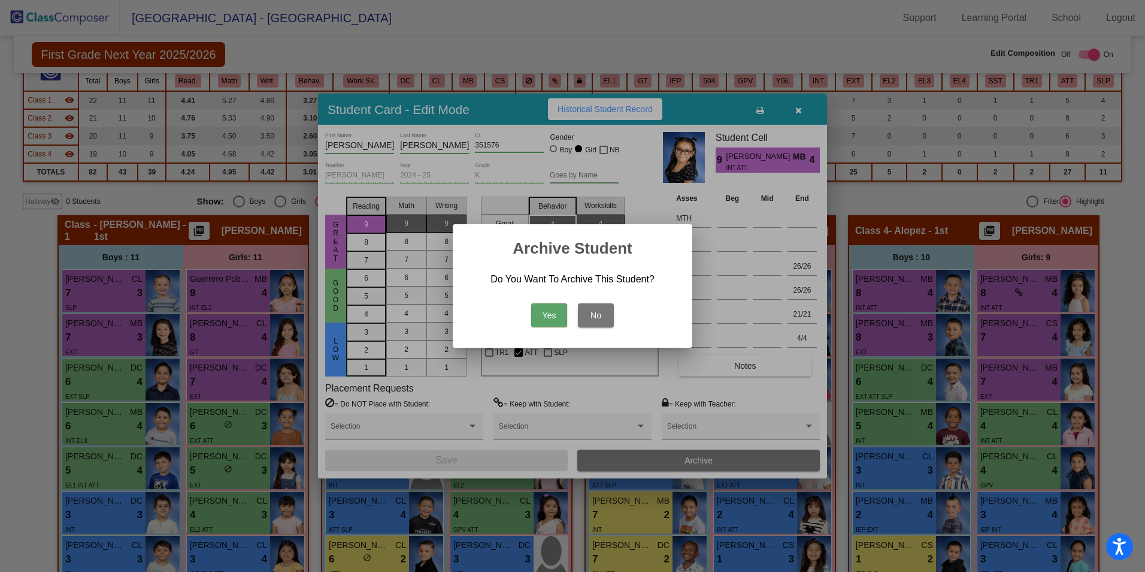
click at [543, 313] on button "Yes" at bounding box center [549, 315] width 36 height 24
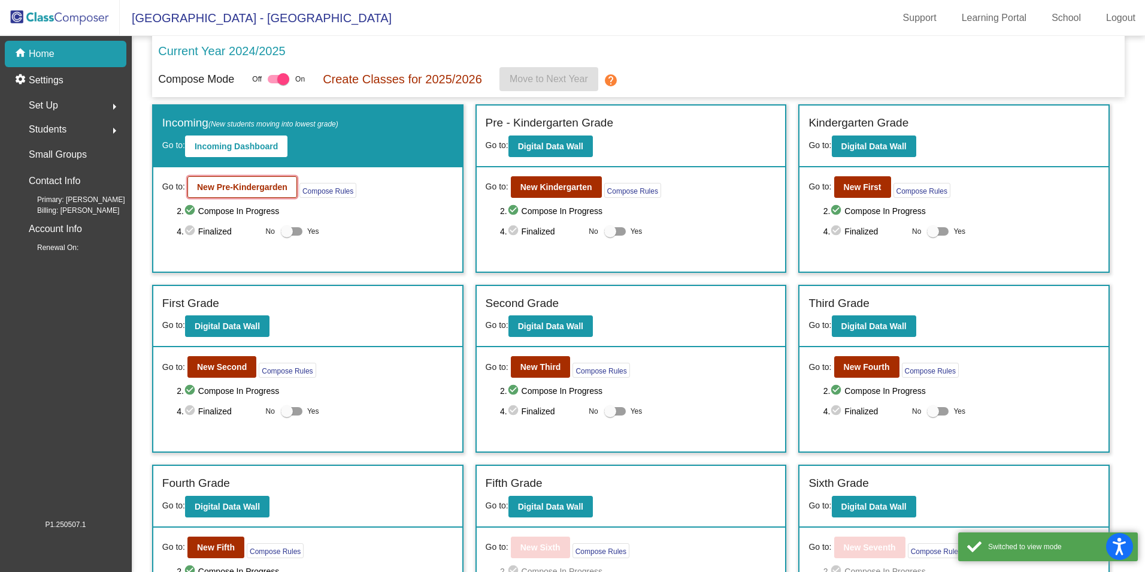
click at [270, 184] on b "New Pre-Kindergarden" at bounding box center [242, 187] width 90 height 10
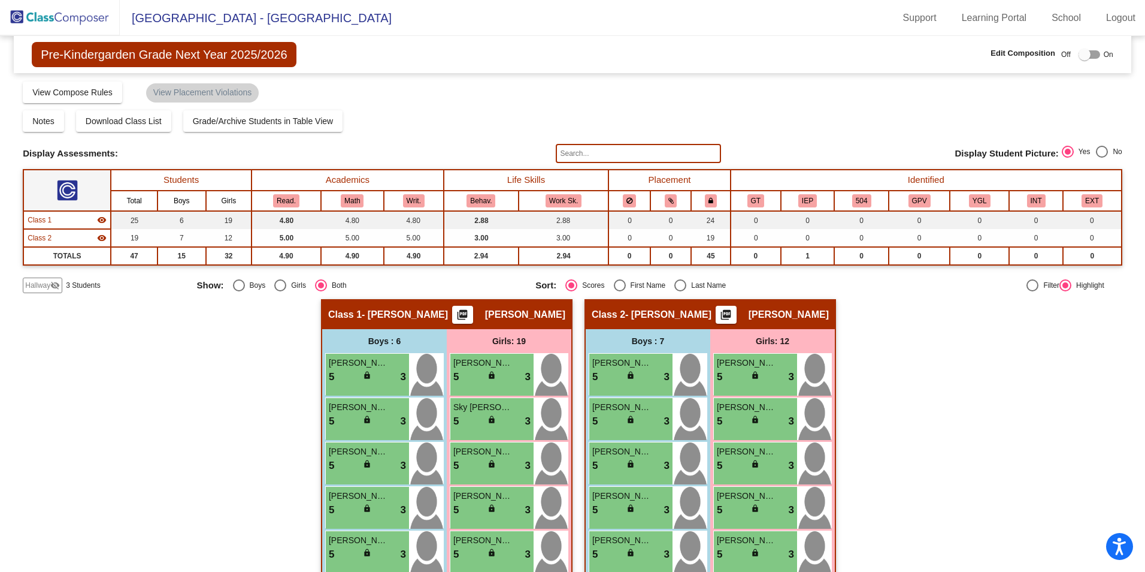
click at [1012, 150] on span "Display Student Picture:" at bounding box center [1007, 153] width 104 height 11
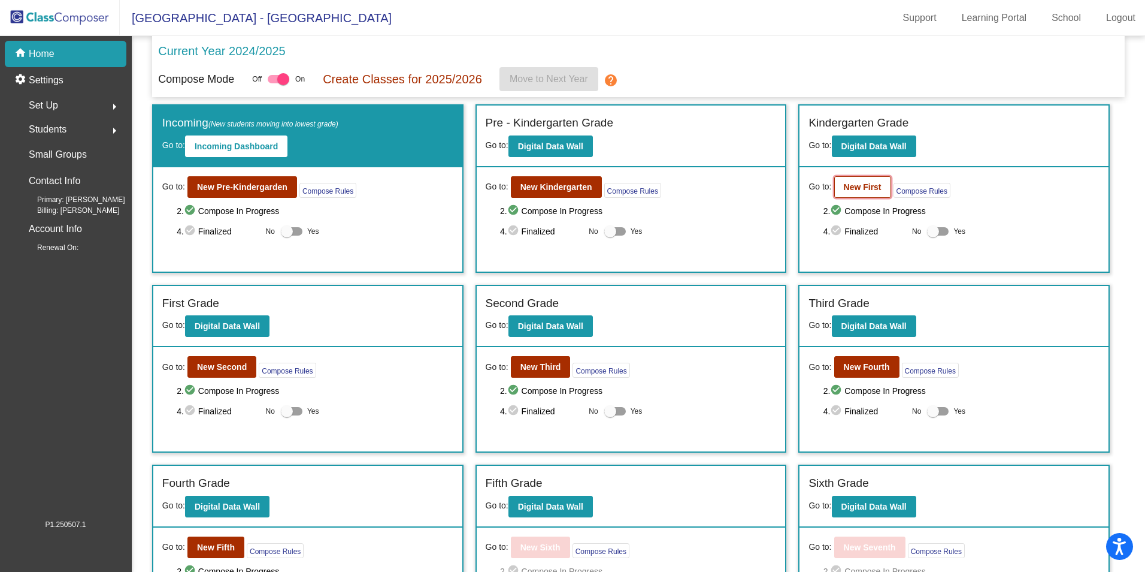
click at [847, 188] on b "New First" at bounding box center [863, 187] width 38 height 10
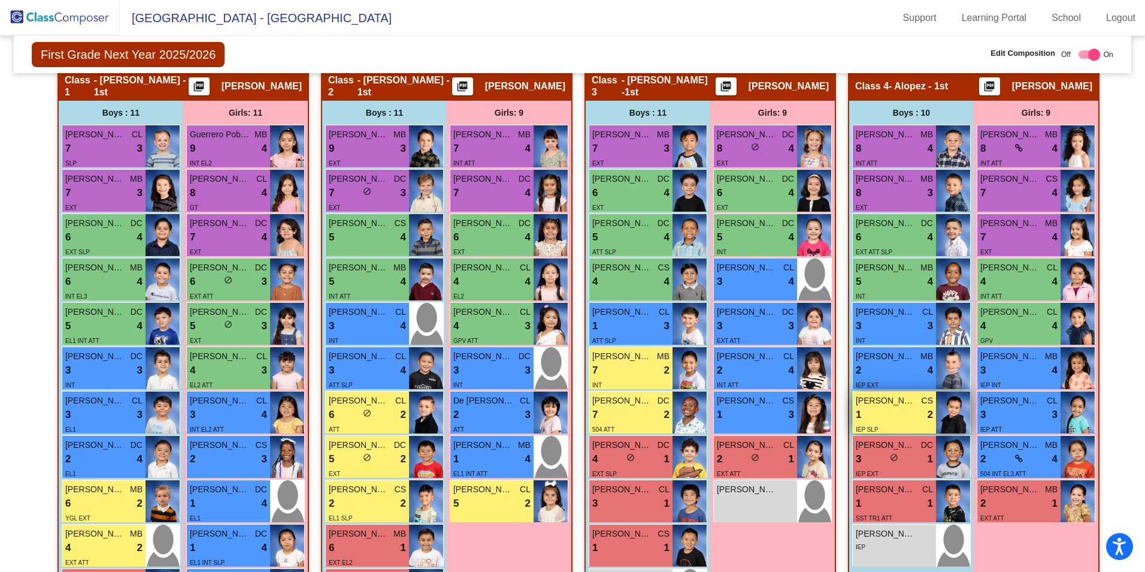
scroll to position [324, 0]
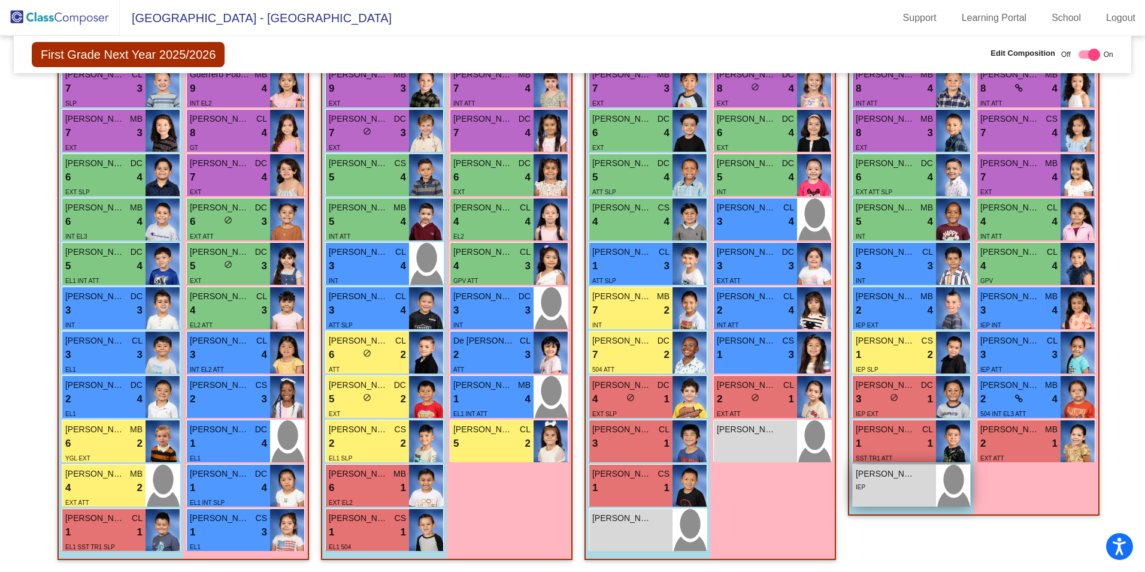
click at [900, 474] on span "[PERSON_NAME]" at bounding box center [886, 473] width 60 height 13
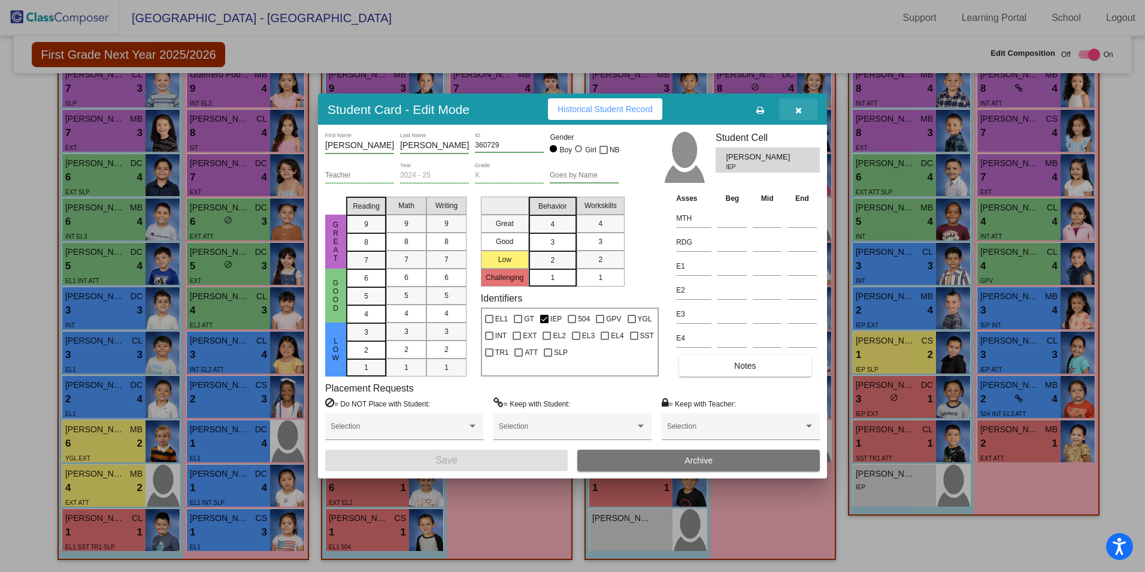
click at [798, 112] on icon "button" at bounding box center [799, 110] width 7 height 8
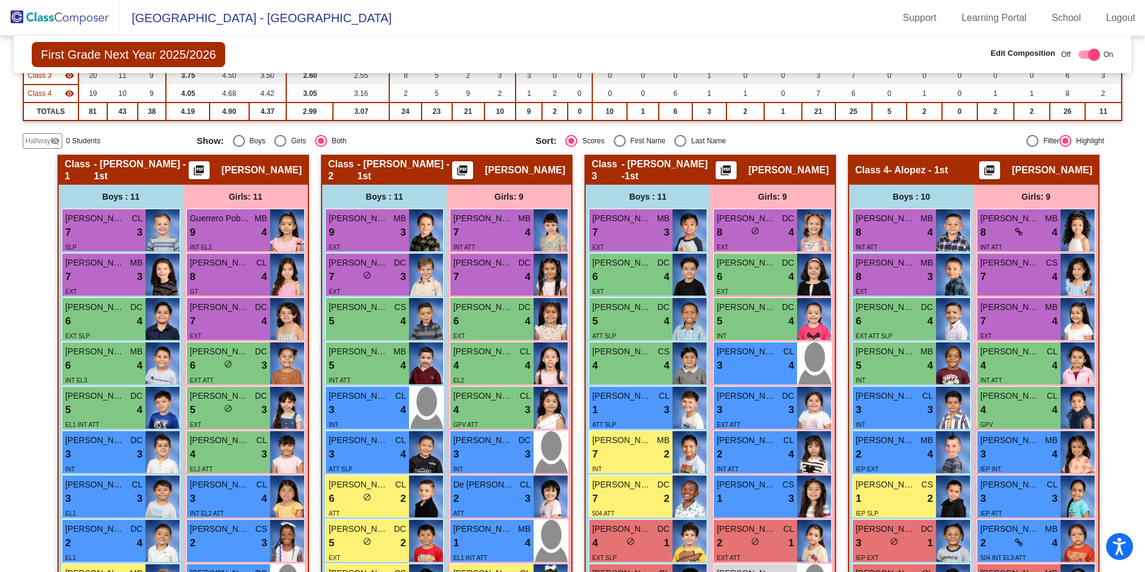
scroll to position [0, 0]
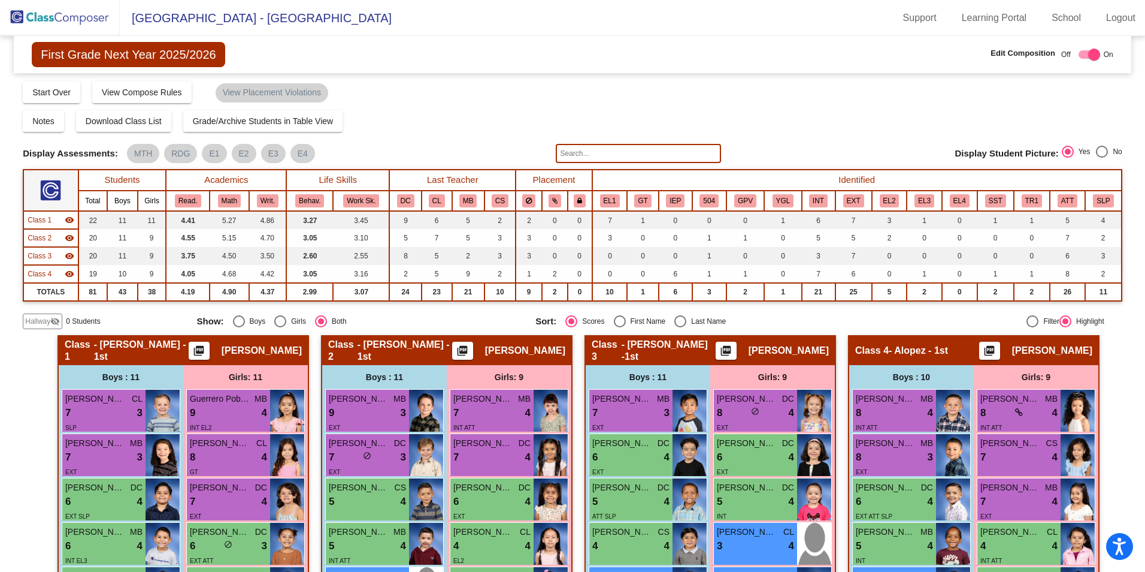
drag, startPoint x: 43, startPoint y: 321, endPoint x: 57, endPoint y: 319, distance: 13.9
click at [43, 318] on span "Hallway" at bounding box center [37, 321] width 25 height 11
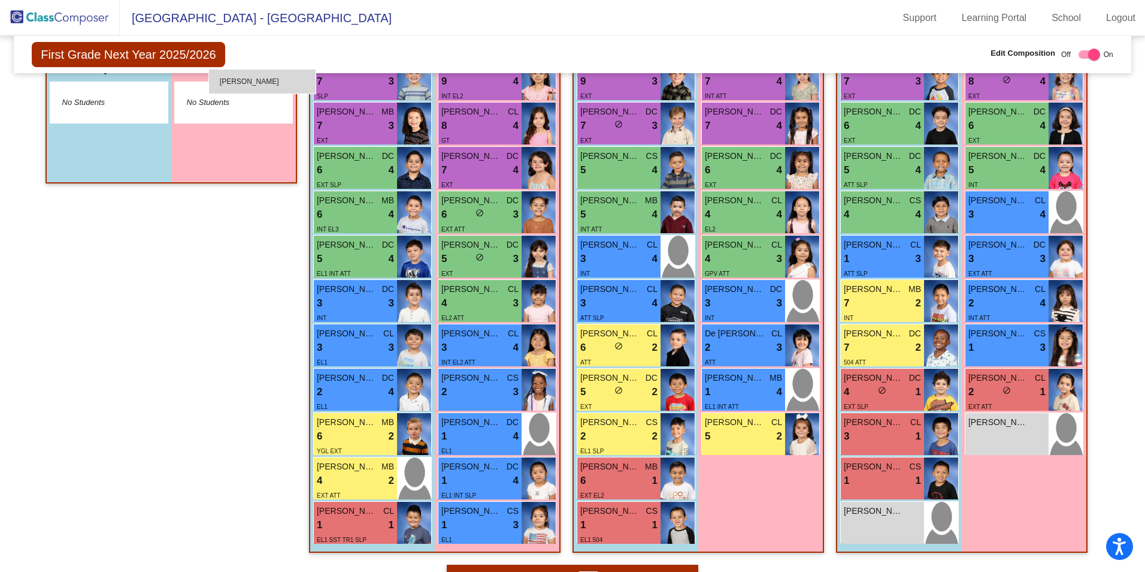
scroll to position [331, 0]
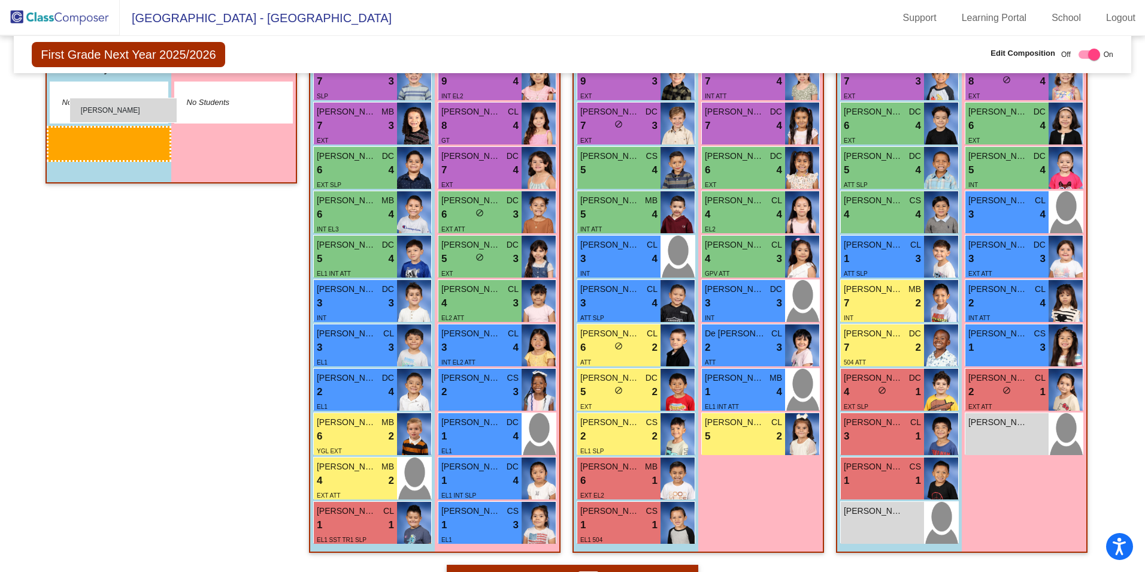
drag, startPoint x: 499, startPoint y: 524, endPoint x: 69, endPoint y: 97, distance: 605.4
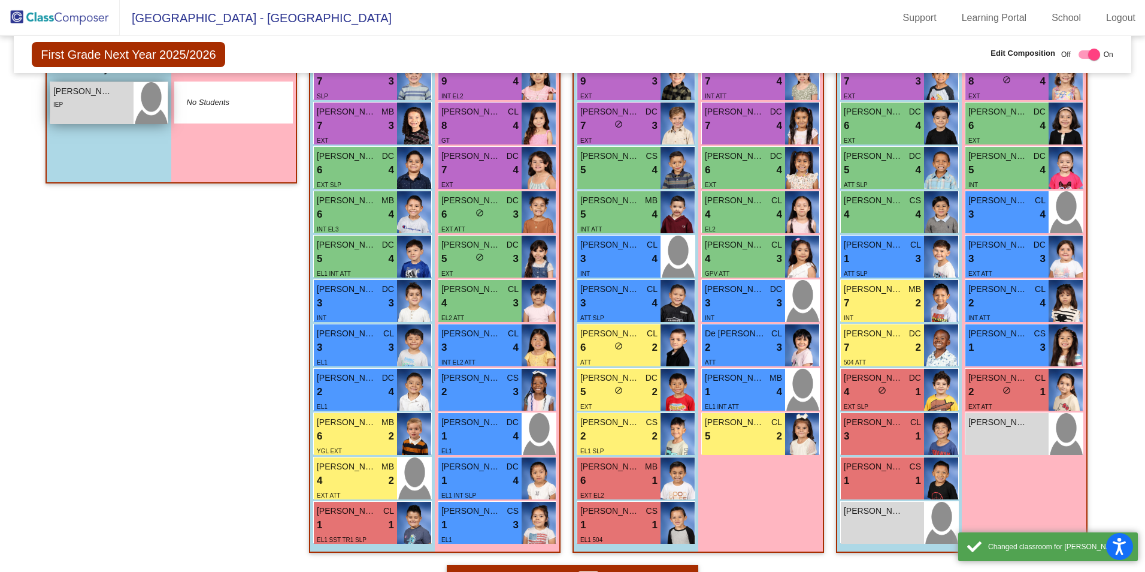
click at [74, 98] on div "IEP" at bounding box center [91, 104] width 77 height 13
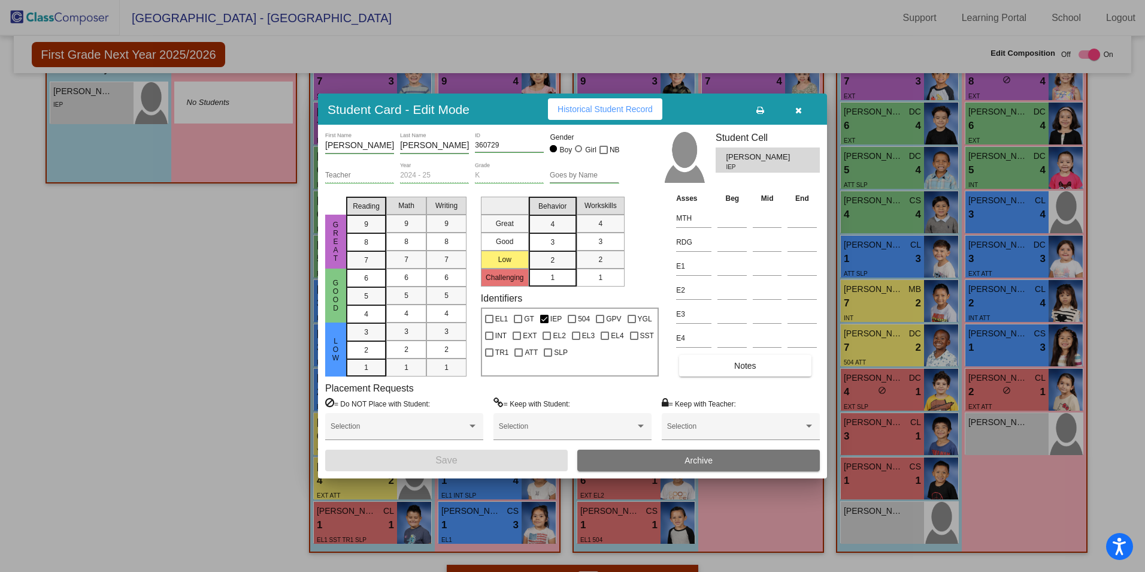
click at [801, 111] on icon "button" at bounding box center [799, 110] width 7 height 8
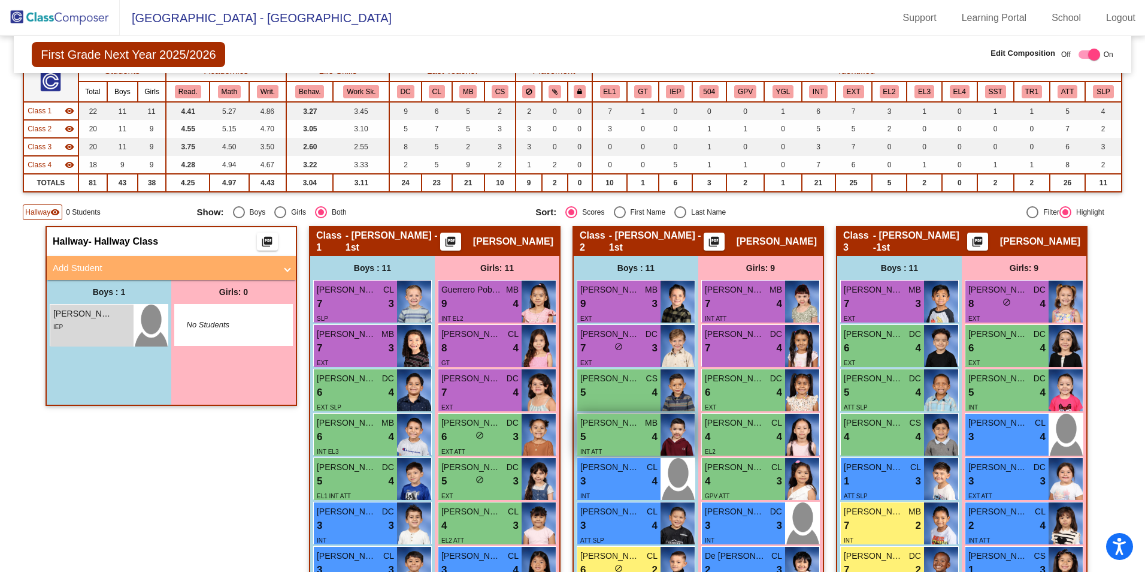
scroll to position [0, 0]
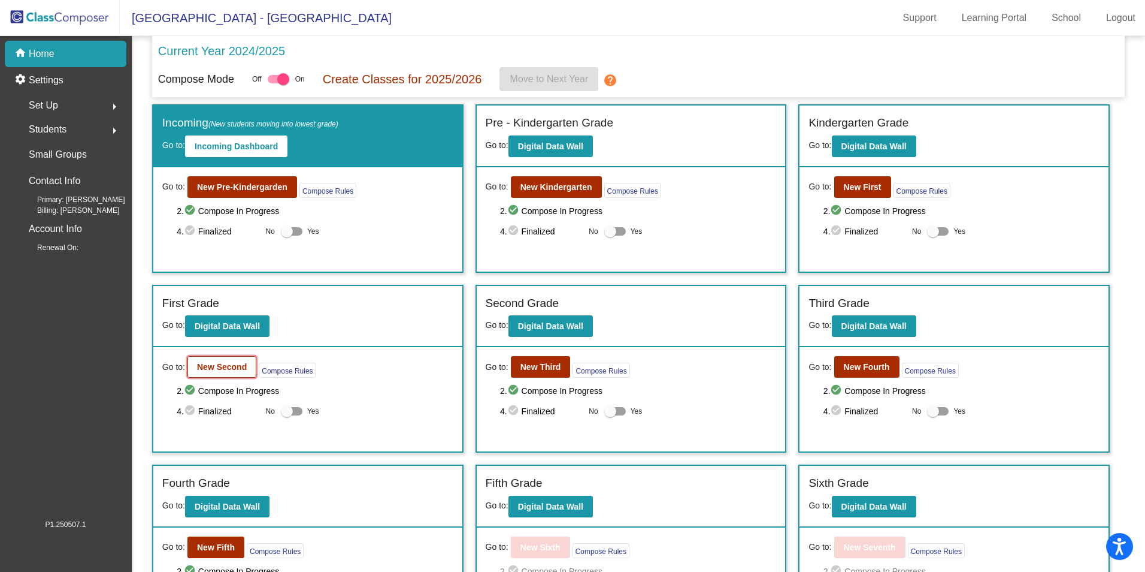
click at [241, 364] on b "New Second" at bounding box center [222, 367] width 50 height 10
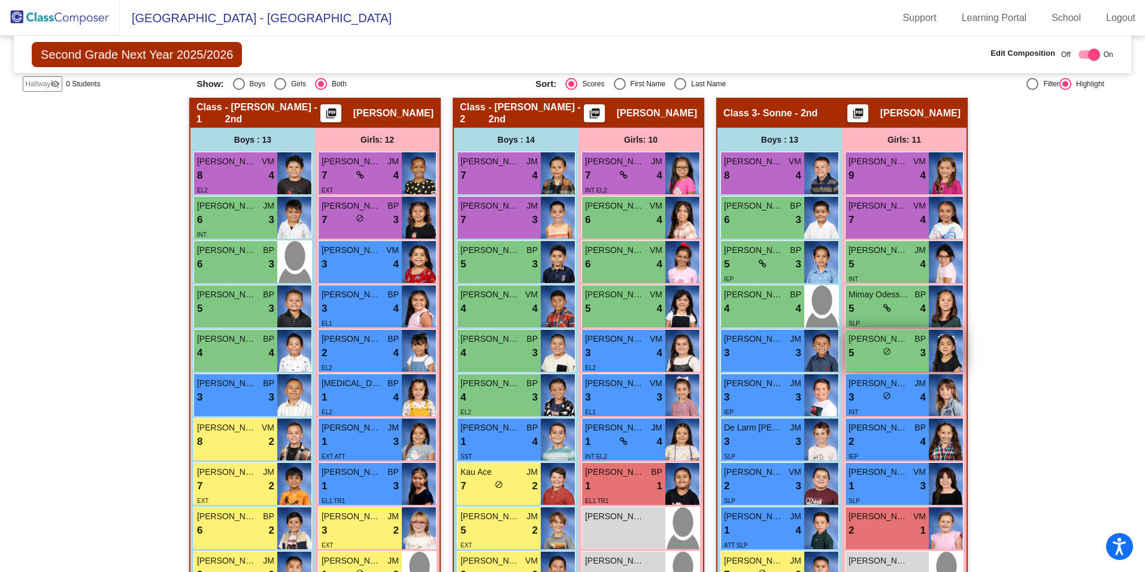
scroll to position [240, 0]
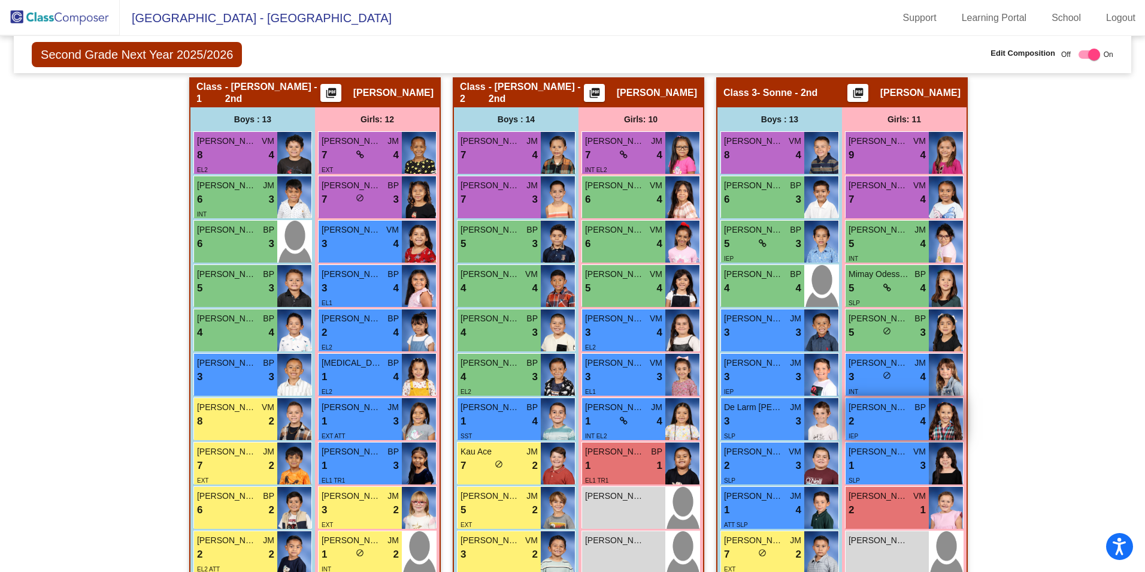
click at [906, 422] on div "2 lock do_not_disturb_alt 4" at bounding box center [887, 421] width 77 height 16
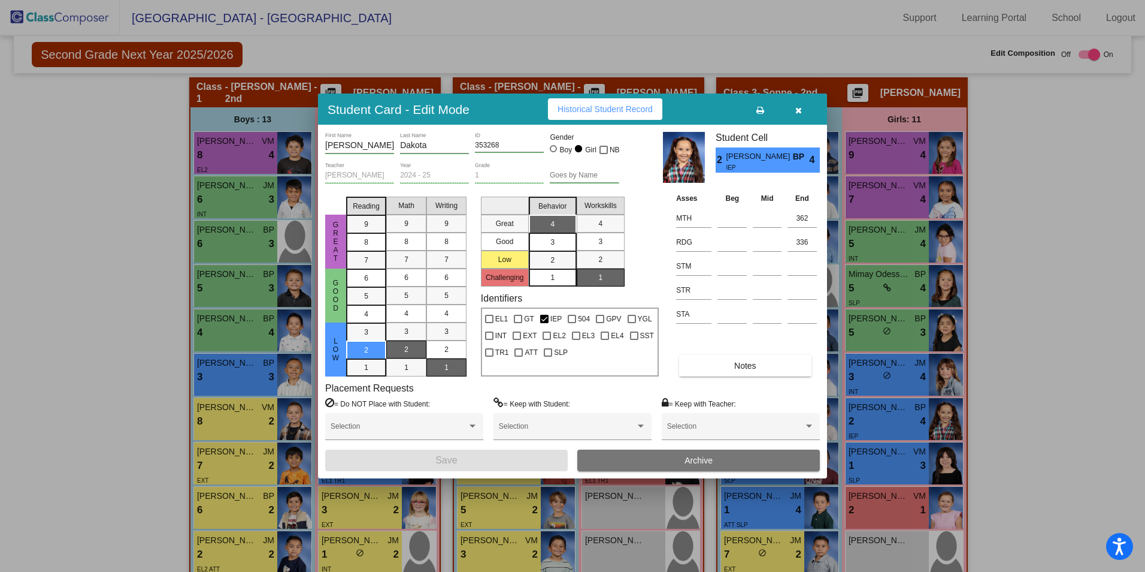
click at [706, 455] on span "Archive" at bounding box center [699, 460] width 28 height 10
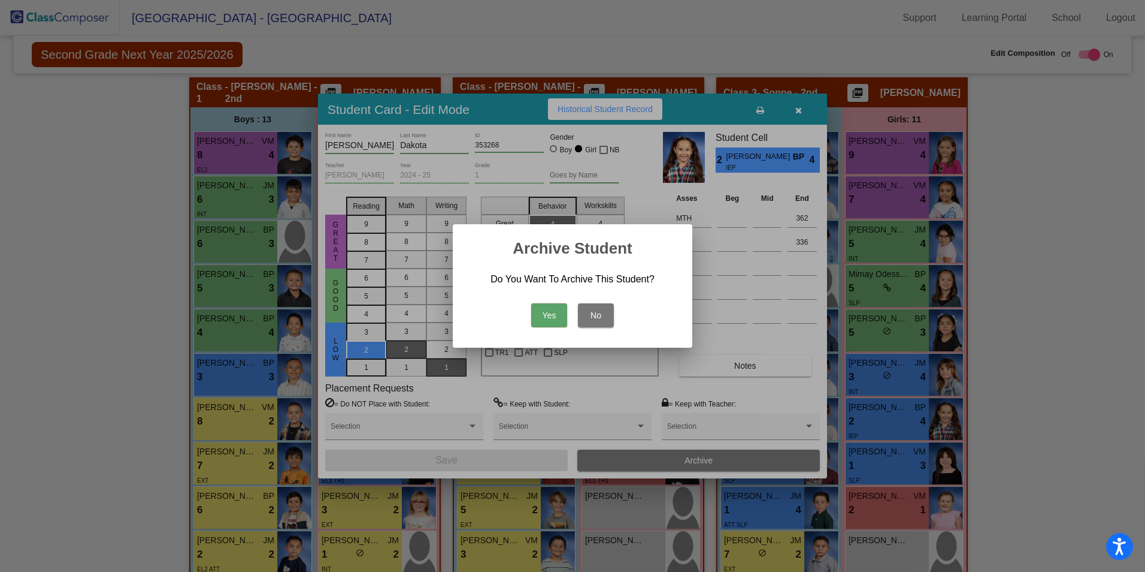
click at [556, 319] on button "Yes" at bounding box center [549, 315] width 36 height 24
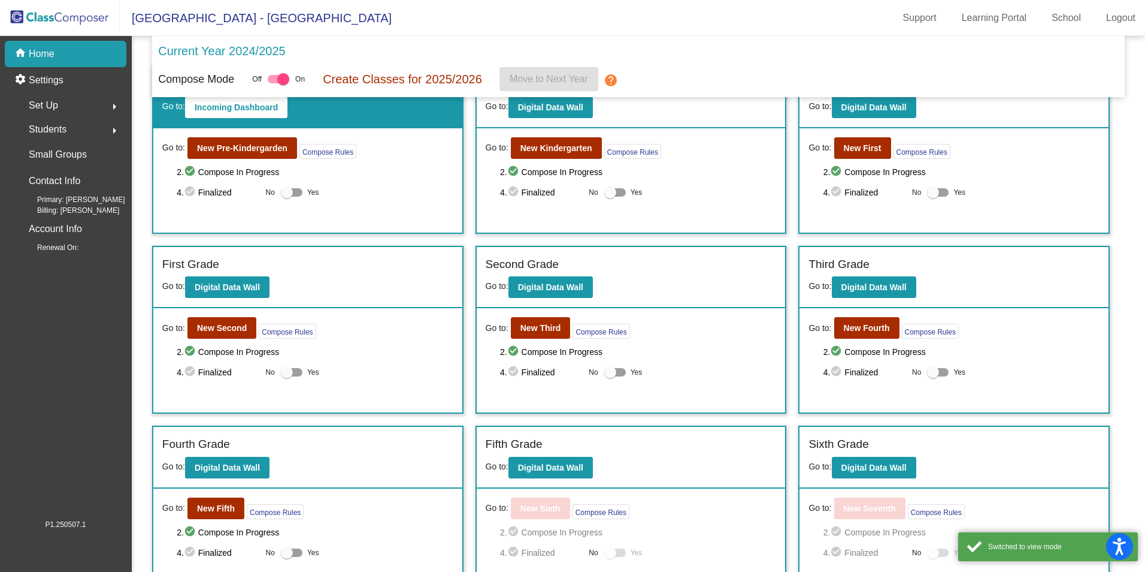
scroll to position [60, 0]
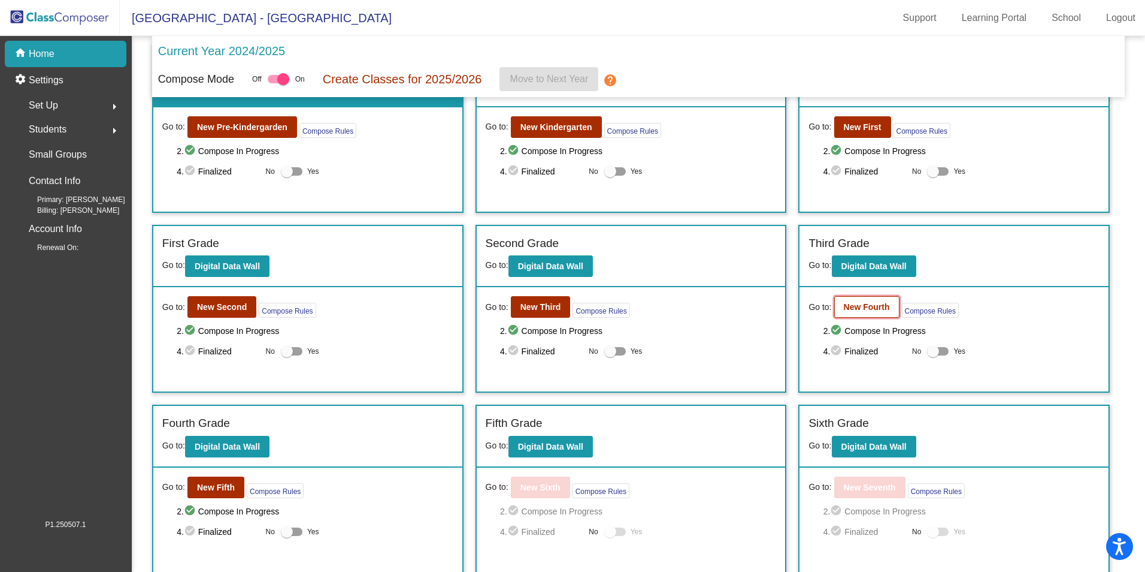
click at [846, 304] on b "New Fourth" at bounding box center [867, 307] width 46 height 10
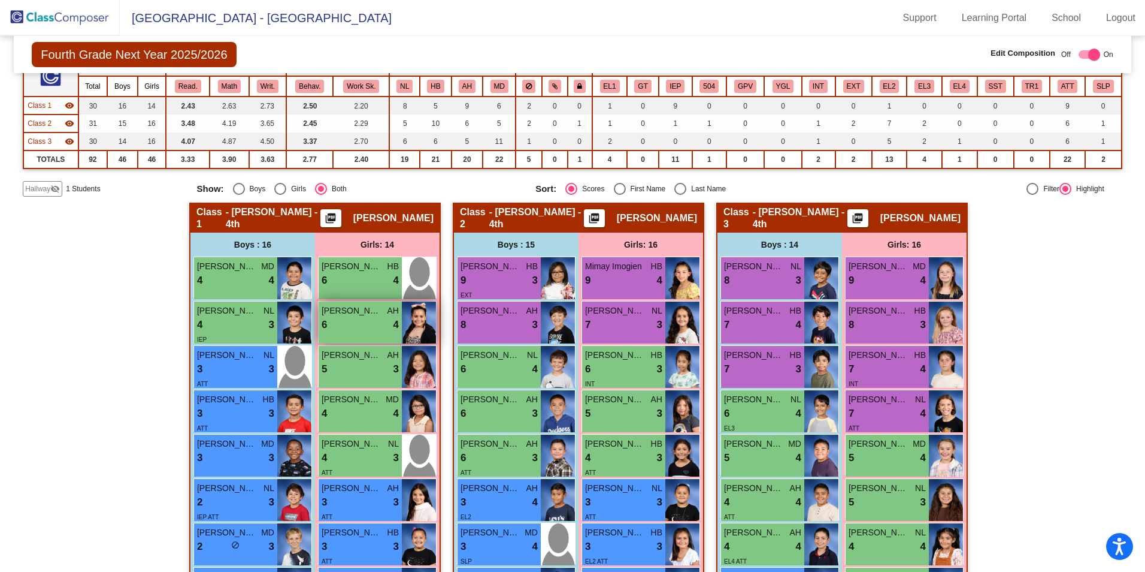
scroll to position [120, 0]
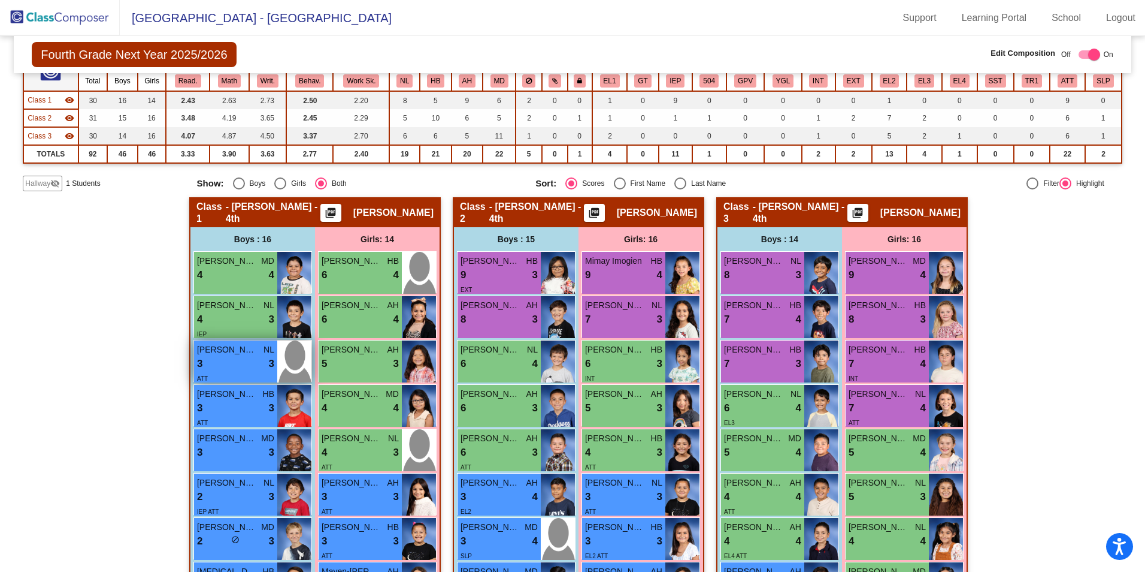
click at [246, 361] on div "3 lock do_not_disturb_alt 3" at bounding box center [235, 364] width 77 height 16
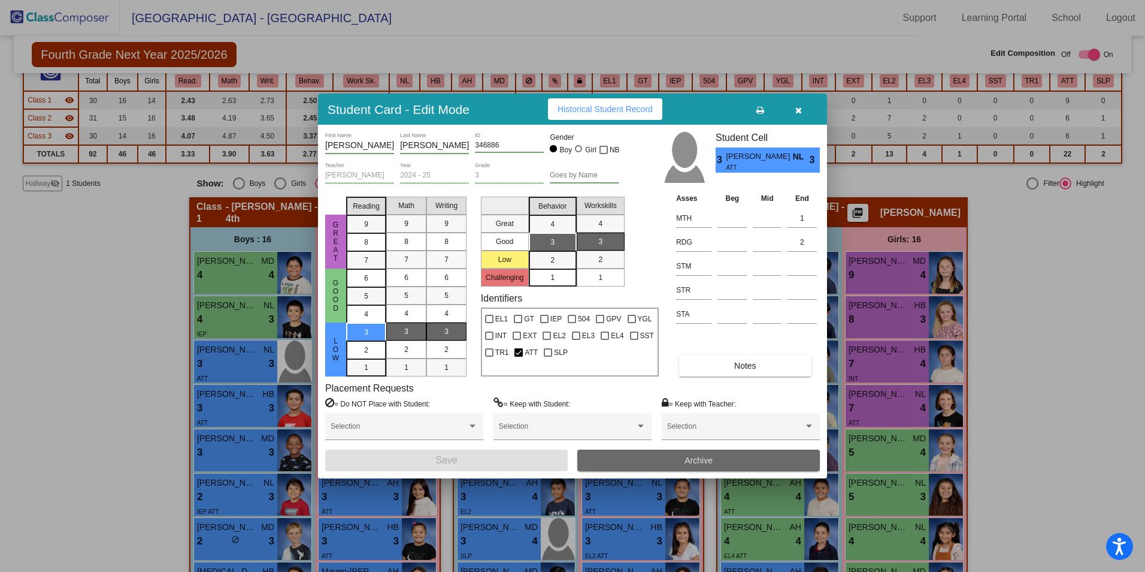
click at [645, 457] on button "Archive" at bounding box center [699, 460] width 243 height 22
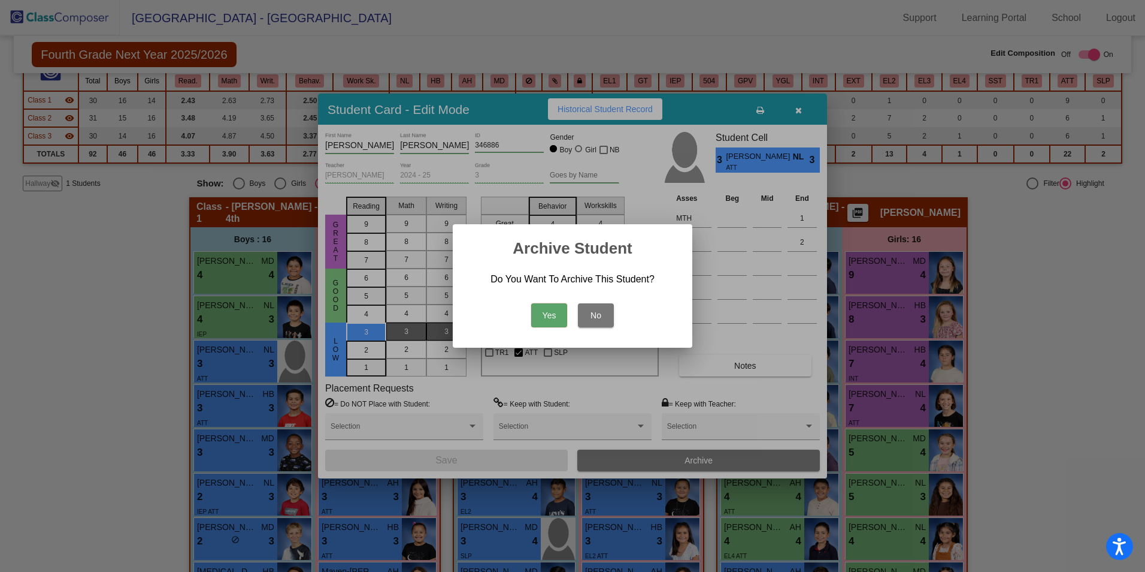
click at [540, 310] on button "Yes" at bounding box center [549, 315] width 36 height 24
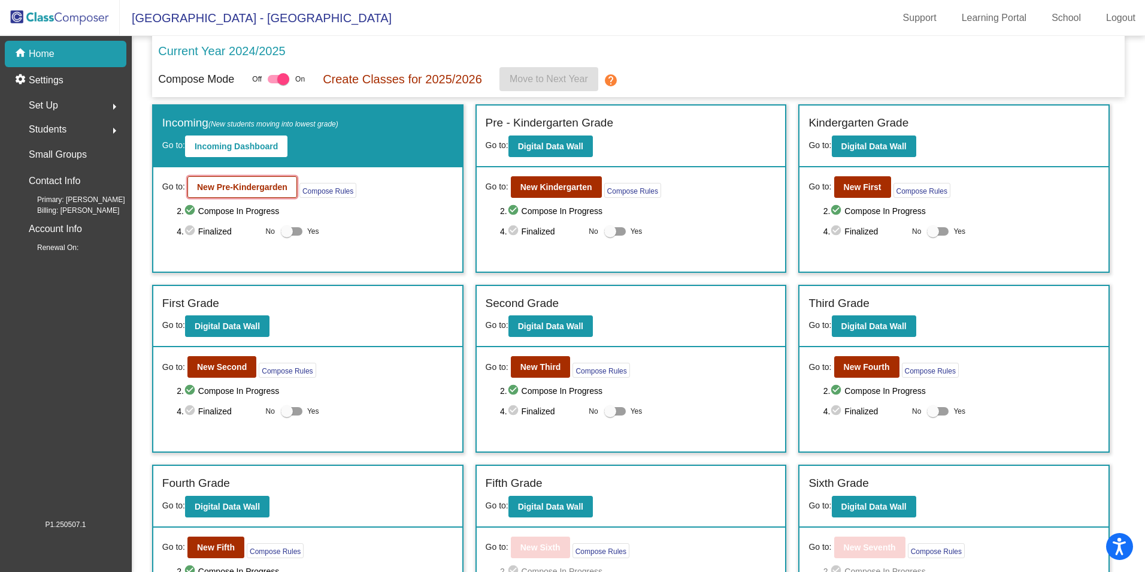
click at [246, 188] on b "New Pre-Kindergarden" at bounding box center [242, 187] width 90 height 10
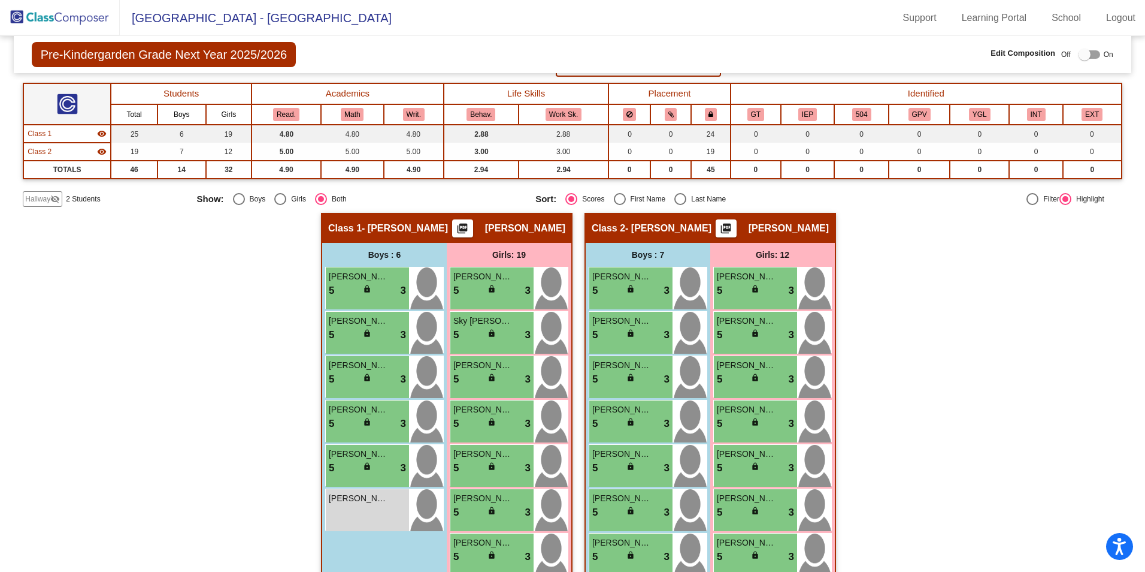
scroll to position [120, 0]
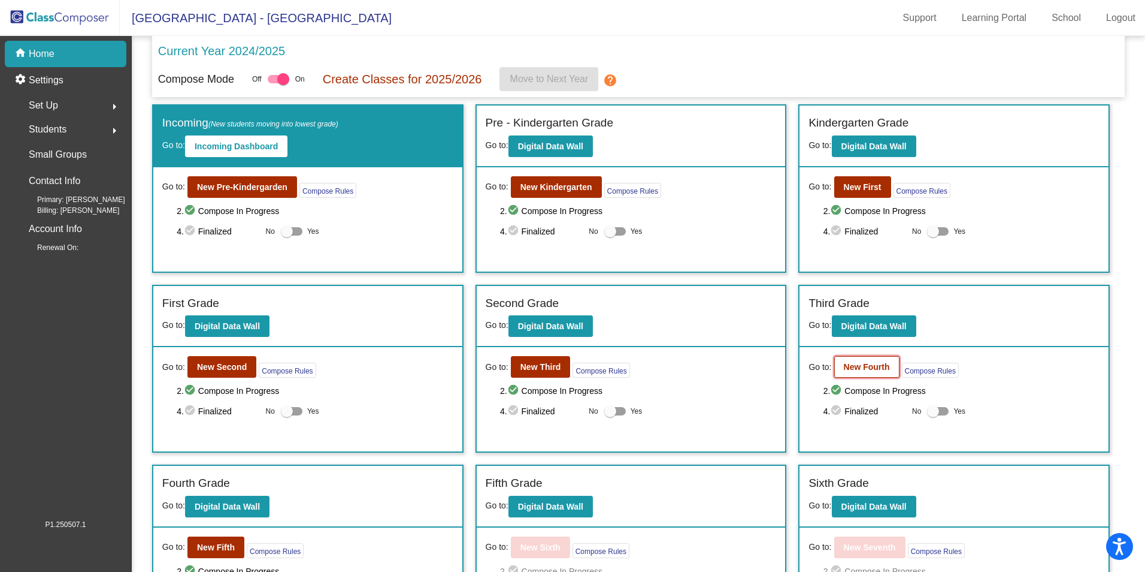
click at [864, 369] on b "New Fourth" at bounding box center [867, 367] width 46 height 10
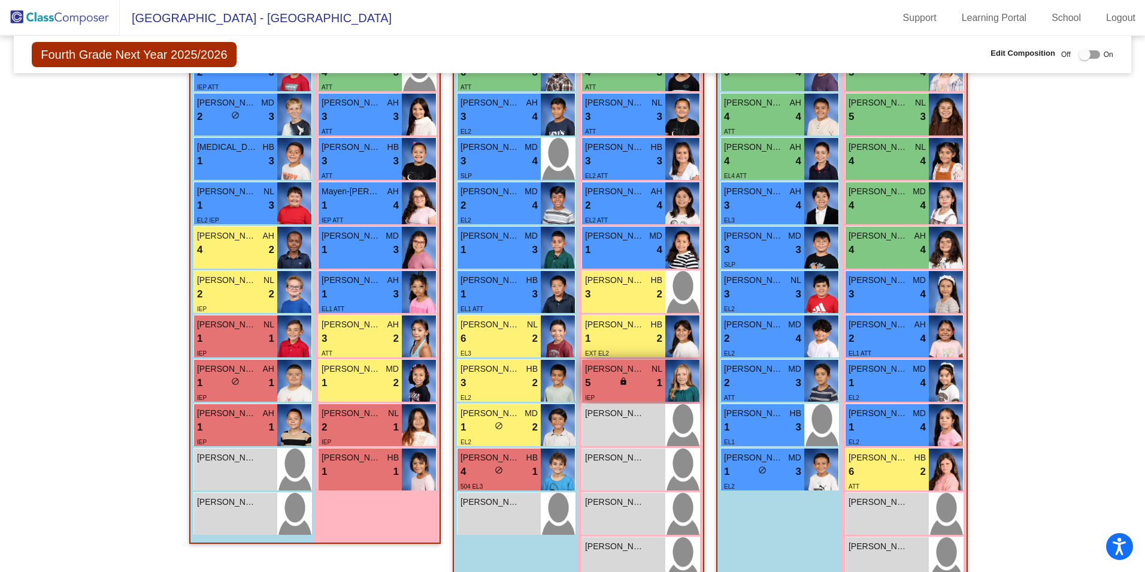
scroll to position [528, 0]
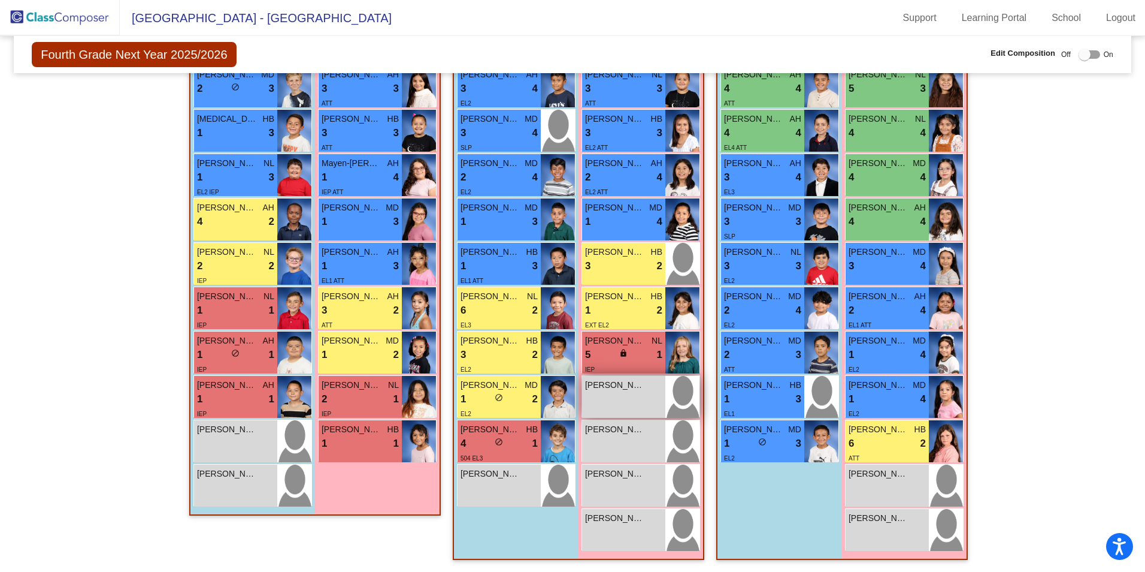
drag, startPoint x: 623, startPoint y: 353, endPoint x: 632, endPoint y: 401, distance: 48.8
click at [633, 403] on div "Mimay Imogien HB 9 lock do_not_disturb_alt 4 Baltazar Hazel NL 7 lock do_not_di…" at bounding box center [641, 197] width 119 height 709
click at [1053, 455] on div "Hallway - Hallway Class picture_as_pdf Add Student First Name Last Name Student…" at bounding box center [573, 180] width 1100 height 782
drag, startPoint x: 640, startPoint y: 352, endPoint x: 628, endPoint y: 356, distance: 12.7
click at [628, 356] on div "5 lock do_not_disturb_alt 1" at bounding box center [623, 355] width 77 height 16
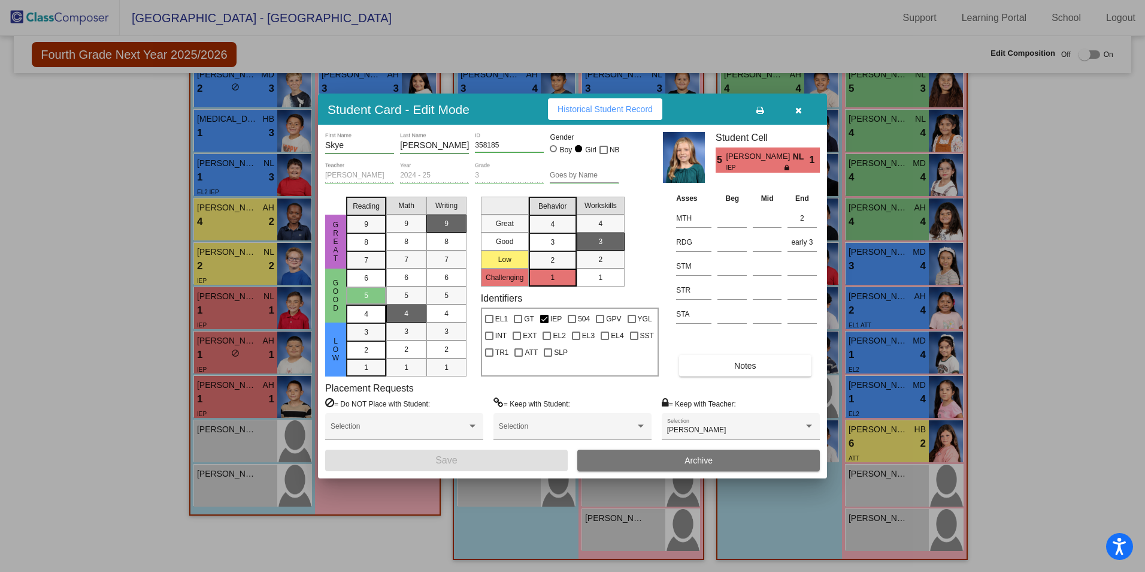
drag, startPoint x: 1046, startPoint y: 414, endPoint x: 1051, endPoint y: 342, distance: 72.1
click at [1046, 412] on div at bounding box center [572, 286] width 1145 height 572
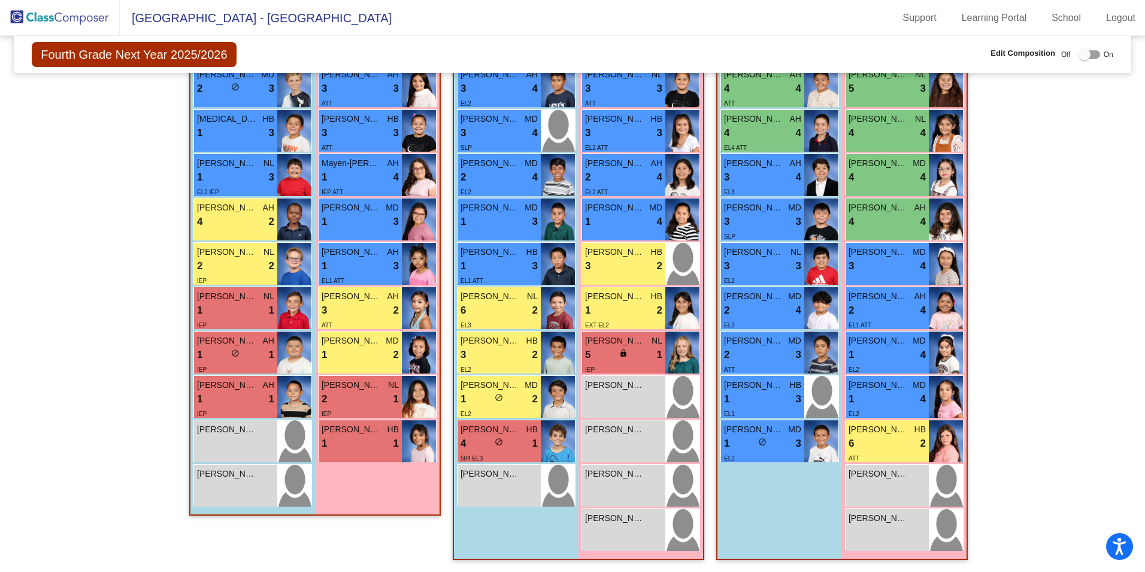
click at [1092, 55] on div at bounding box center [1090, 54] width 22 height 8
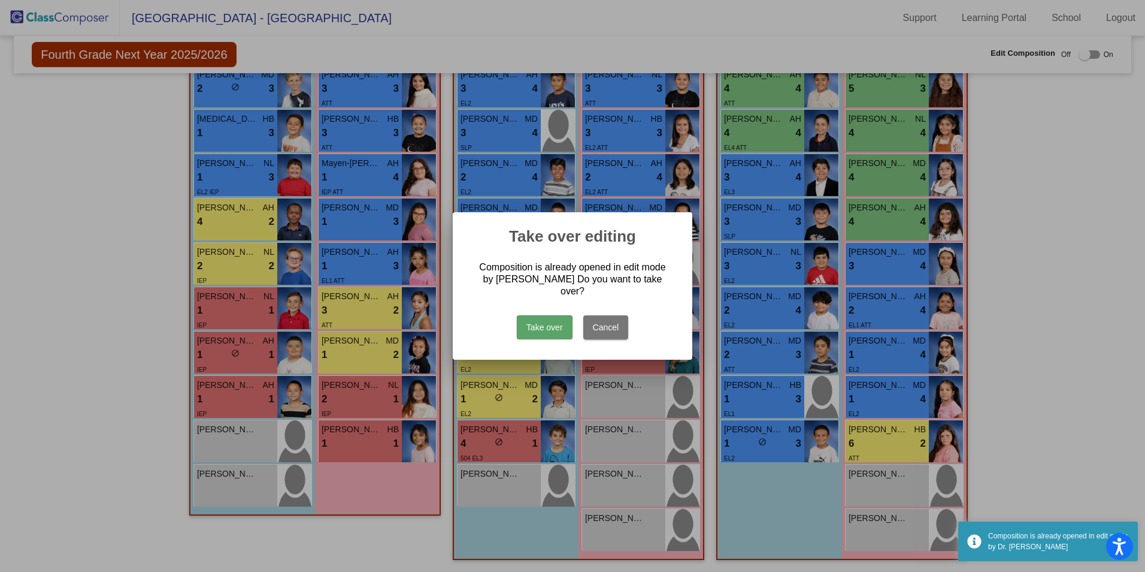
drag, startPoint x: 534, startPoint y: 325, endPoint x: 564, endPoint y: 325, distance: 30.6
click at [535, 325] on button "Take over" at bounding box center [545, 327] width 56 height 24
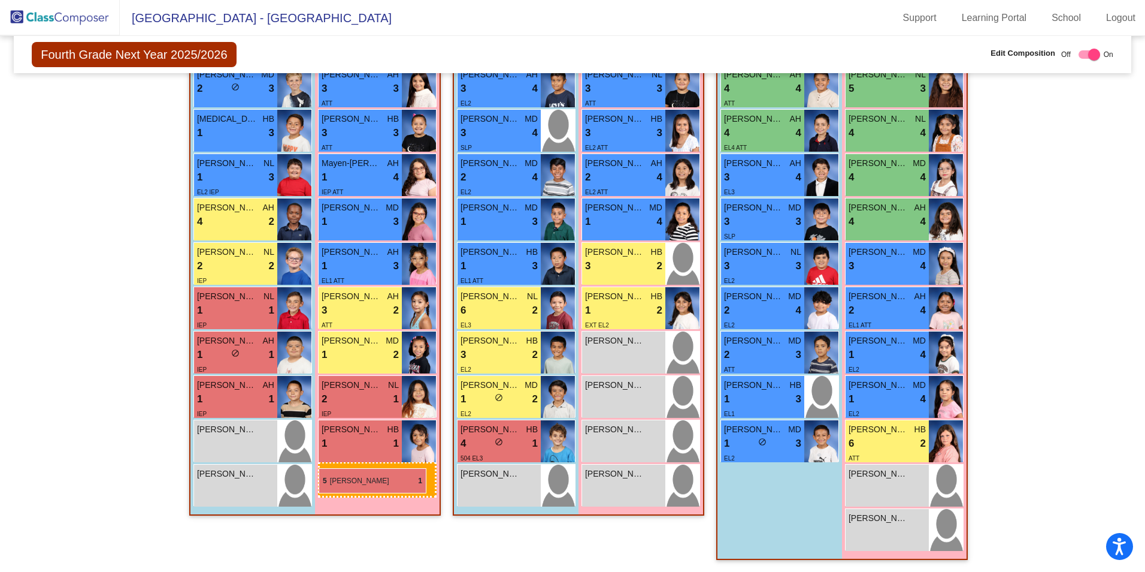
drag, startPoint x: 641, startPoint y: 349, endPoint x: 319, endPoint y: 468, distance: 343.6
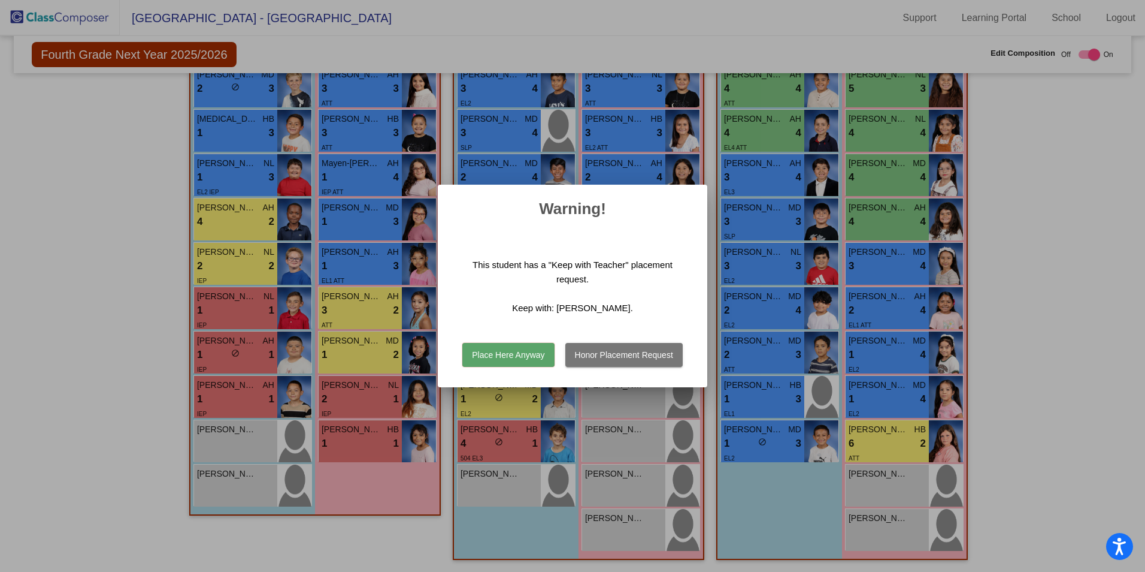
click at [522, 357] on button "Place Here Anyway" at bounding box center [508, 355] width 92 height 24
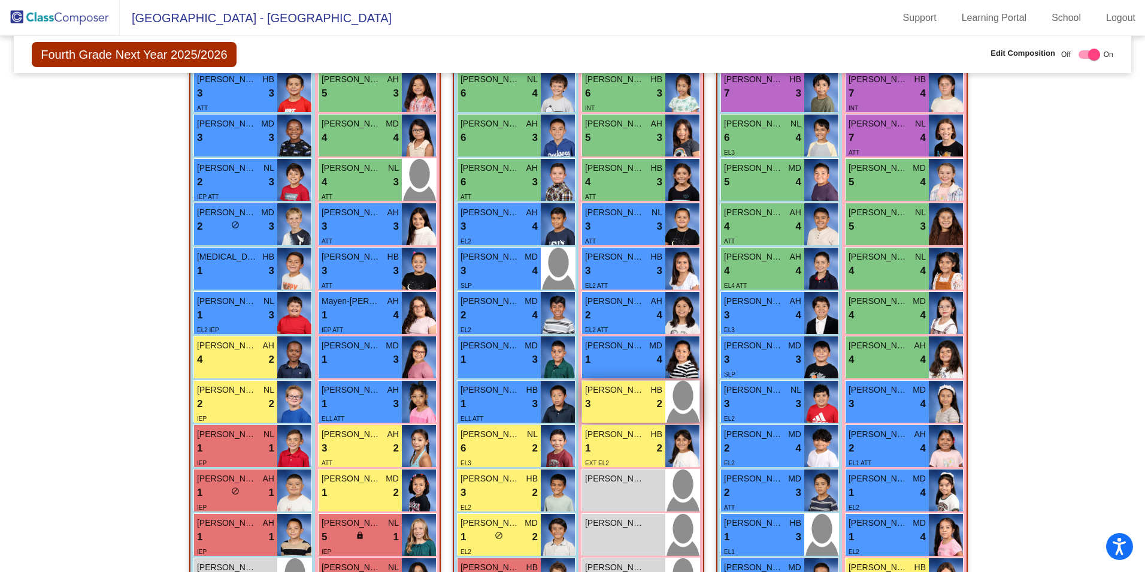
scroll to position [408, 0]
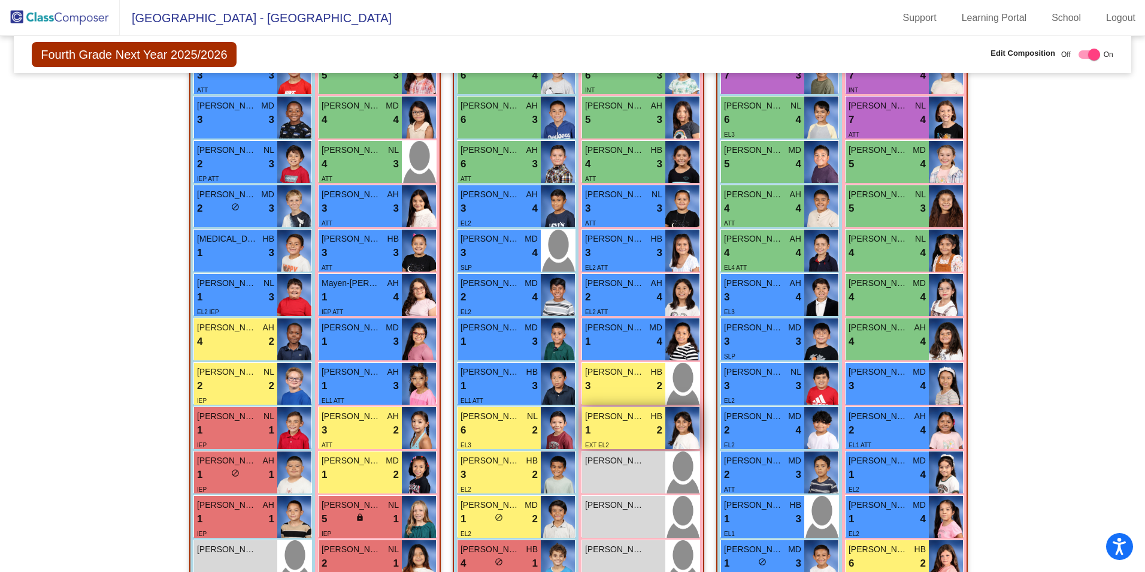
click at [621, 438] on div "EXT EL2" at bounding box center [623, 444] width 77 height 13
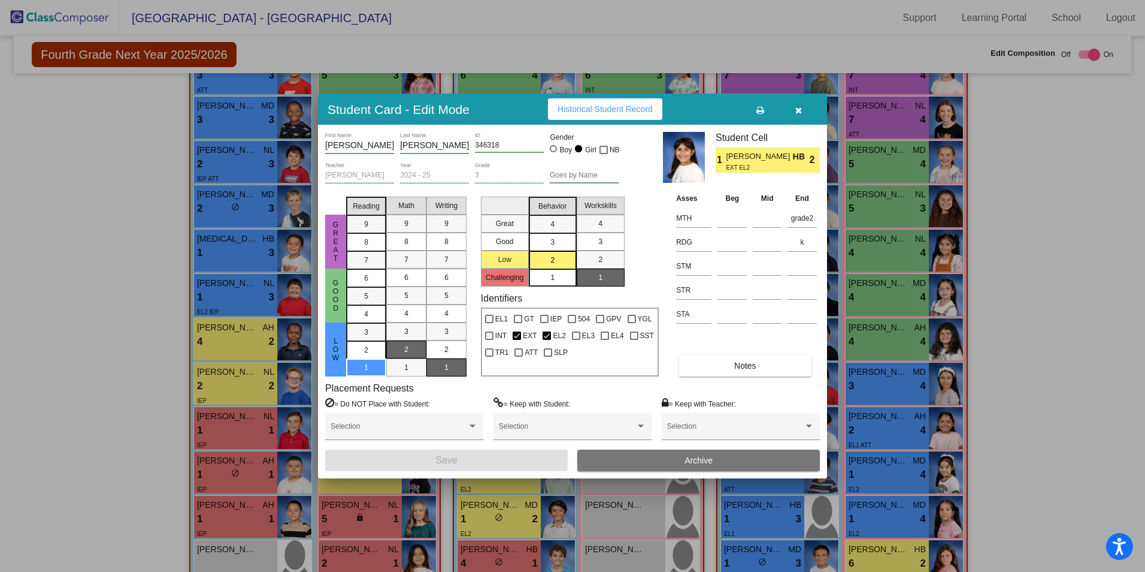
click at [802, 112] on icon "button" at bounding box center [799, 110] width 7 height 8
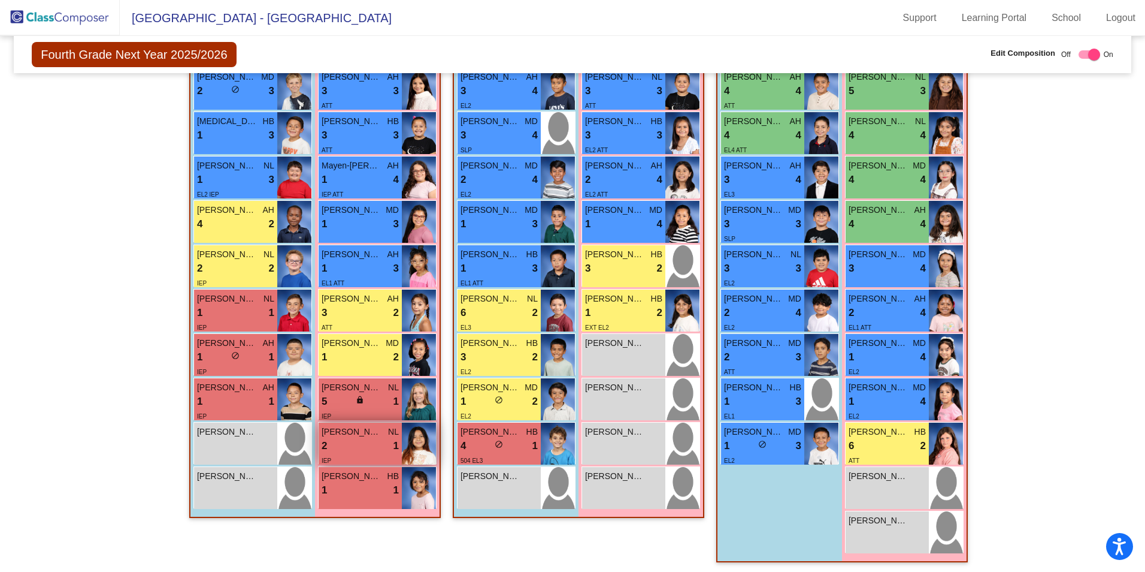
scroll to position [528, 0]
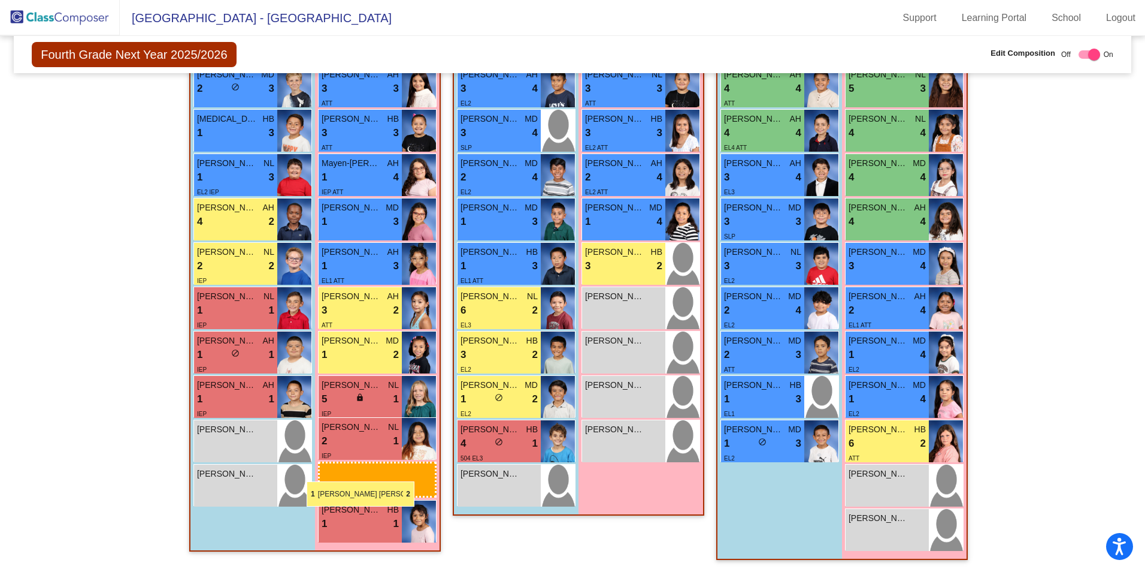
drag, startPoint x: 625, startPoint y: 298, endPoint x: 310, endPoint y: 473, distance: 360.4
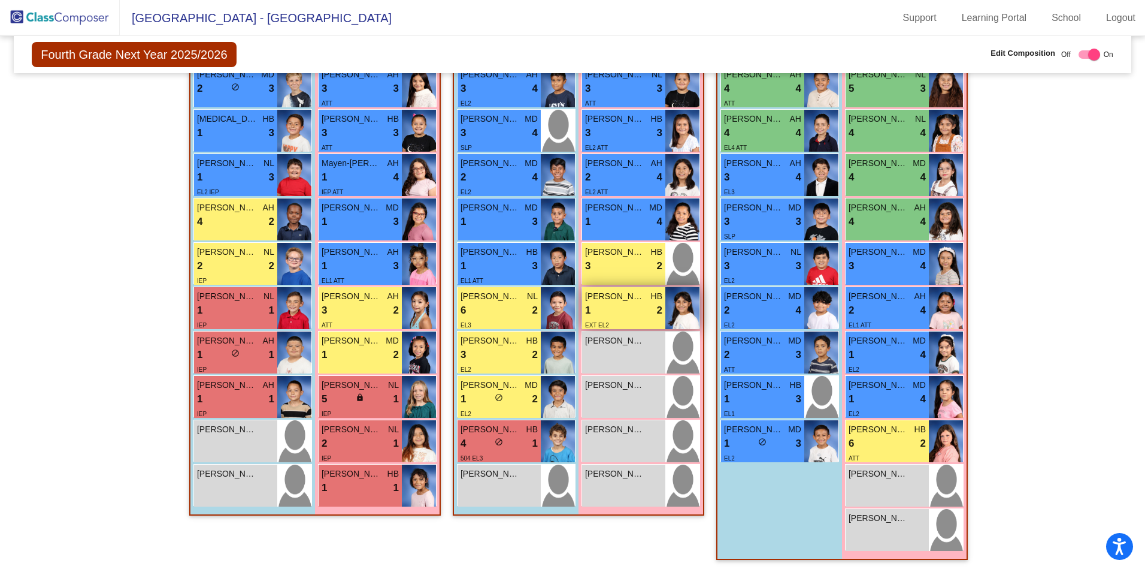
click at [621, 304] on div "1 lock do_not_disturb_alt 2" at bounding box center [623, 311] width 77 height 16
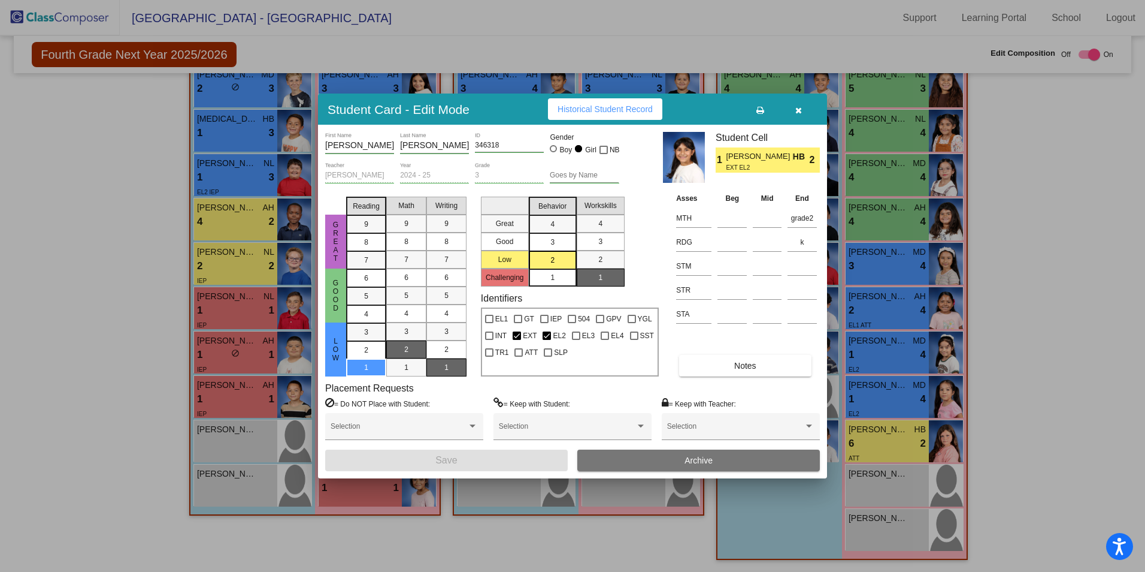
click at [799, 110] on icon "button" at bounding box center [799, 110] width 7 height 8
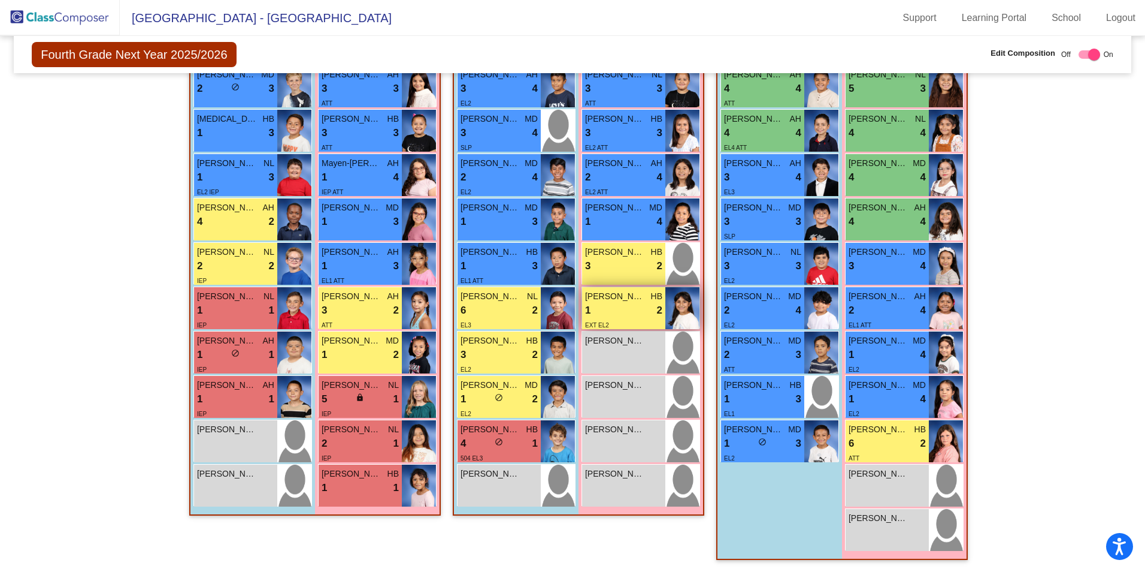
click at [617, 309] on div "1 lock do_not_disturb_alt 2" at bounding box center [623, 311] width 77 height 16
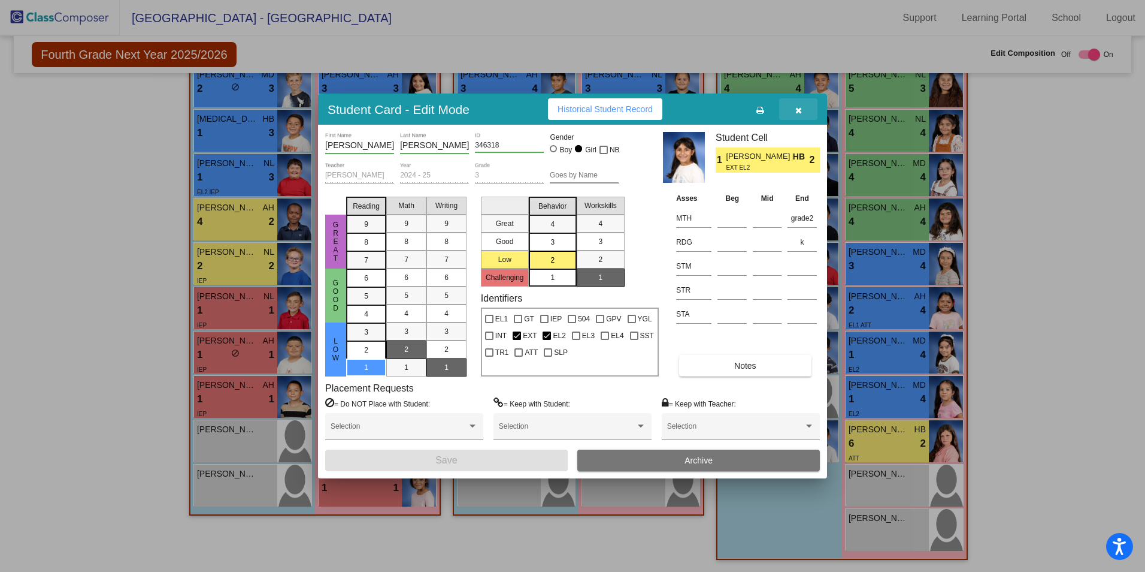
click at [796, 108] on icon "button" at bounding box center [799, 110] width 7 height 8
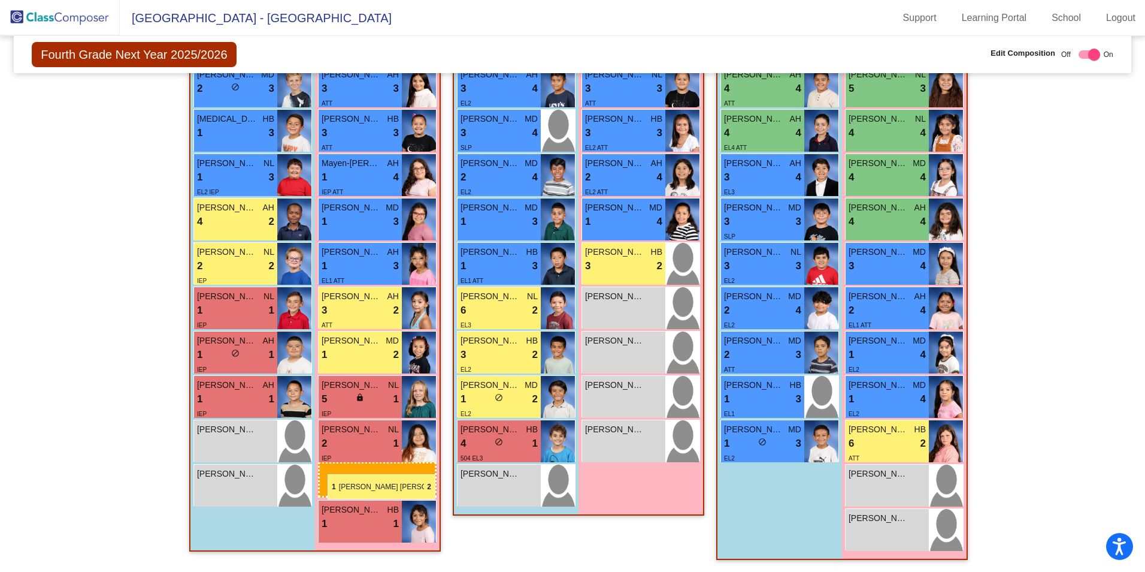
drag, startPoint x: 633, startPoint y: 310, endPoint x: 327, endPoint y: 474, distance: 347.9
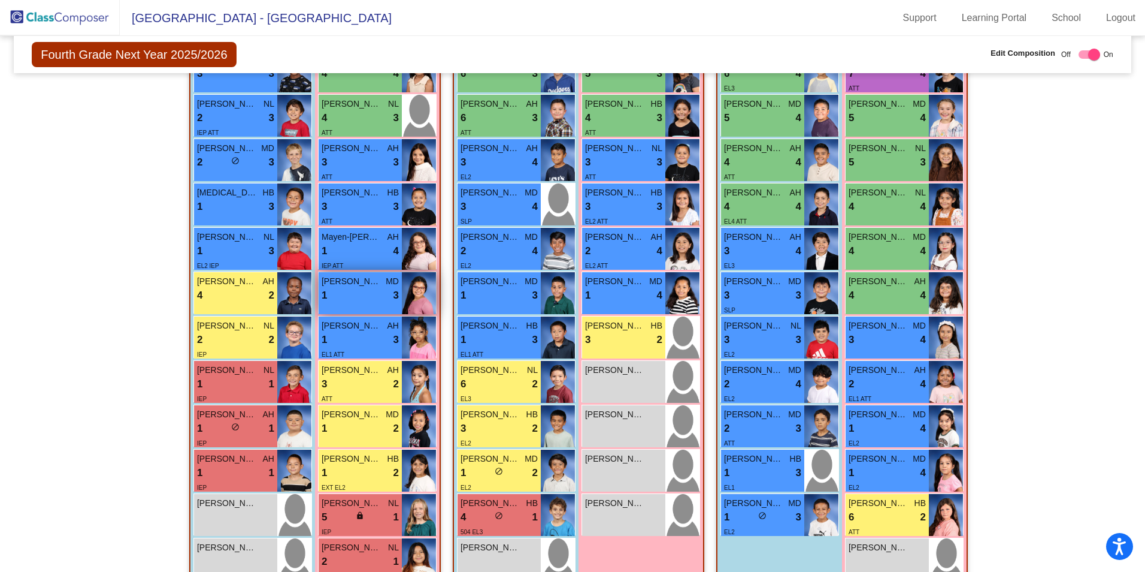
scroll to position [468, 0]
